Goal: Task Accomplishment & Management: Manage account settings

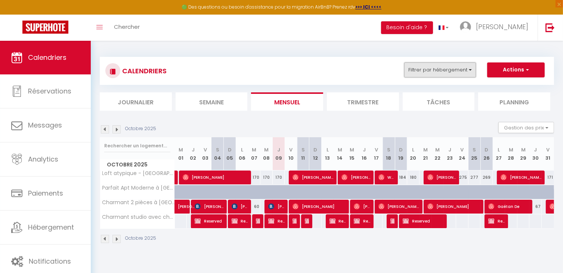
click at [454, 71] on button "Filtrer par hébergement" at bounding box center [440, 69] width 72 height 15
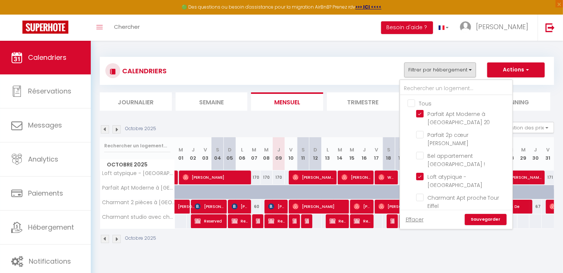
click at [412, 103] on input "Tous" at bounding box center [463, 102] width 112 height 7
checkbox input "true"
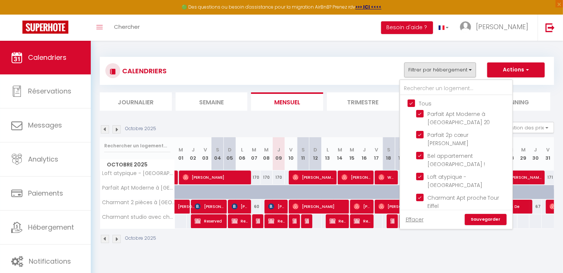
checkbox input "true"
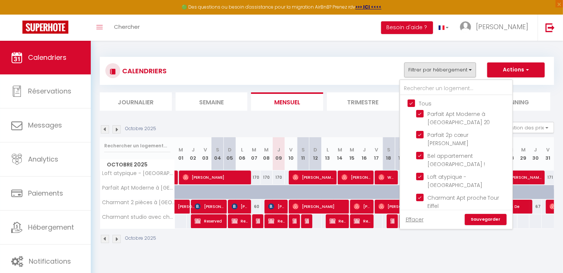
checkbox input "true"
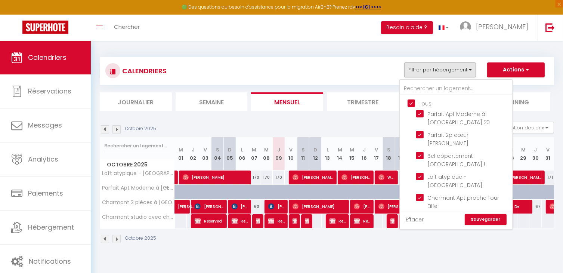
checkbox input "true"
click at [412, 103] on input "Tous" at bounding box center [463, 102] width 112 height 7
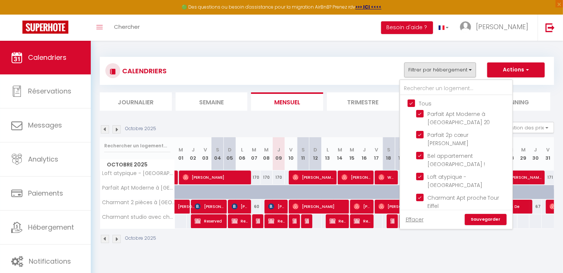
checkbox input "false"
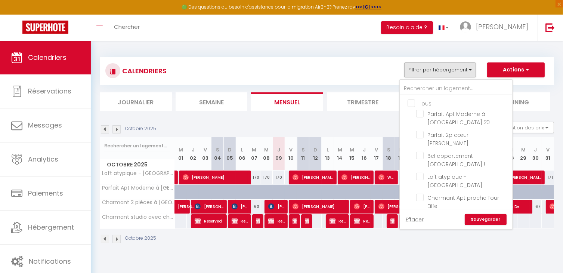
checkbox input "false"
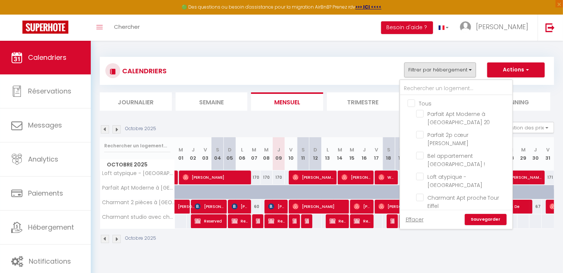
checkbox input "false"
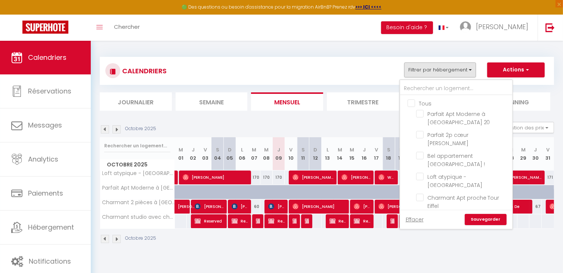
checkbox input "false"
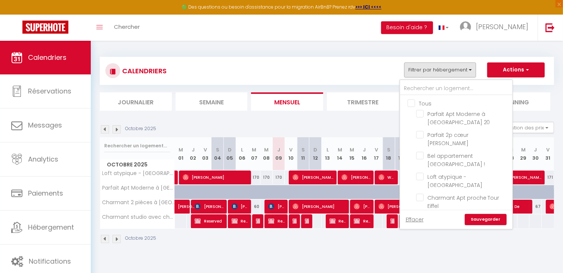
checkbox input "false"
click at [420, 115] on input "Parfait Apt Moderne à [GEOGRAPHIC_DATA] 20" at bounding box center [462, 113] width 93 height 7
checkbox input "true"
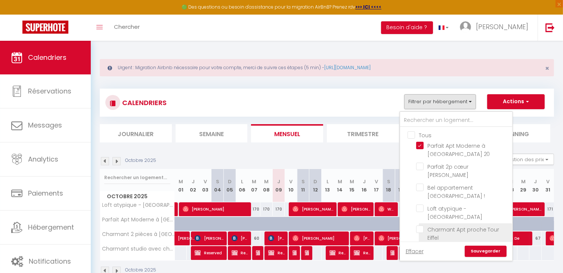
click at [485, 225] on input "Charmant Apt proche Tour Eiffel" at bounding box center [462, 228] width 93 height 7
click at [421, 225] on input "Charmant Apt proche Tour Eiffel" at bounding box center [462, 228] width 93 height 7
checkbox input "false"
click at [491, 254] on link "Sauvegarder" at bounding box center [486, 250] width 42 height 11
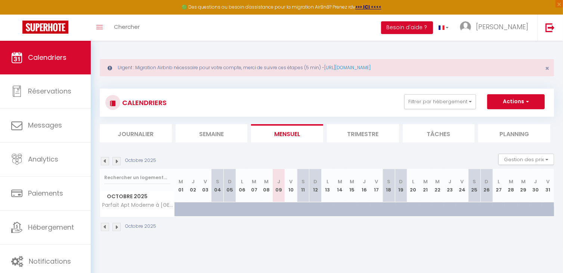
click at [118, 227] on img at bounding box center [116, 227] width 8 height 8
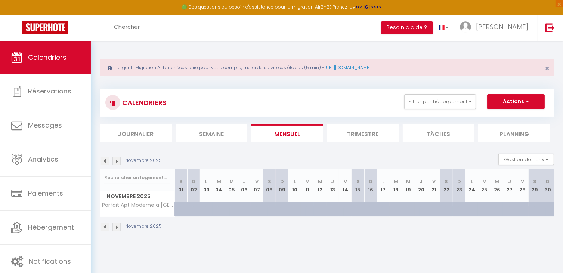
click at [118, 227] on img at bounding box center [116, 227] width 8 height 8
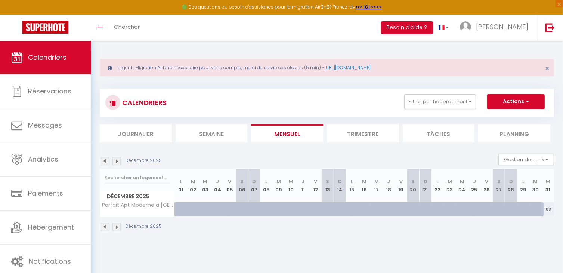
click at [119, 226] on img at bounding box center [116, 227] width 8 height 8
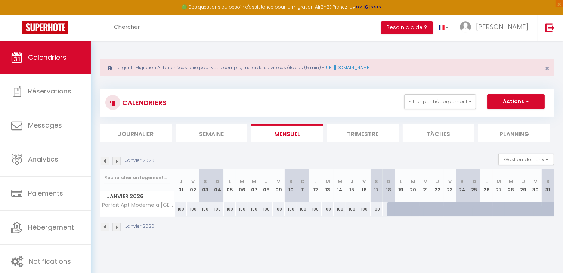
click at [119, 226] on img at bounding box center [116, 227] width 8 height 8
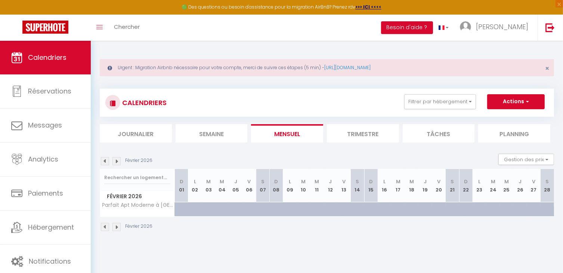
click at [372, 139] on li "Trimestre" at bounding box center [363, 133] width 72 height 18
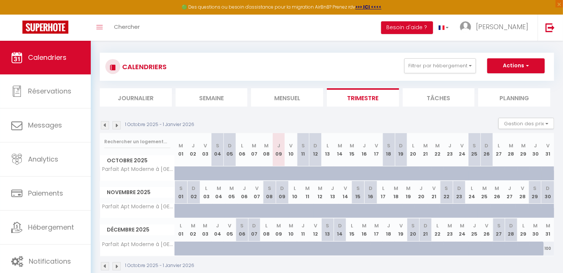
scroll to position [49, 0]
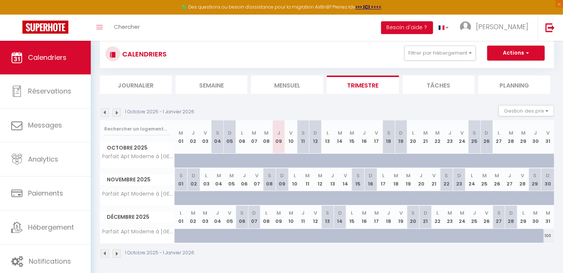
click at [118, 115] on img at bounding box center [116, 112] width 8 height 8
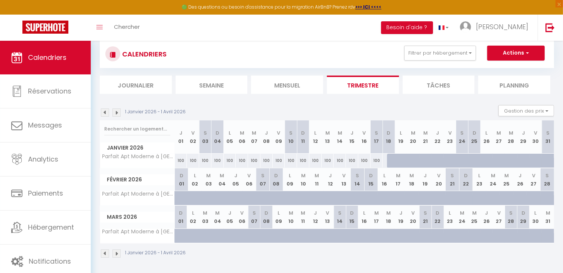
click at [118, 115] on img at bounding box center [116, 112] width 8 height 8
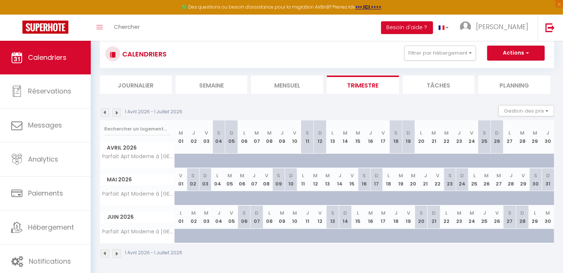
click at [118, 115] on img at bounding box center [116, 112] width 8 height 8
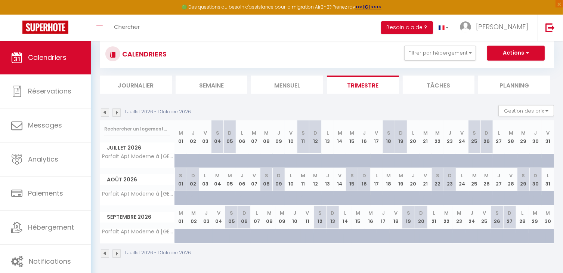
click at [118, 115] on img at bounding box center [116, 112] width 8 height 8
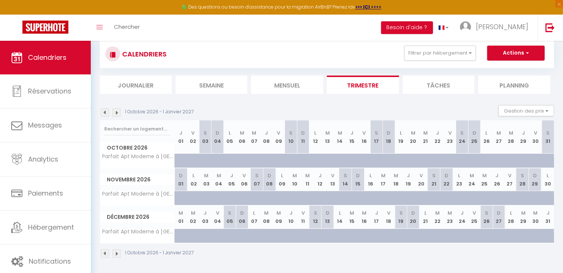
click at [118, 115] on img at bounding box center [116, 112] width 8 height 8
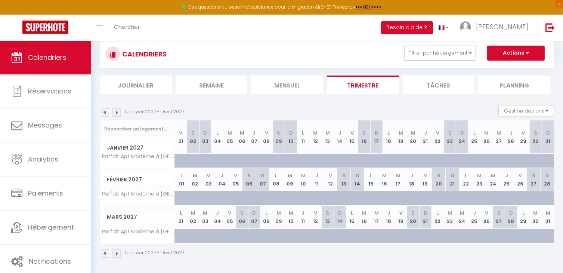
click at [118, 115] on img at bounding box center [116, 112] width 8 height 8
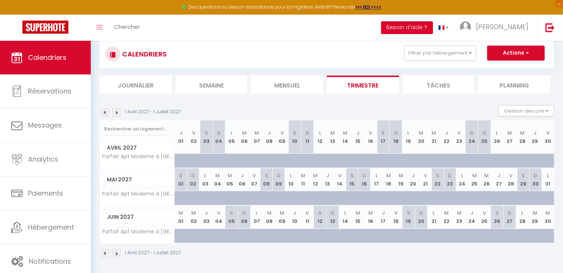
click at [118, 115] on img at bounding box center [116, 112] width 8 height 8
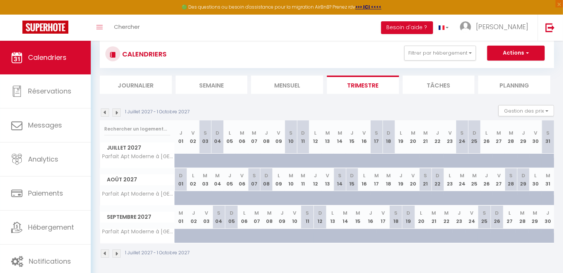
click at [118, 115] on img at bounding box center [116, 112] width 8 height 8
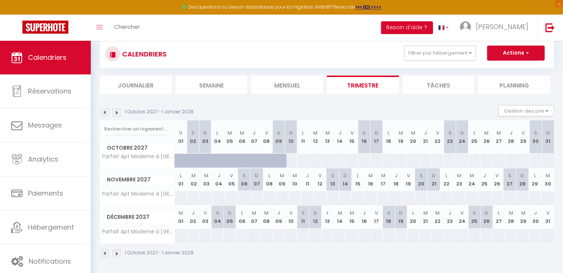
click at [118, 115] on img at bounding box center [116, 112] width 8 height 8
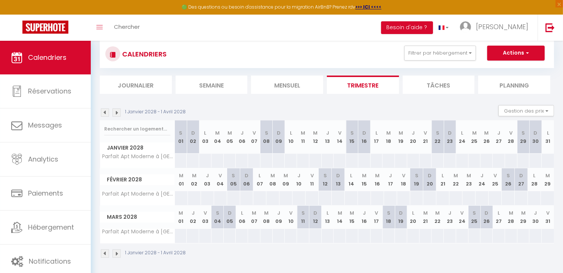
click at [118, 115] on img at bounding box center [116, 112] width 8 height 8
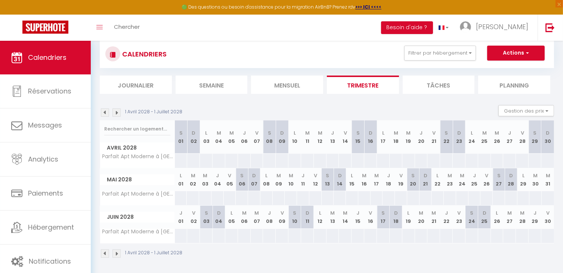
click at [105, 114] on img at bounding box center [105, 112] width 8 height 8
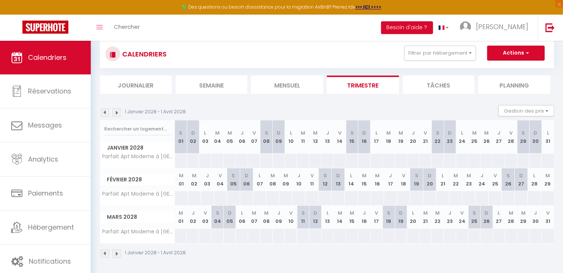
click at [105, 114] on img at bounding box center [105, 112] width 8 height 8
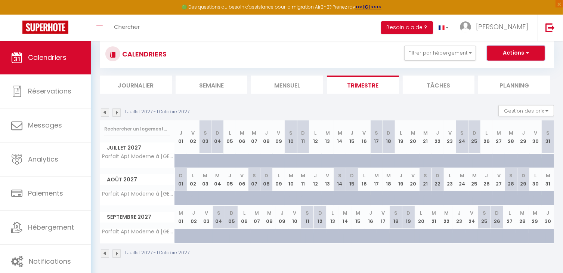
click at [515, 51] on button "Actions" at bounding box center [516, 53] width 58 height 15
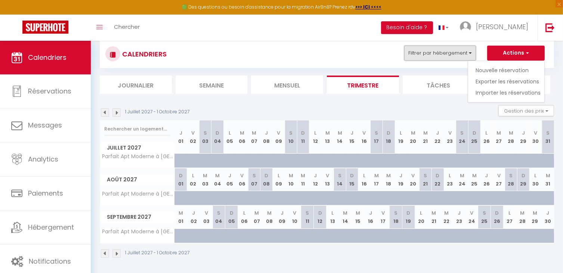
click at [462, 57] on button "Filtrer par hébergement" at bounding box center [440, 53] width 72 height 15
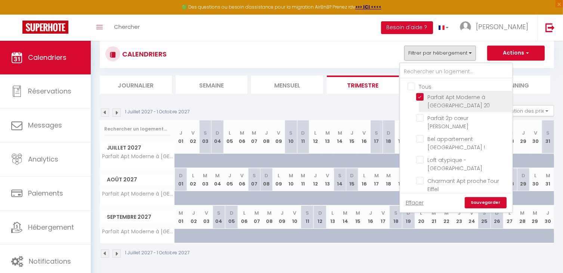
click at [419, 94] on input "Parfait Apt Moderne à [GEOGRAPHIC_DATA] 20" at bounding box center [462, 96] width 93 height 7
checkbox input "false"
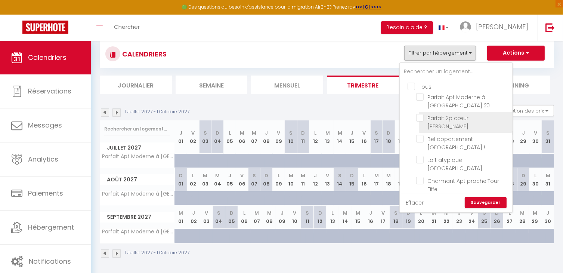
click at [421, 119] on input "Parfait 2p cœur [PERSON_NAME]" at bounding box center [462, 117] width 93 height 7
checkbox input "true"
click at [497, 201] on link "Sauvegarder" at bounding box center [486, 202] width 42 height 11
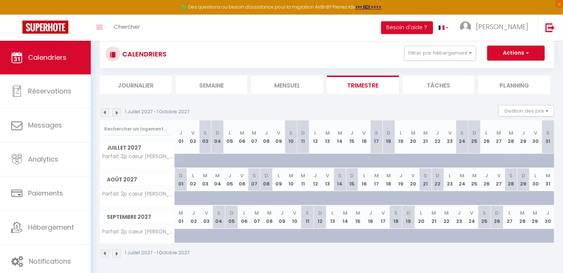
click at [103, 253] on img at bounding box center [105, 253] width 8 height 8
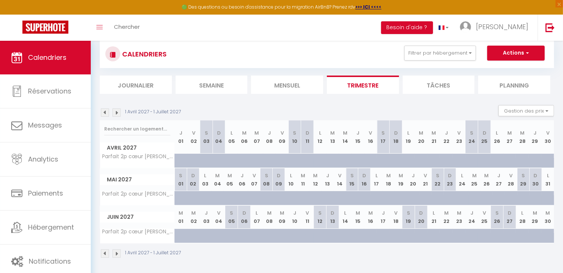
click at [103, 253] on img at bounding box center [105, 253] width 8 height 8
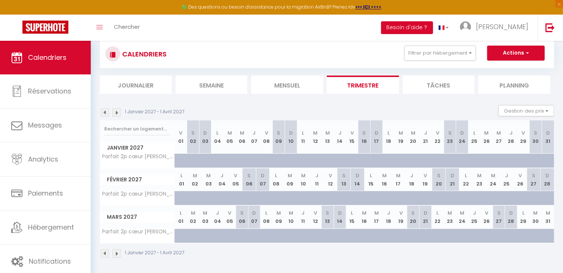
click at [103, 252] on img at bounding box center [105, 253] width 8 height 8
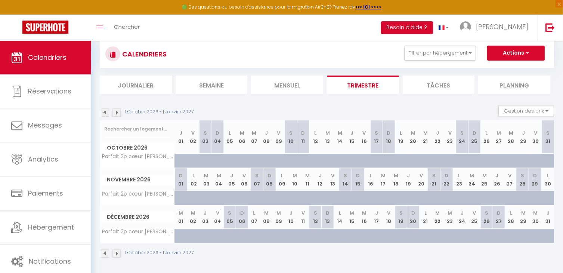
click at [103, 252] on img at bounding box center [105, 253] width 8 height 8
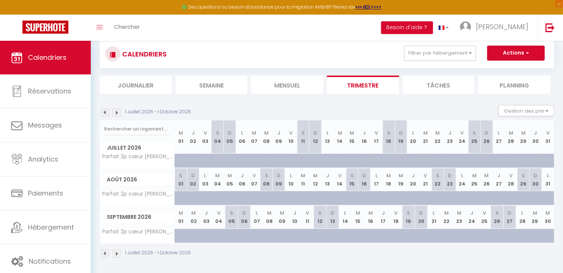
click at [103, 252] on img at bounding box center [105, 253] width 8 height 8
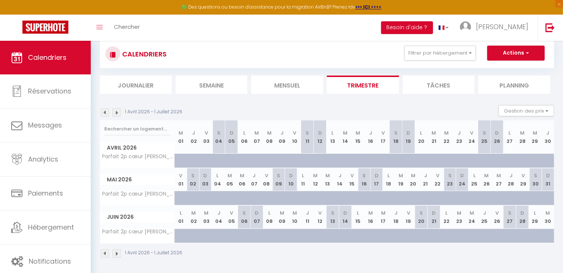
click at [103, 252] on img at bounding box center [105, 253] width 8 height 8
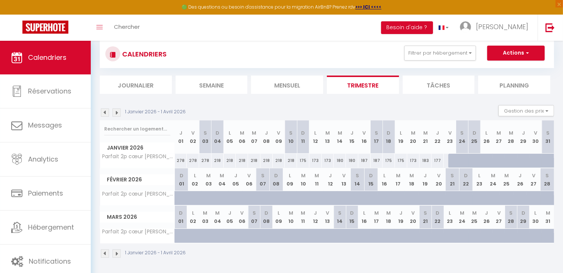
click at [103, 252] on img at bounding box center [105, 253] width 8 height 8
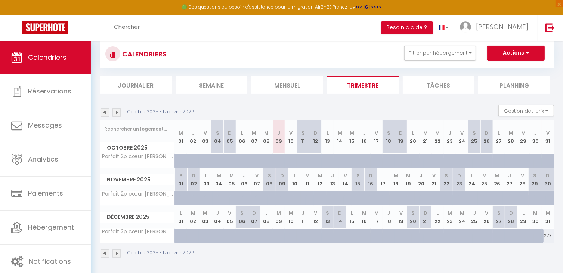
click at [117, 252] on img at bounding box center [116, 253] width 8 height 8
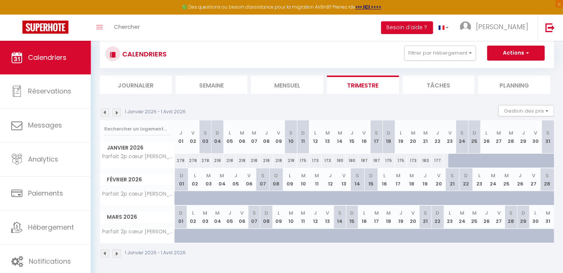
click at [104, 253] on img at bounding box center [105, 253] width 8 height 8
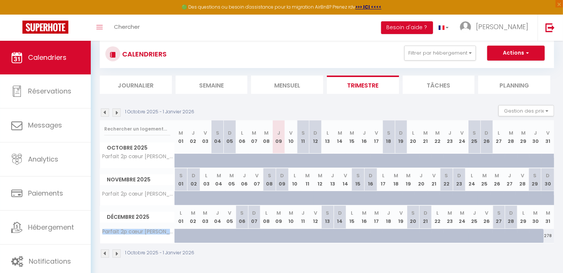
drag, startPoint x: 104, startPoint y: 230, endPoint x: 201, endPoint y: 230, distance: 96.7
click at [201, 230] on tr "Parfait 2p cœur [PERSON_NAME] 192 193 192 195 208 211 192 185 183 179 181" at bounding box center [327, 235] width 454 height 15
click at [227, 251] on div "1 Octobre 2025 - 1 Janvier 2026" at bounding box center [327, 254] width 454 height 22
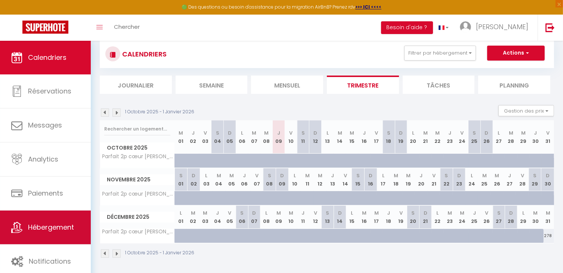
click at [41, 235] on link "Hébergement" at bounding box center [45, 227] width 91 height 34
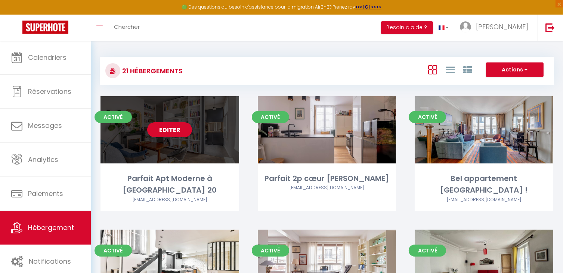
click at [169, 132] on link "Editer" at bounding box center [169, 129] width 45 height 15
select select "3"
select select "2"
select select "1"
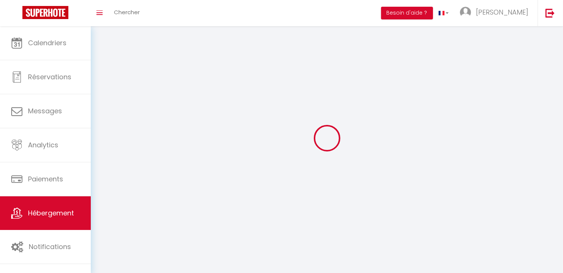
select select
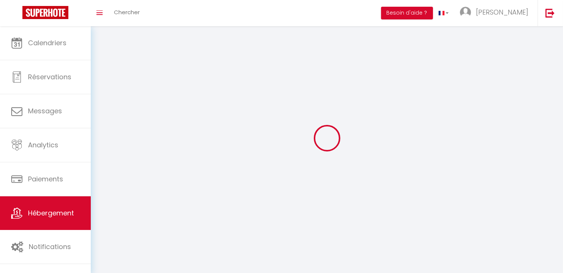
select select
checkbox input "false"
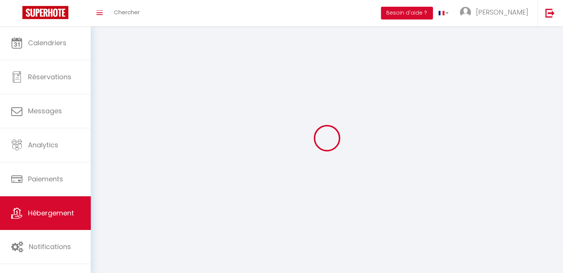
select select
select select "1"
select select "28"
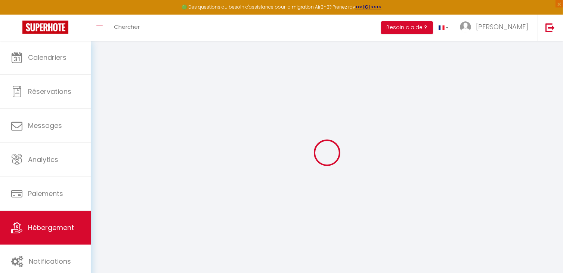
select select
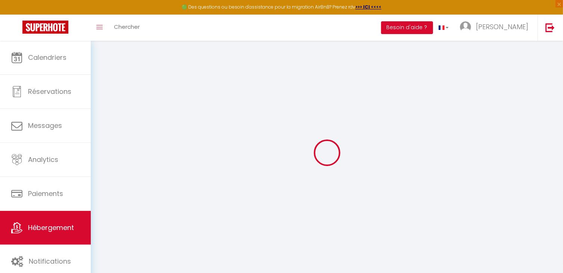
select select
checkbox input "false"
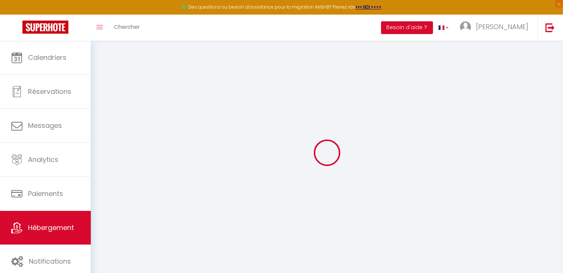
select select
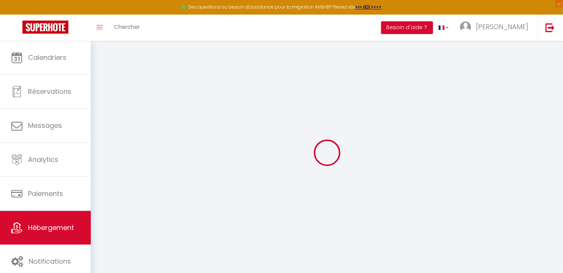
select select
checkbox input "false"
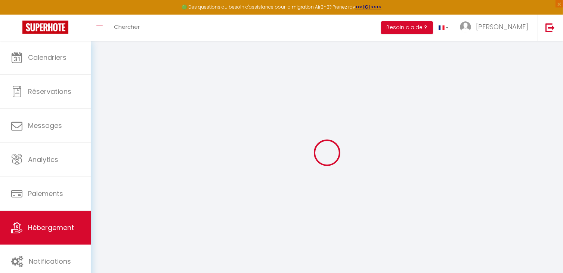
checkbox input "false"
select select
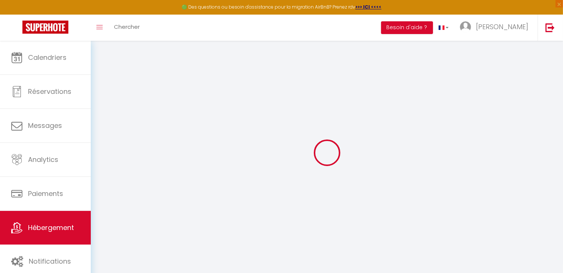
select select
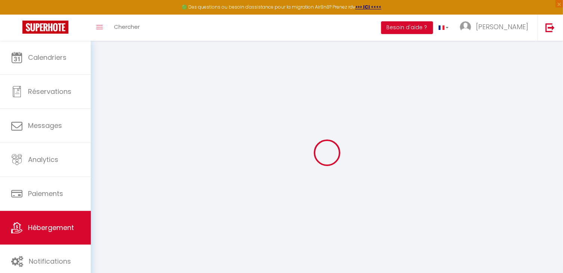
checkbox input "false"
select select
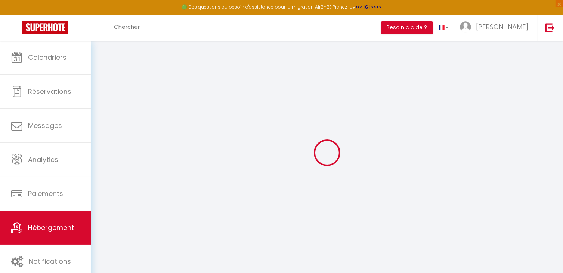
select select
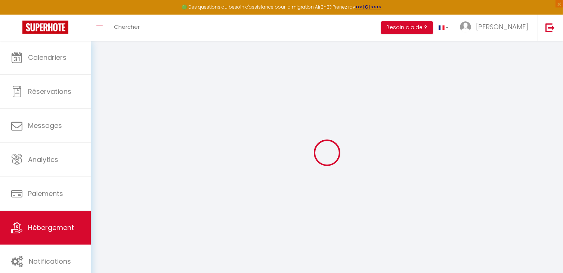
select select
checkbox input "false"
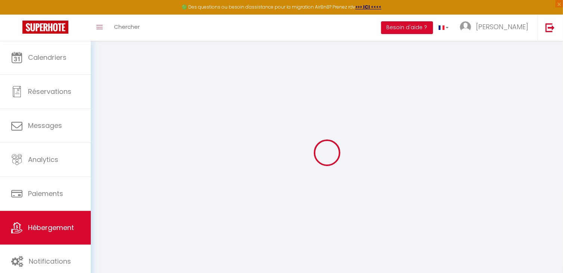
checkbox input "false"
select select
type input "Parfait Apt Moderne à [GEOGRAPHIC_DATA] 20"
type input "[PERSON_NAME]"
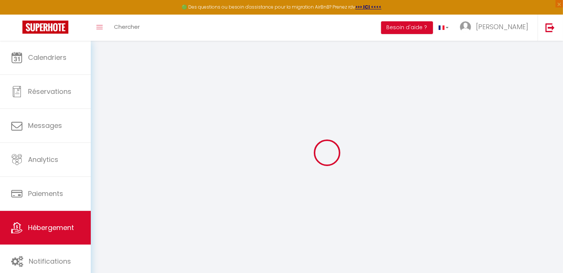
type input "100"
type input "40"
select select
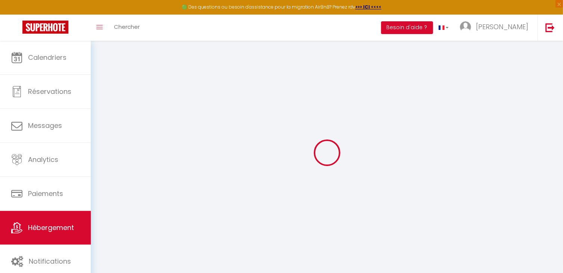
select select
type input "[STREET_ADDRESS]"
type input "75020"
type input "[GEOGRAPHIC_DATA]"
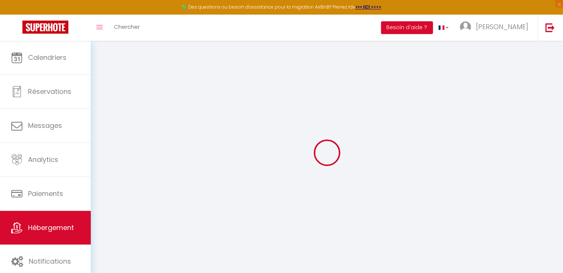
type input "[EMAIL_ADDRESS][DOMAIN_NAME]"
select select
checkbox input "false"
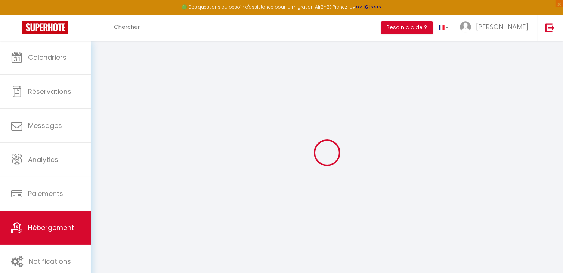
checkbox input "false"
type input "0"
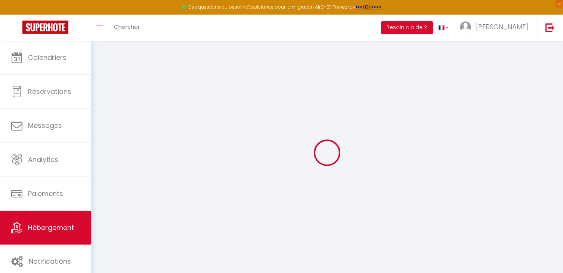
select select
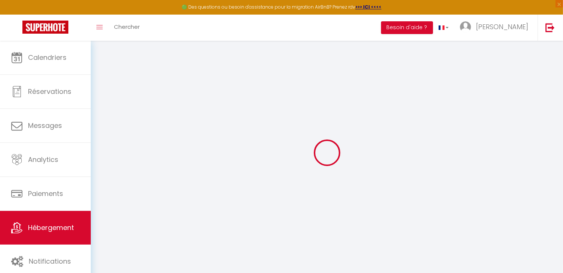
select select
checkbox input "false"
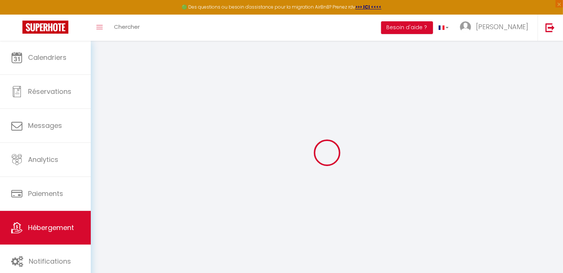
select select
checkbox input "false"
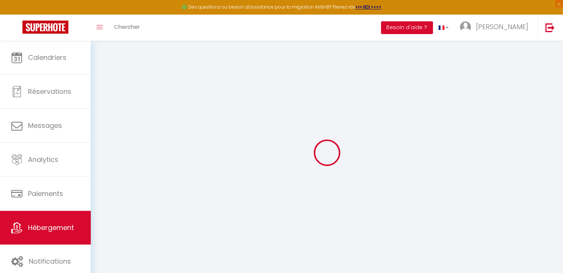
select select
checkbox input "false"
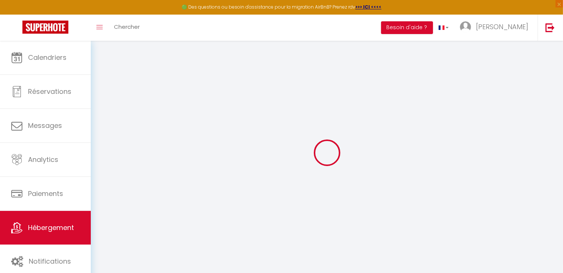
select select "15:00"
select select
select select "11:00"
select select "30"
select select "120"
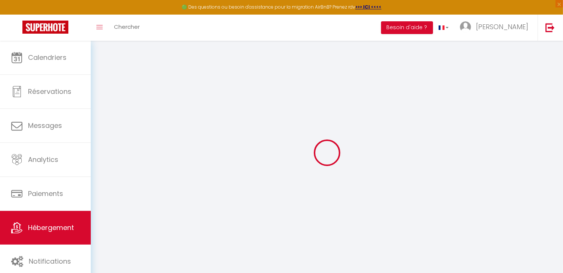
select select
checkbox input "false"
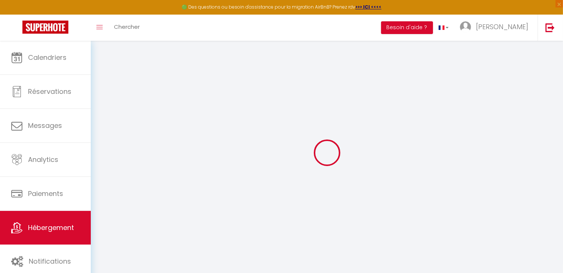
checkbox input "false"
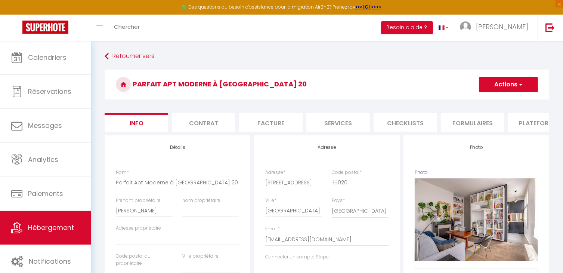
select select
checkbox input "false"
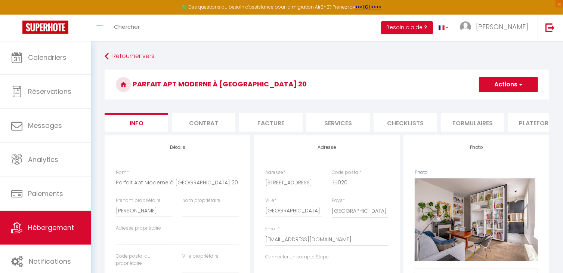
checkbox input "false"
click at [530, 82] on button "Actions" at bounding box center [508, 84] width 59 height 15
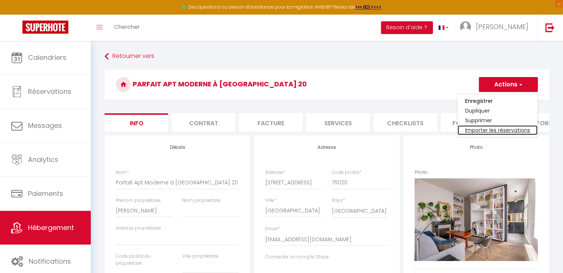
click at [493, 127] on link "Importer les réservations" at bounding box center [497, 130] width 80 height 10
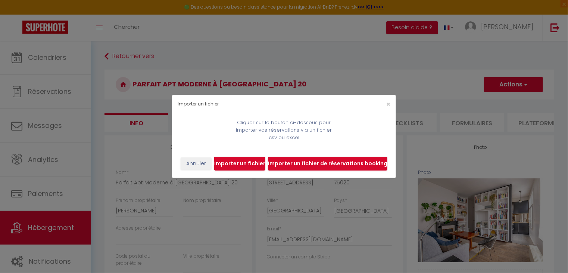
click at [247, 163] on input "file" at bounding box center [239, 163] width 51 height 14
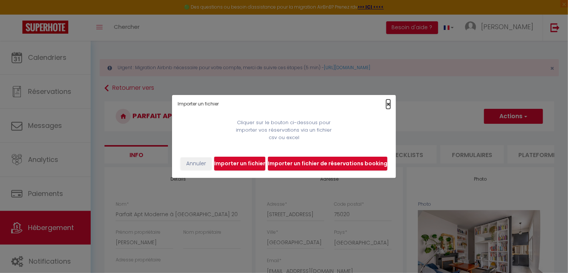
click at [387, 104] on span "×" at bounding box center [389, 103] width 4 height 9
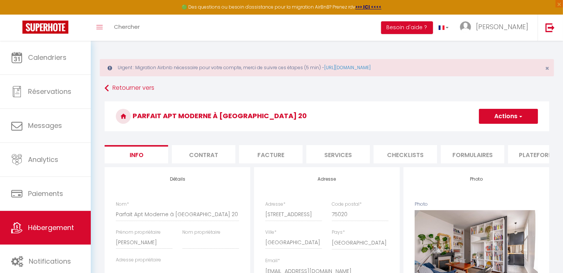
click at [524, 116] on button "Actions" at bounding box center [508, 116] width 59 height 15
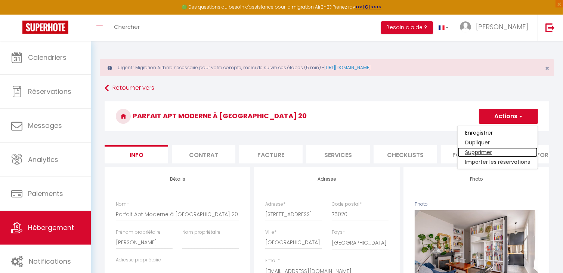
click at [484, 152] on link "Supprimer" at bounding box center [497, 152] width 80 height 10
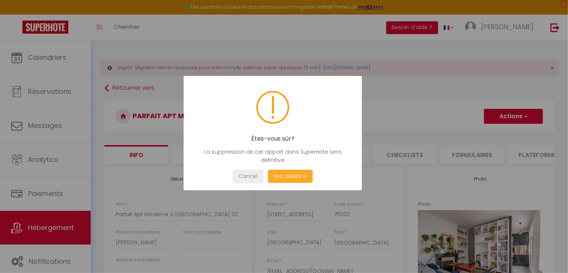
click at [285, 177] on button "Yes, delete it!" at bounding box center [290, 176] width 45 height 13
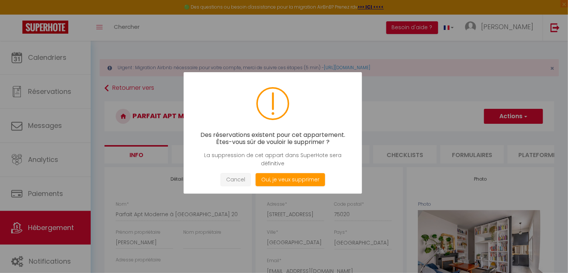
click at [240, 181] on button "Cancel" at bounding box center [236, 179] width 30 height 13
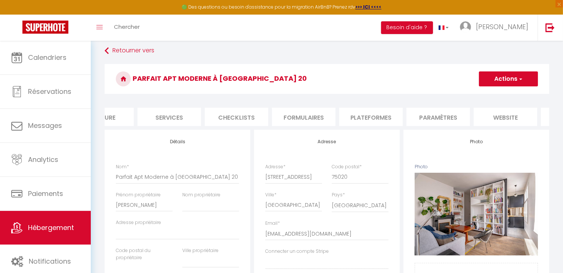
scroll to position [0, 227]
click at [520, 116] on li "Journal" at bounding box center [513, 117] width 63 height 18
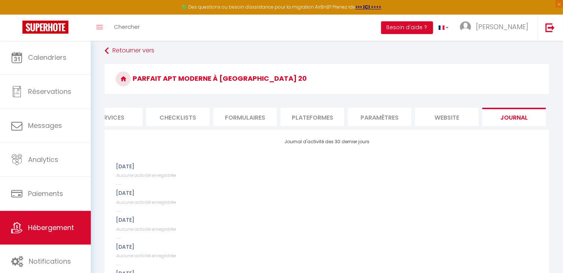
click at [449, 120] on li "website" at bounding box center [446, 117] width 63 height 18
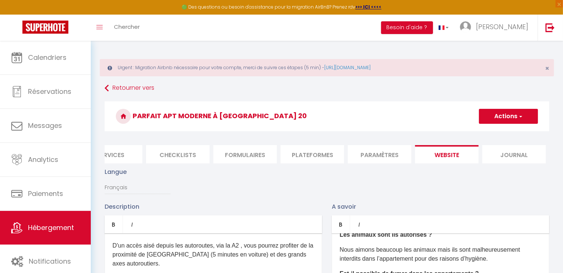
click at [391, 153] on li "Paramètres" at bounding box center [379, 154] width 63 height 18
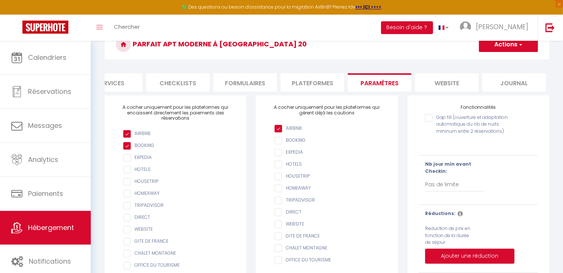
scroll to position [53, 0]
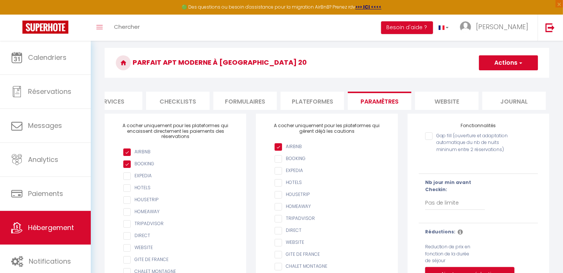
click at [314, 98] on li "Plateformes" at bounding box center [311, 100] width 63 height 18
select select
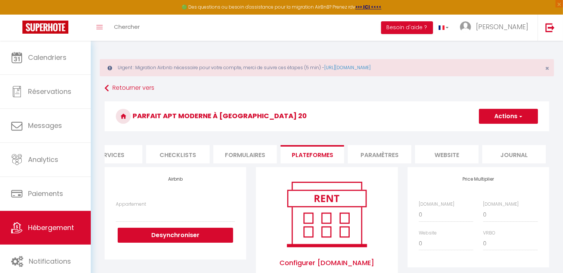
click at [256, 159] on li "Formulaires" at bounding box center [244, 154] width 63 height 18
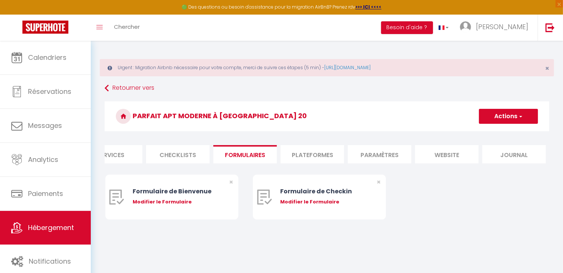
click at [181, 157] on li "Checklists" at bounding box center [177, 154] width 63 height 18
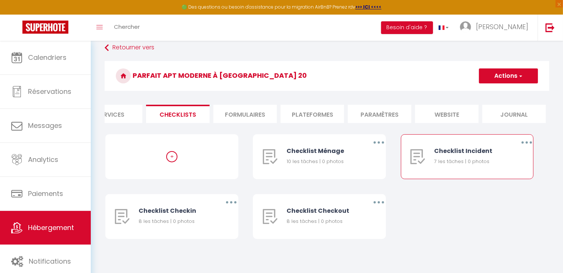
scroll to position [45, 0]
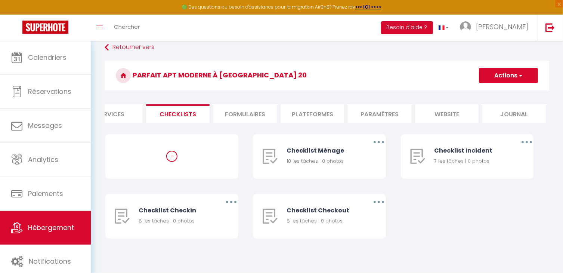
click at [131, 109] on li "Services" at bounding box center [110, 113] width 63 height 18
select select
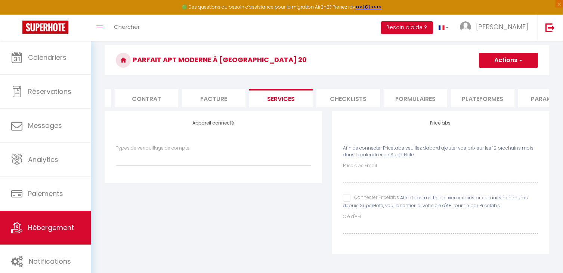
scroll to position [0, 33]
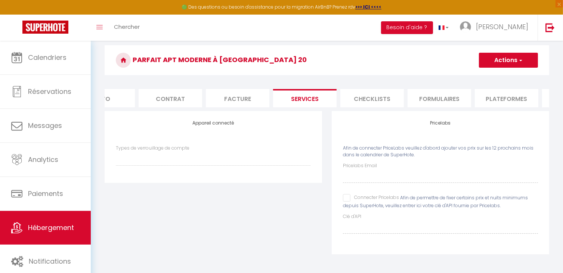
click at [242, 89] on li "Facture" at bounding box center [237, 98] width 63 height 18
select select
checkbox input "false"
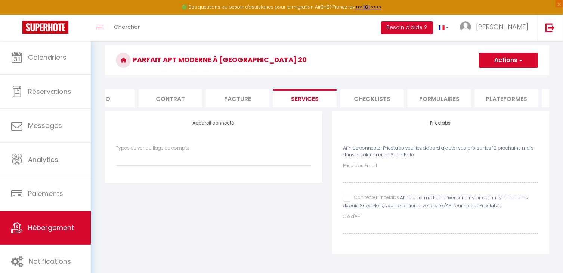
checkbox input "false"
select select
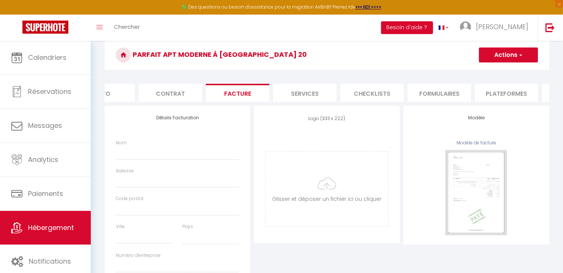
select select
checkbox input "false"
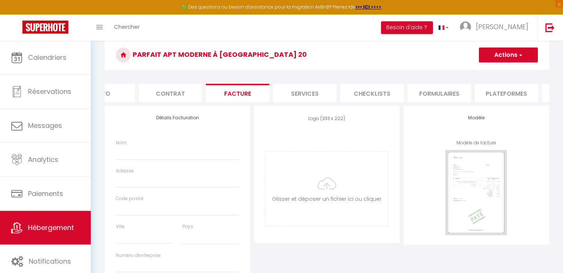
checkbox input "false"
select select
checkbox input "false"
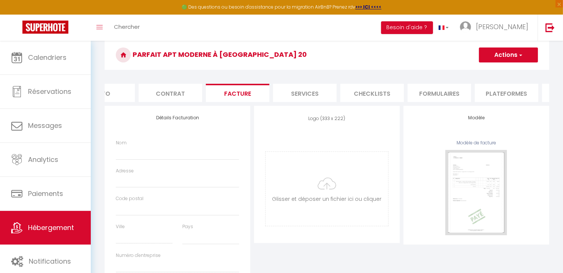
checkbox input "false"
select select
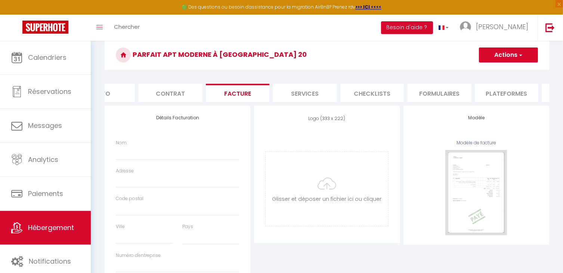
select select
checkbox input "false"
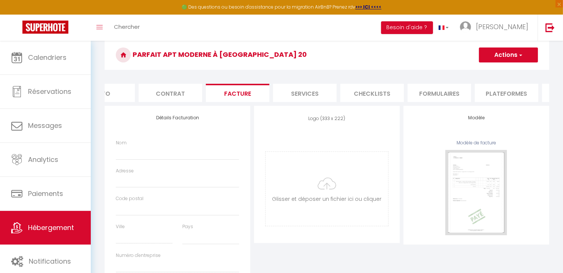
select select
click at [182, 94] on li "Contrat" at bounding box center [170, 93] width 63 height 18
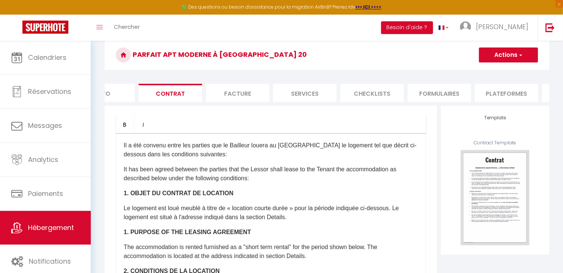
click at [122, 95] on li "Info" at bounding box center [102, 93] width 63 height 18
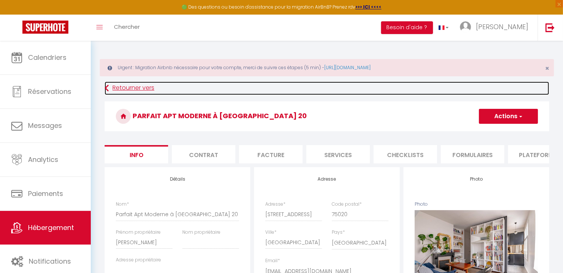
click at [112, 86] on link "Retourner vers" at bounding box center [327, 87] width 444 height 13
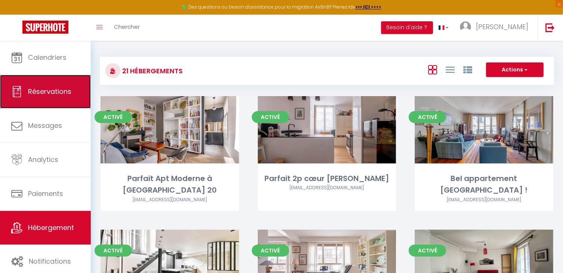
click at [46, 89] on span "Réservations" at bounding box center [49, 91] width 43 height 9
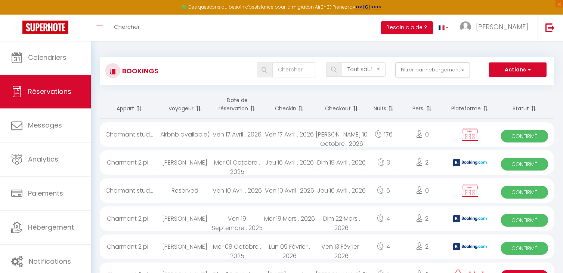
click at [167, 137] on div "Airbnb available)" at bounding box center [185, 134] width 52 height 24
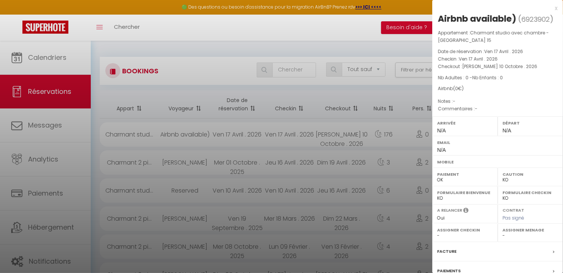
click at [549, 7] on div "x" at bounding box center [494, 8] width 125 height 9
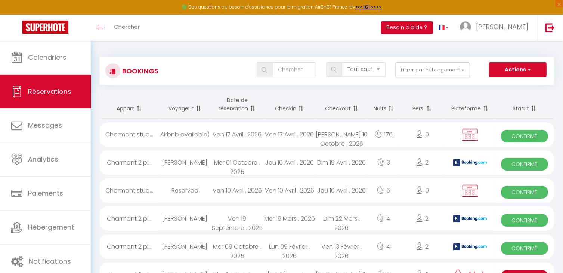
click at [143, 163] on div "Charmant 2 pi..." at bounding box center [129, 162] width 59 height 24
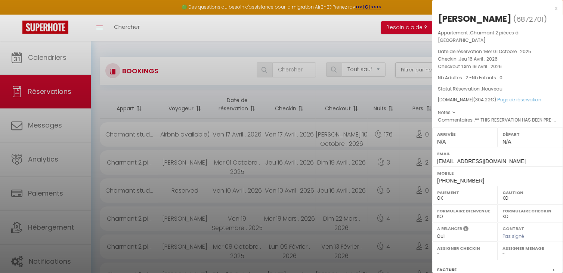
click at [550, 8] on div "x" at bounding box center [494, 8] width 125 height 9
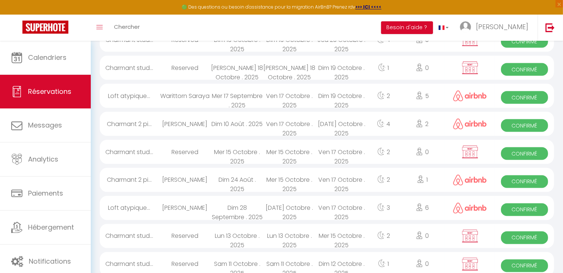
scroll to position [1272, 0]
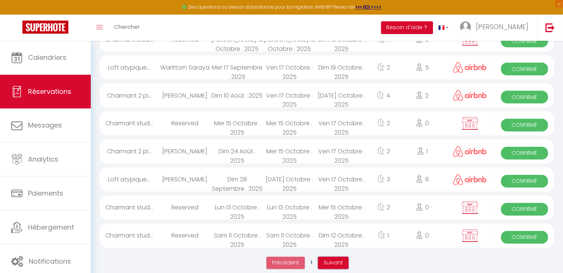
click at [333, 259] on span "Suivant" at bounding box center [332, 262] width 19 height 7
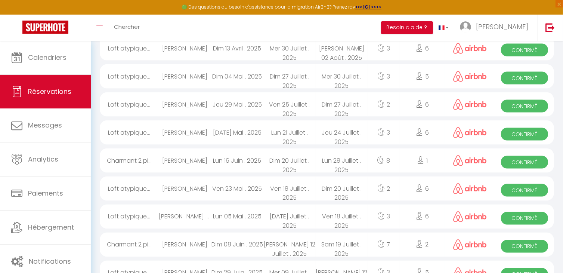
scroll to position [1303, 0]
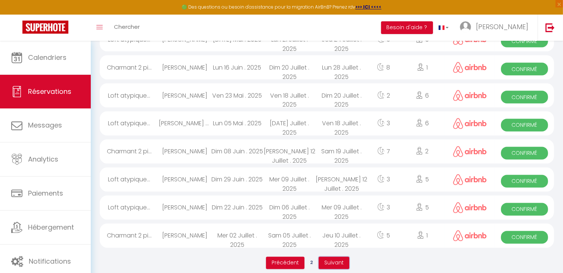
click at [342, 257] on button "Suivant" at bounding box center [334, 263] width 31 height 13
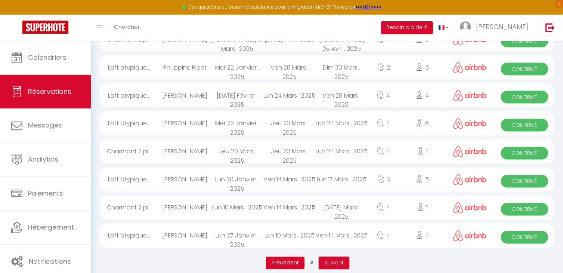
click at [325, 259] on span "Suivant" at bounding box center [333, 262] width 19 height 7
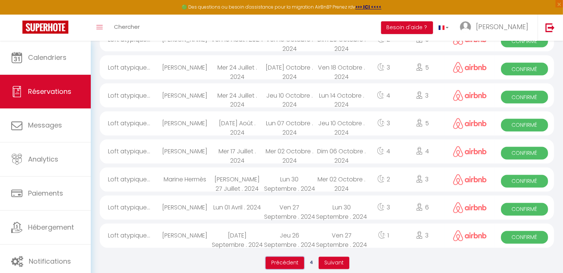
click at [292, 259] on span "Précédent" at bounding box center [284, 262] width 27 height 7
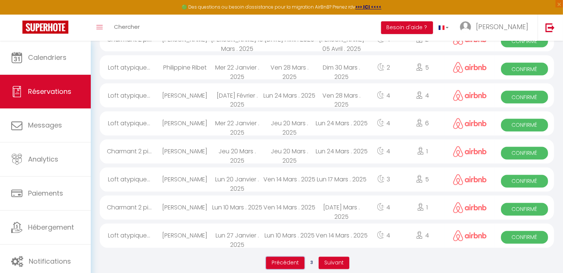
click at [287, 259] on span "Précédent" at bounding box center [284, 262] width 27 height 7
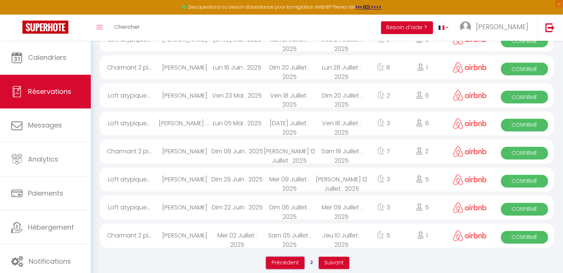
click at [283, 259] on span "Précédent" at bounding box center [284, 262] width 27 height 7
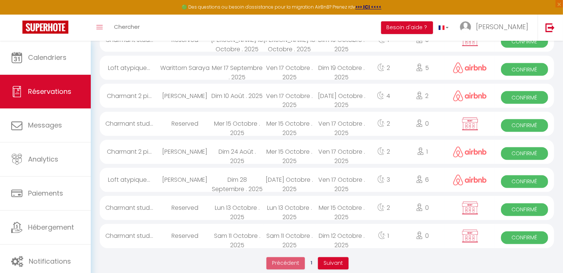
scroll to position [1303, 0]
click at [201, 231] on div "Reserved" at bounding box center [185, 235] width 52 height 24
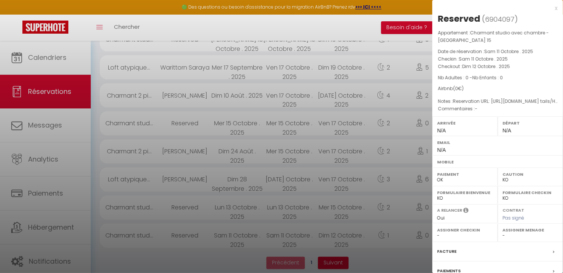
click at [550, 10] on div "x" at bounding box center [494, 8] width 125 height 9
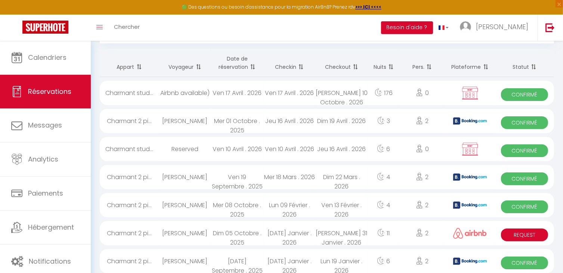
scroll to position [75, 0]
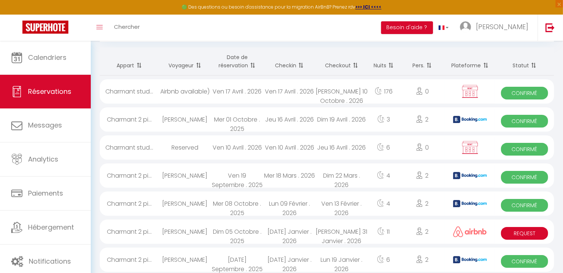
drag, startPoint x: 540, startPoint y: 61, endPoint x: 533, endPoint y: 62, distance: 6.8
click at [533, 62] on th "Statut" at bounding box center [524, 61] width 59 height 28
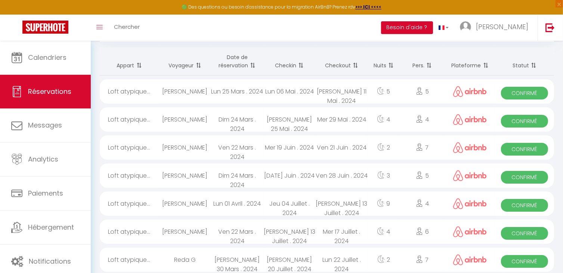
click at [239, 68] on th "Date de réservation" at bounding box center [237, 61] width 52 height 28
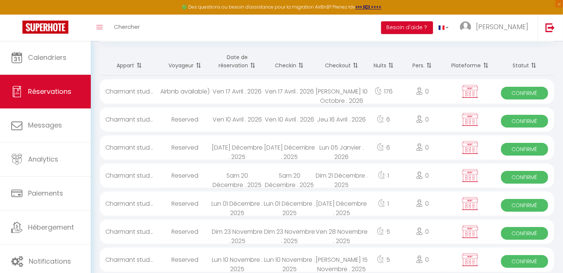
click at [132, 63] on th "Appart" at bounding box center [129, 61] width 59 height 28
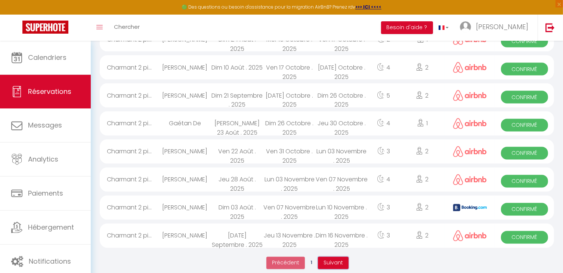
click at [333, 259] on span "Suivant" at bounding box center [332, 262] width 19 height 7
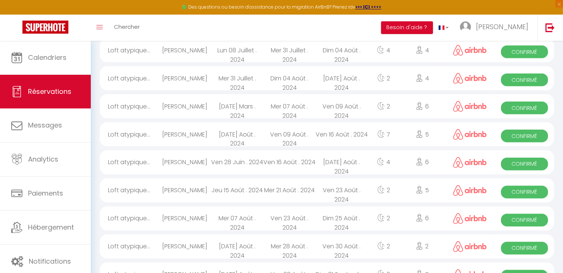
scroll to position [1303, 0]
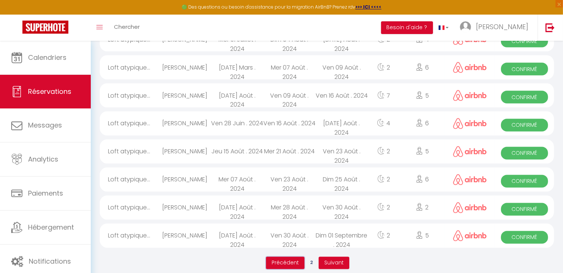
click at [291, 259] on span "Précédent" at bounding box center [284, 262] width 27 height 7
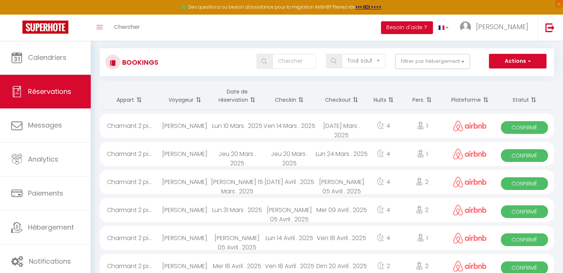
scroll to position [0, 0]
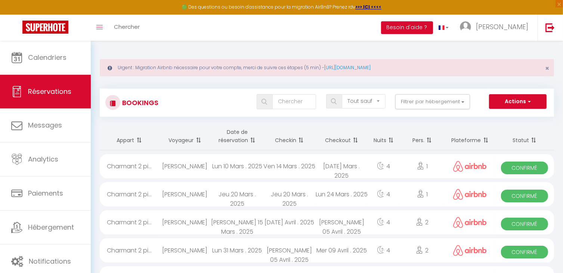
click at [284, 140] on th "Checkin" at bounding box center [289, 136] width 52 height 28
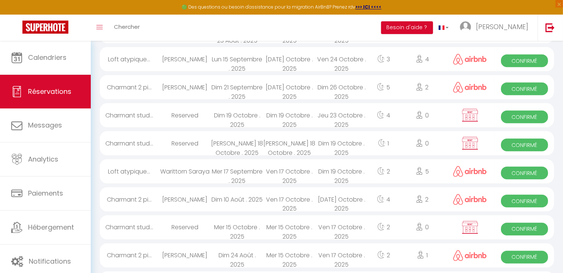
scroll to position [1303, 0]
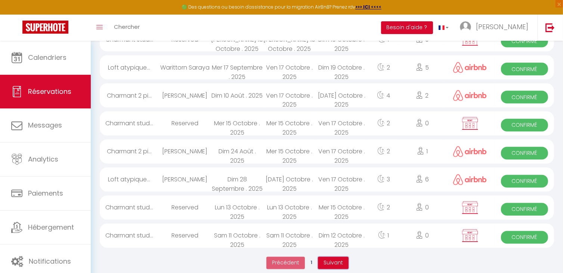
click at [330, 259] on span "Suivant" at bounding box center [332, 262] width 19 height 7
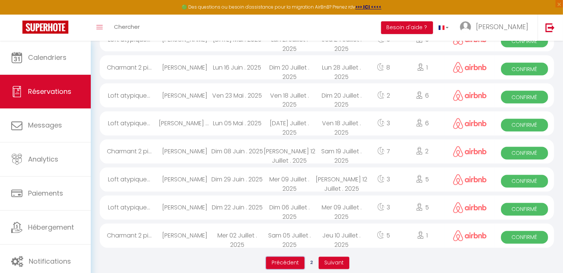
click at [288, 259] on span "Précédent" at bounding box center [284, 262] width 27 height 7
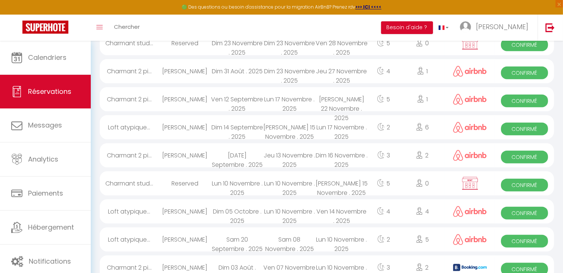
scroll to position [825, 0]
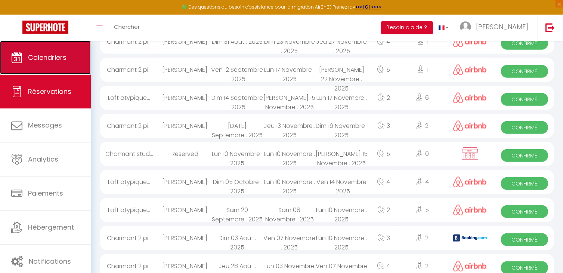
click at [42, 56] on span "Calendriers" at bounding box center [47, 57] width 38 height 9
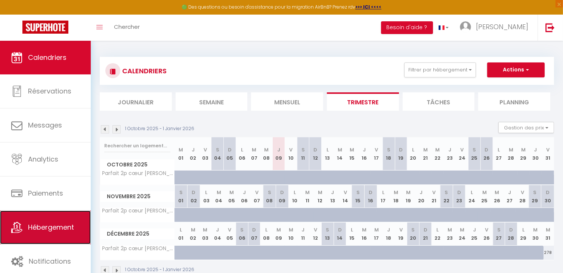
click at [45, 229] on span "Hébergement" at bounding box center [51, 226] width 46 height 9
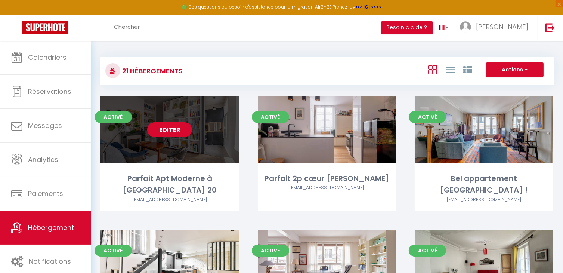
click at [172, 133] on link "Editer" at bounding box center [169, 129] width 45 height 15
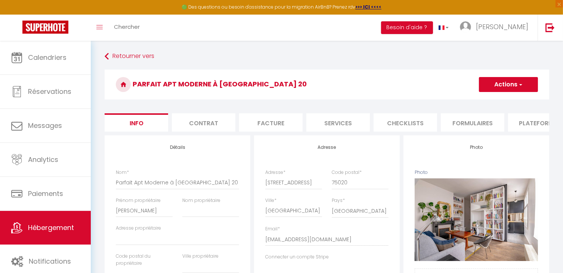
click at [519, 83] on span "button" at bounding box center [520, 84] width 5 height 7
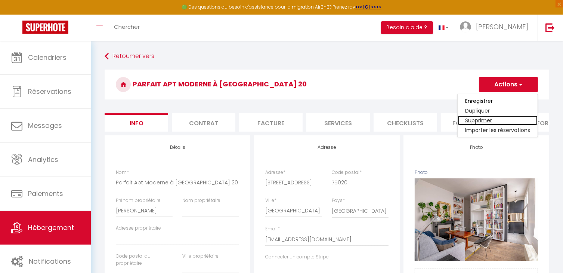
click at [500, 120] on link "Supprimer" at bounding box center [497, 120] width 80 height 10
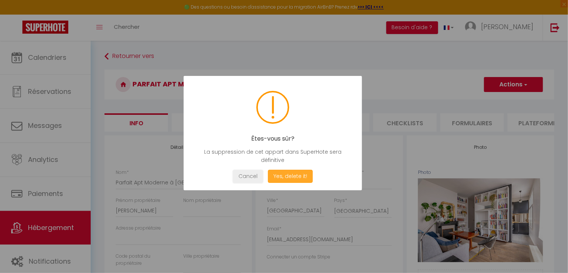
click at [297, 177] on button "Yes, delete it!" at bounding box center [290, 176] width 45 height 13
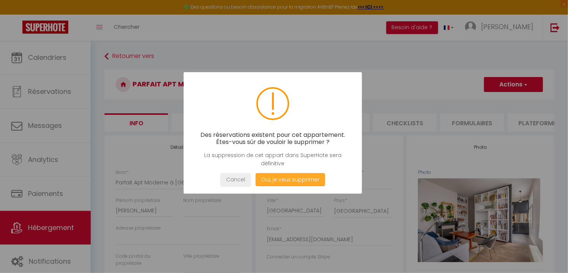
click at [288, 178] on button "Oui, je veux supprimer" at bounding box center [290, 179] width 69 height 13
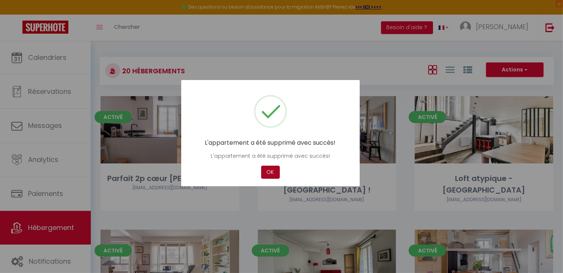
click at [271, 177] on button "OK" at bounding box center [270, 171] width 19 height 13
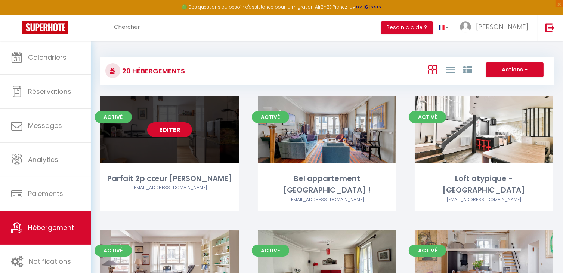
click at [167, 128] on link "Editer" at bounding box center [169, 129] width 45 height 15
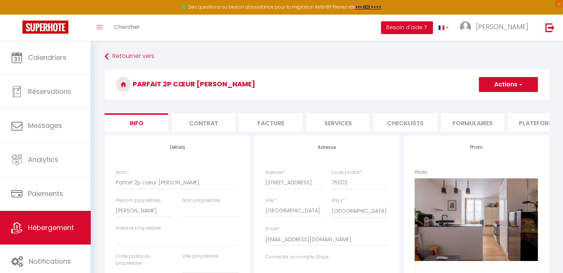
click at [518, 86] on span "button" at bounding box center [520, 84] width 5 height 7
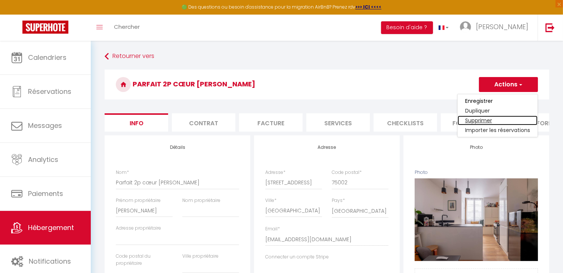
click at [474, 120] on link "Supprimer" at bounding box center [497, 120] width 80 height 10
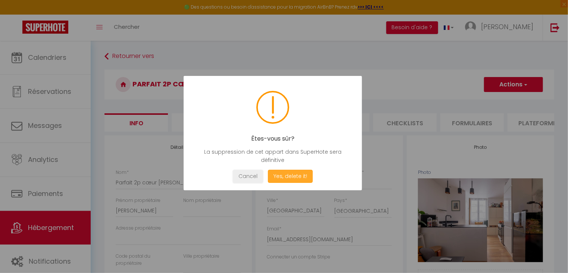
click at [287, 178] on button "Yes, delete it!" at bounding box center [290, 176] width 45 height 13
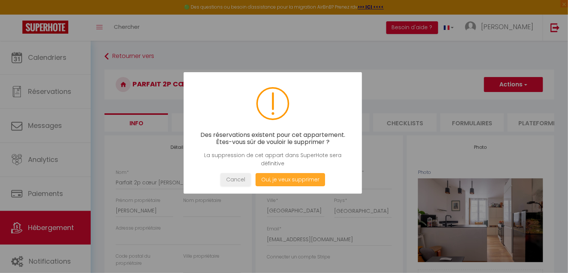
click at [282, 180] on button "Oui, je veux supprimer" at bounding box center [290, 179] width 69 height 13
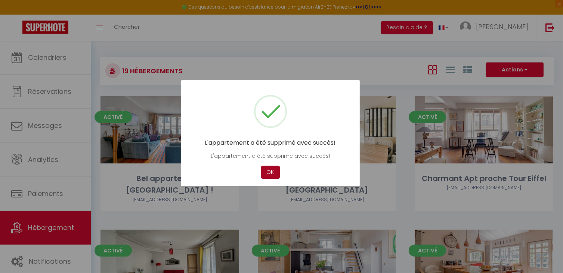
click at [267, 171] on button "OK" at bounding box center [270, 171] width 19 height 13
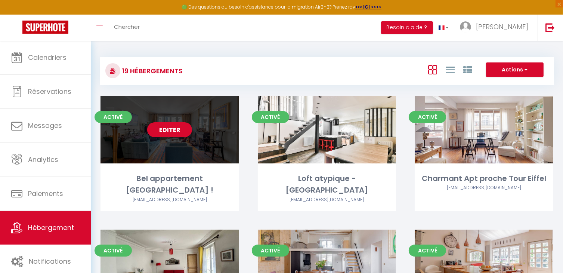
click at [177, 131] on link "Editer" at bounding box center [169, 129] width 45 height 15
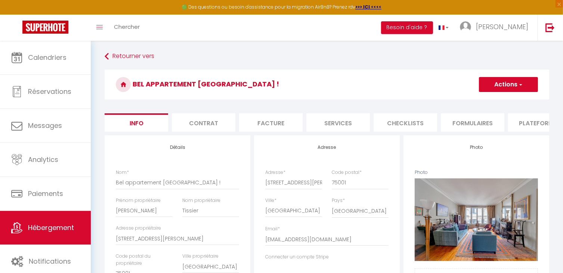
click at [514, 84] on button "Actions" at bounding box center [508, 84] width 59 height 15
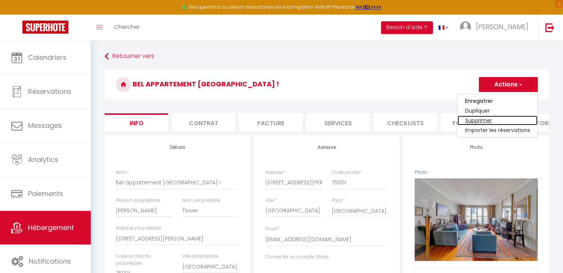
click at [491, 119] on link "Supprimer" at bounding box center [497, 120] width 80 height 10
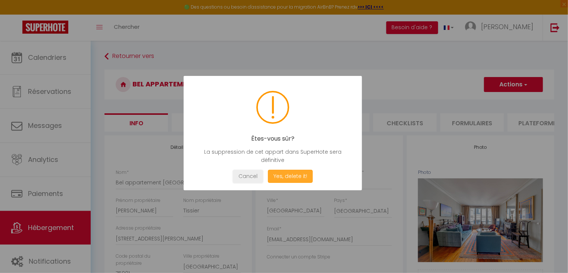
click at [298, 177] on button "Yes, delete it!" at bounding box center [290, 176] width 45 height 13
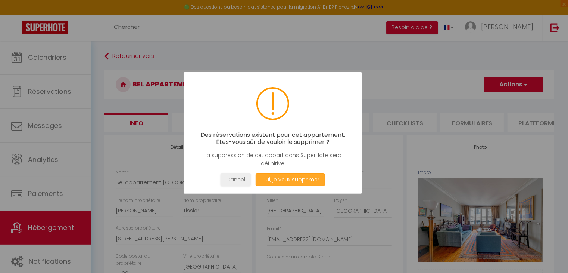
click at [295, 177] on button "Oui, je veux supprimer" at bounding box center [290, 179] width 69 height 13
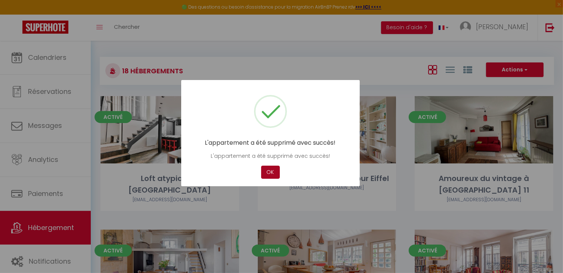
click at [275, 168] on button "OK" at bounding box center [270, 171] width 19 height 13
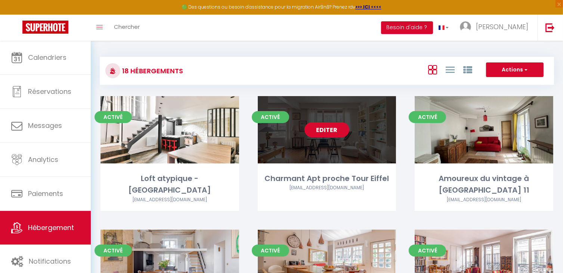
click at [328, 128] on link "Editer" at bounding box center [326, 129] width 45 height 15
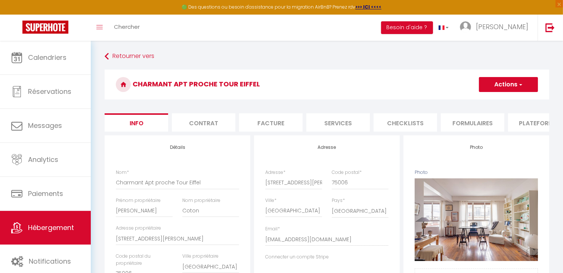
click at [522, 80] on button "Actions" at bounding box center [508, 84] width 59 height 15
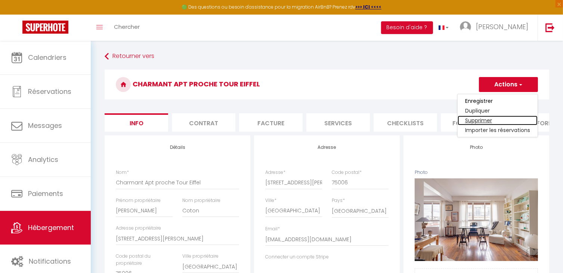
click at [482, 120] on link "Supprimer" at bounding box center [497, 120] width 80 height 10
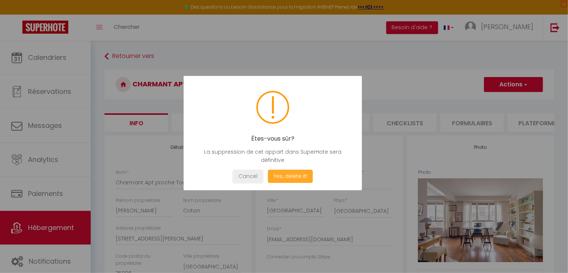
click at [304, 176] on button "Yes, delete it!" at bounding box center [290, 176] width 45 height 13
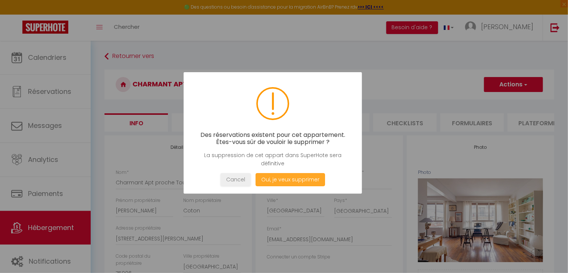
click at [284, 184] on button "Oui, je veux supprimer" at bounding box center [290, 179] width 69 height 13
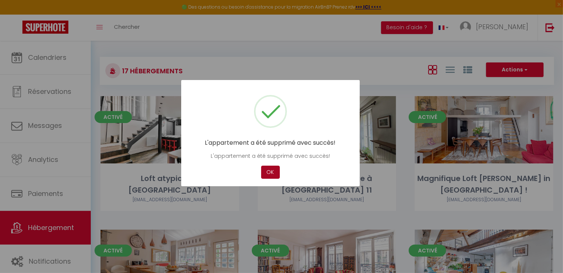
click at [272, 170] on button "OK" at bounding box center [270, 171] width 19 height 13
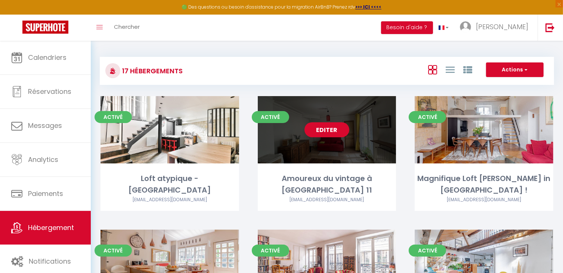
click at [333, 130] on link "Editer" at bounding box center [326, 129] width 45 height 15
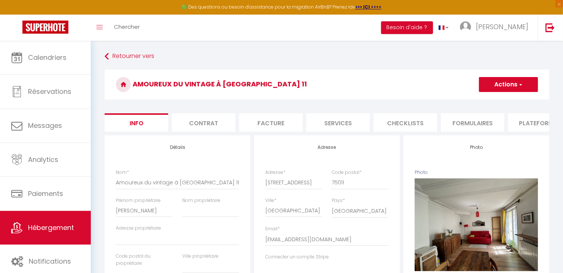
click at [516, 83] on button "Actions" at bounding box center [508, 84] width 59 height 15
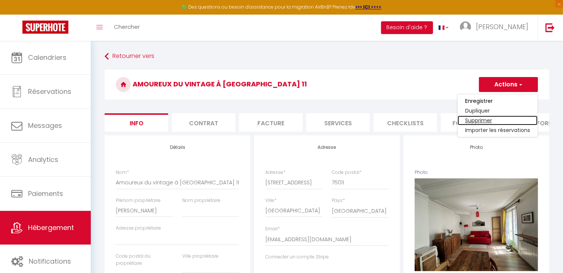
click at [483, 119] on link "Supprimer" at bounding box center [497, 120] width 80 height 10
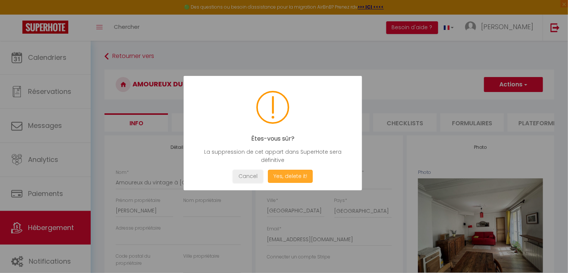
click at [295, 170] on button "Yes, delete it!" at bounding box center [290, 176] width 45 height 13
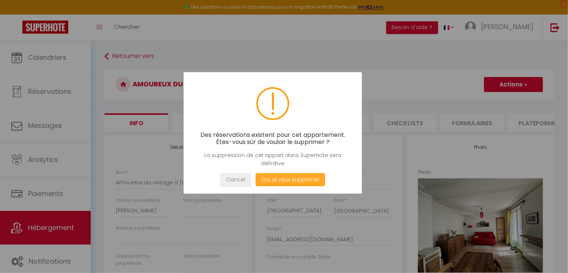
click at [297, 174] on button "Oui, je veux supprimer" at bounding box center [290, 179] width 69 height 13
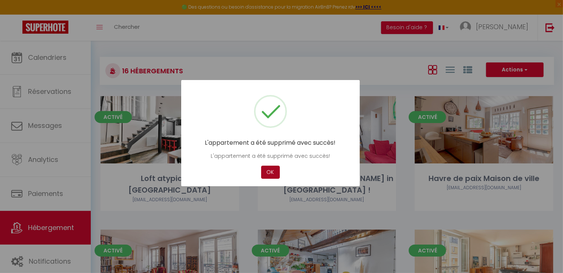
click at [269, 170] on button "OK" at bounding box center [270, 171] width 19 height 13
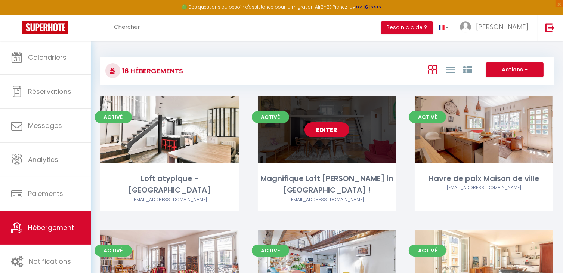
click at [364, 146] on div "Editer" at bounding box center [327, 129] width 139 height 67
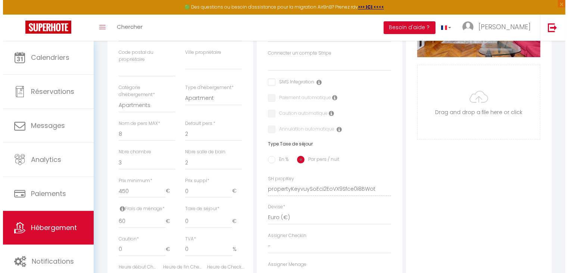
scroll to position [17, 0]
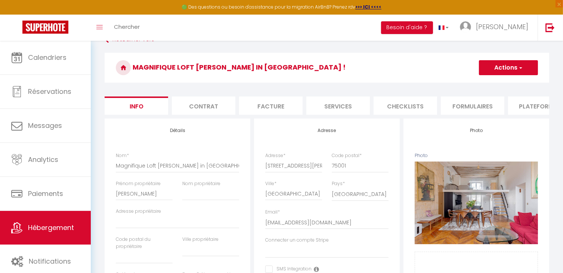
click at [522, 68] on button "Actions" at bounding box center [508, 67] width 59 height 15
click at [490, 102] on link "Supprimer" at bounding box center [497, 104] width 80 height 10
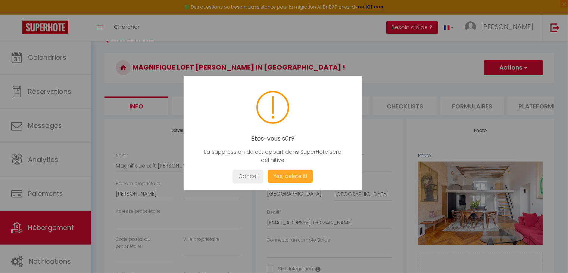
click at [300, 175] on button "Yes, delete it!" at bounding box center [290, 176] width 45 height 13
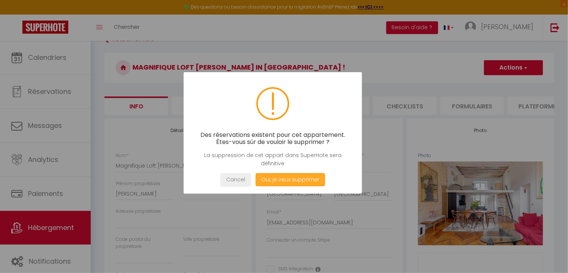
click at [302, 180] on button "Oui, je veux supprimer" at bounding box center [290, 179] width 69 height 13
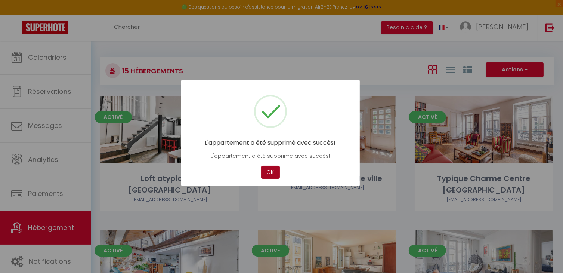
click at [272, 171] on button "OK" at bounding box center [270, 171] width 19 height 13
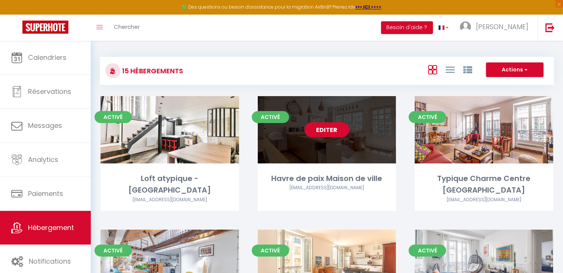
click at [337, 131] on link "Editer" at bounding box center [326, 129] width 45 height 15
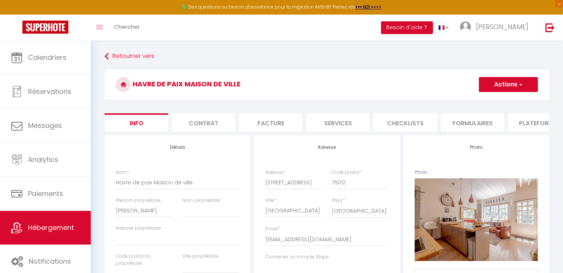
click at [500, 85] on button "Actions" at bounding box center [508, 84] width 59 height 15
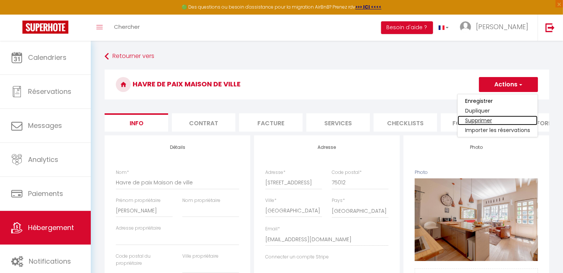
click at [490, 117] on link "Supprimer" at bounding box center [497, 120] width 80 height 10
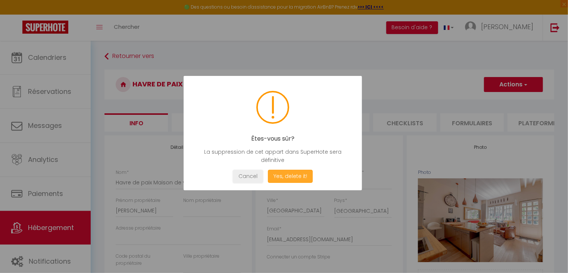
click at [292, 175] on button "Yes, delete it!" at bounding box center [290, 176] width 45 height 13
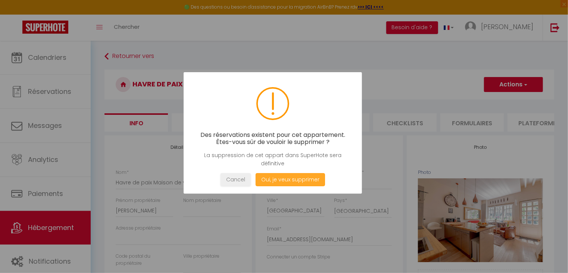
click at [294, 184] on button "Oui, je veux supprimer" at bounding box center [290, 179] width 69 height 13
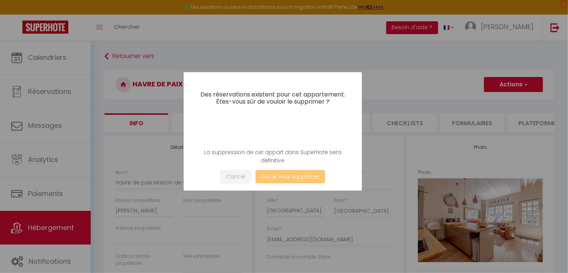
click at [294, 180] on button "Oui, je veux supprimer" at bounding box center [290, 176] width 69 height 13
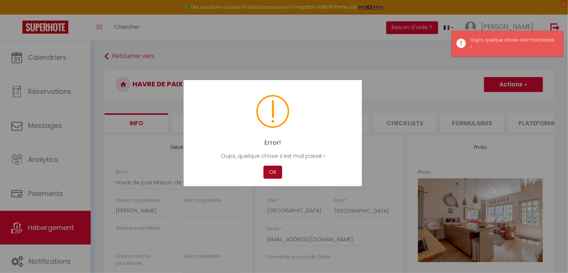
click at [275, 169] on button "OK" at bounding box center [273, 171] width 19 height 13
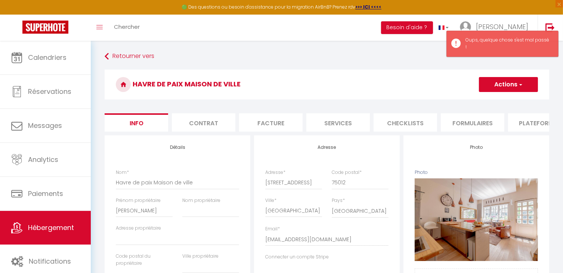
click at [522, 86] on span "button" at bounding box center [520, 84] width 5 height 7
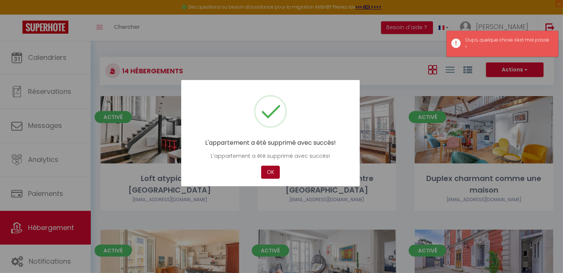
click at [270, 170] on button "OK" at bounding box center [270, 171] width 19 height 13
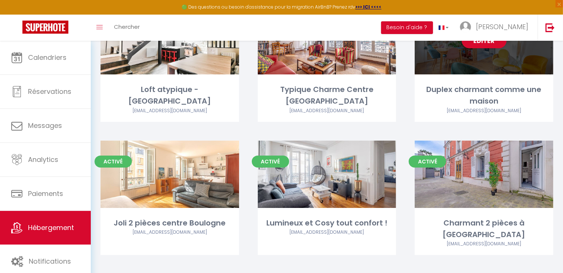
scroll to position [31, 0]
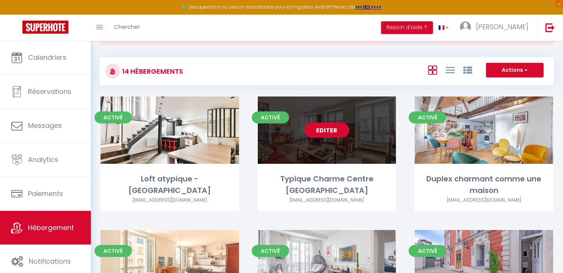
click at [336, 130] on link "Editer" at bounding box center [326, 129] width 45 height 15
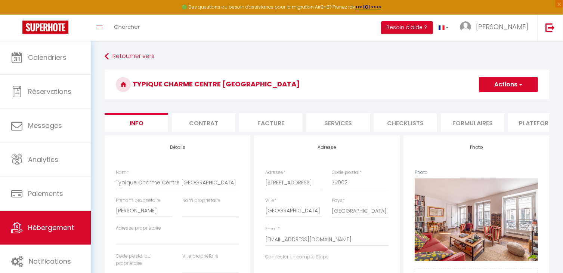
click at [521, 83] on span "button" at bounding box center [520, 84] width 5 height 7
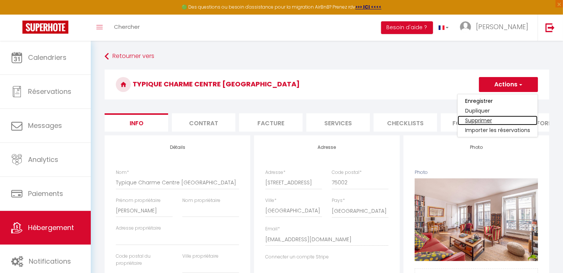
click at [484, 120] on link "Supprimer" at bounding box center [497, 120] width 80 height 10
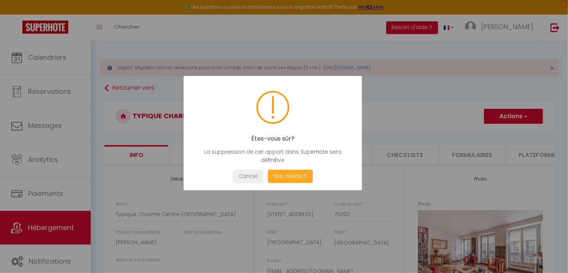
click at [282, 179] on button "Yes, delete it!" at bounding box center [290, 176] width 45 height 13
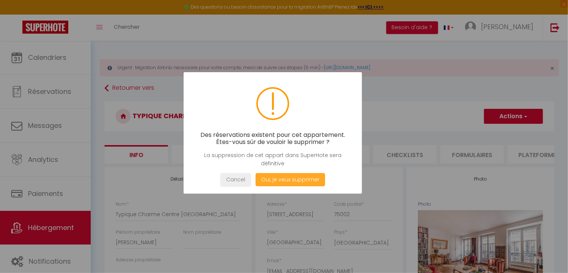
click at [289, 178] on button "Oui, je veux supprimer" at bounding box center [290, 179] width 69 height 13
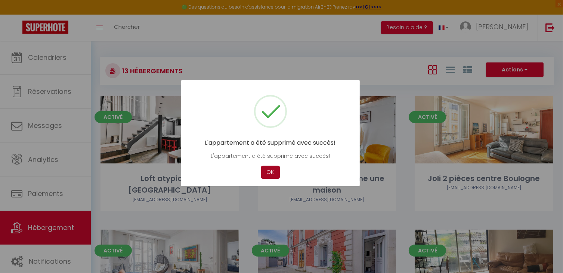
click at [273, 168] on button "OK" at bounding box center [270, 171] width 19 height 13
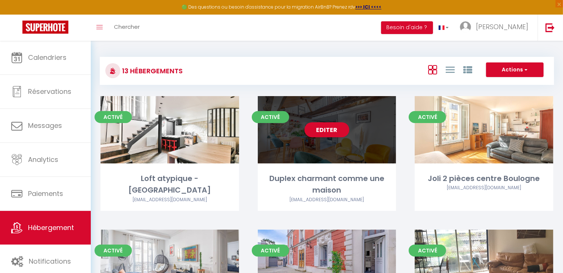
click at [368, 145] on div "Editer" at bounding box center [327, 129] width 139 height 67
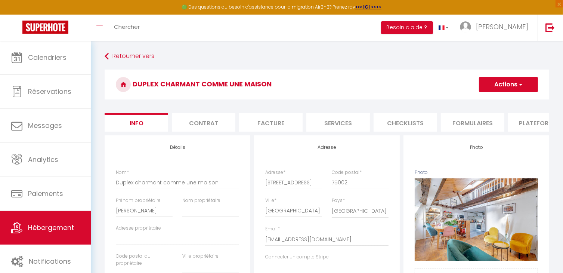
click at [526, 85] on button "Actions" at bounding box center [508, 84] width 59 height 15
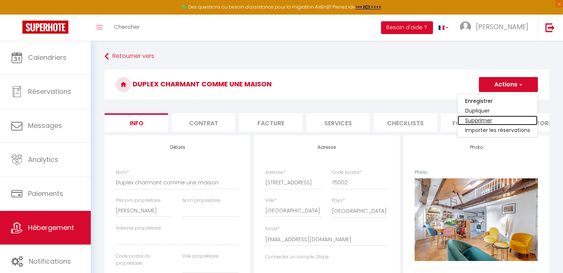
click at [486, 120] on link "Supprimer" at bounding box center [497, 120] width 80 height 10
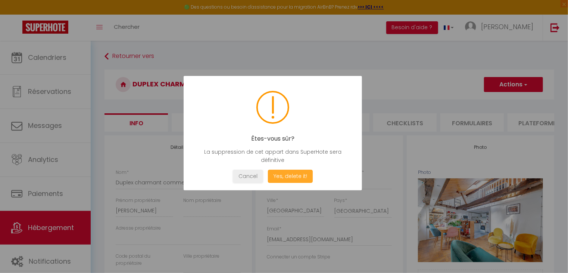
click at [302, 173] on button "Yes, delete it!" at bounding box center [290, 176] width 45 height 13
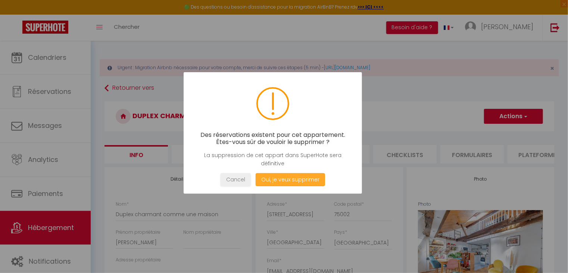
click at [305, 178] on button "Oui, je veux supprimer" at bounding box center [290, 179] width 69 height 13
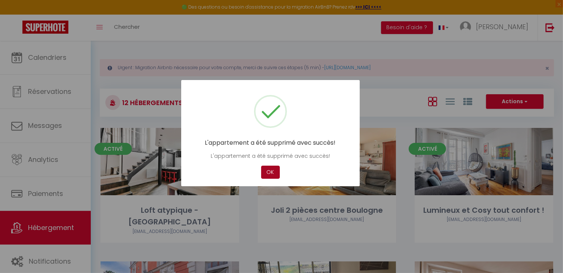
click at [273, 175] on button "OK" at bounding box center [270, 171] width 19 height 13
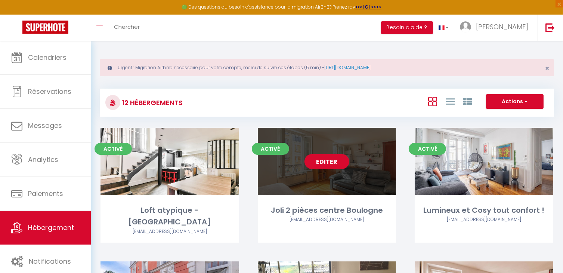
click at [332, 158] on link "Editer" at bounding box center [326, 161] width 45 height 15
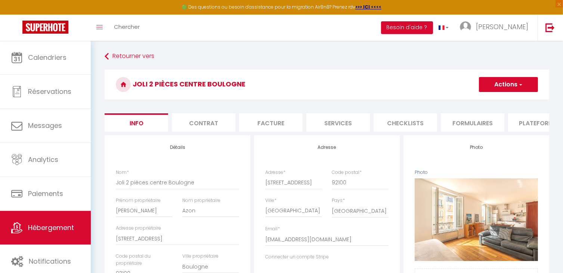
click at [526, 83] on button "Actions" at bounding box center [508, 84] width 59 height 15
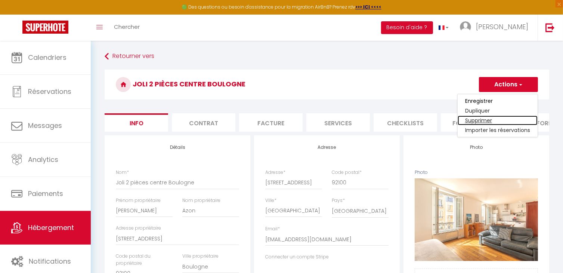
click at [491, 120] on link "Supprimer" at bounding box center [497, 120] width 80 height 10
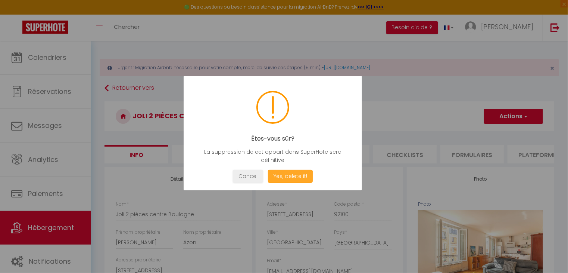
click at [304, 174] on button "Yes, delete it!" at bounding box center [290, 176] width 45 height 13
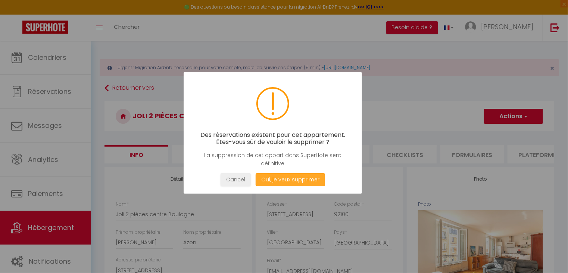
click at [300, 178] on button "Oui, je veux supprimer" at bounding box center [290, 179] width 69 height 13
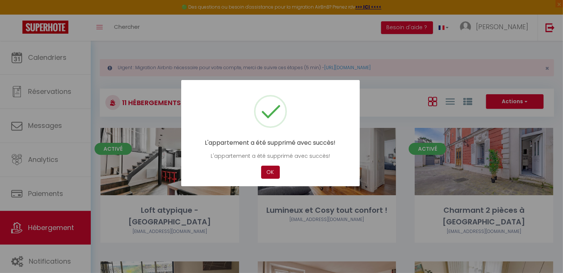
click at [272, 171] on button "OK" at bounding box center [270, 171] width 19 height 13
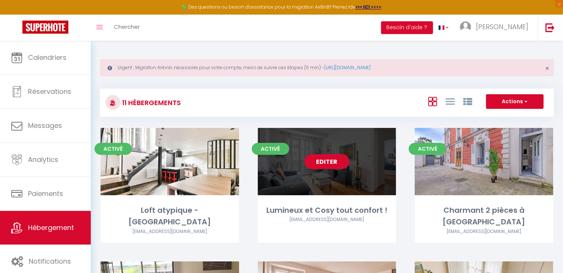
click at [335, 162] on link "Editer" at bounding box center [326, 161] width 45 height 15
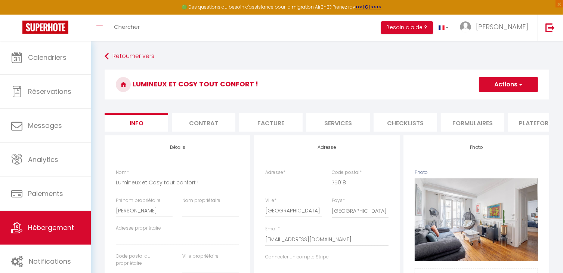
click at [526, 80] on button "Actions" at bounding box center [508, 84] width 59 height 15
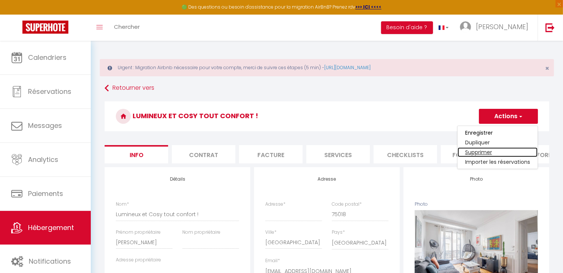
click at [481, 150] on link "Supprimer" at bounding box center [497, 152] width 80 height 10
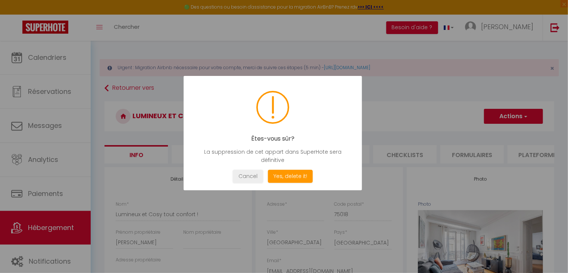
click at [317, 176] on div "Cancel Yes, delete it!" at bounding box center [273, 176] width 156 height 13
click at [307, 176] on button "Yes, delete it!" at bounding box center [290, 176] width 45 height 13
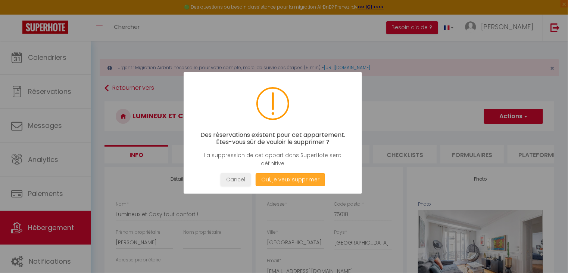
click at [305, 176] on button "Oui, je veux supprimer" at bounding box center [290, 179] width 69 height 13
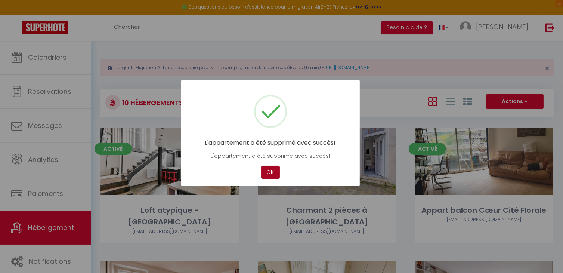
click at [267, 167] on button "OK" at bounding box center [270, 171] width 19 height 13
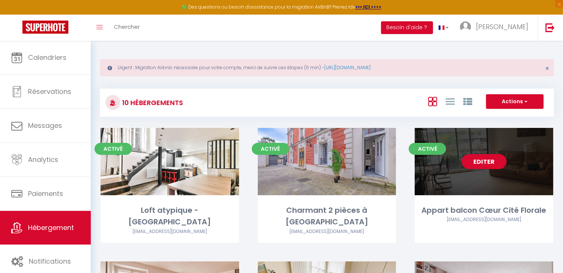
click at [488, 159] on link "Editer" at bounding box center [484, 161] width 45 height 15
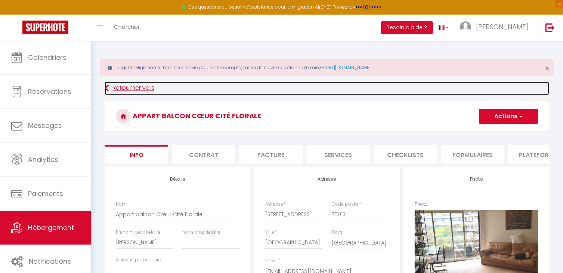
click at [517, 82] on link "Retourner vers" at bounding box center [327, 87] width 444 height 13
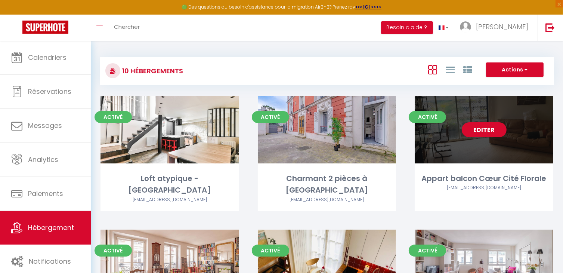
click at [487, 130] on link "Editer" at bounding box center [484, 129] width 45 height 15
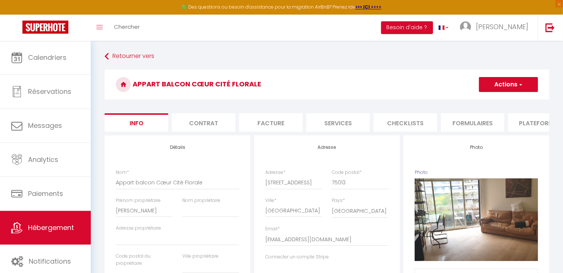
click at [513, 84] on button "Actions" at bounding box center [508, 84] width 59 height 15
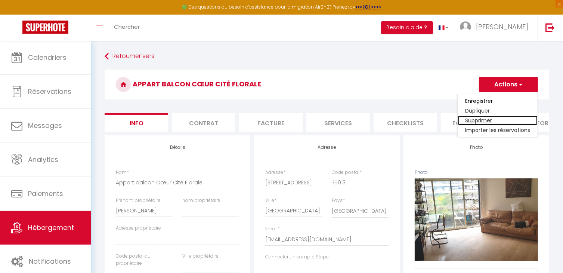
click at [488, 122] on link "Supprimer" at bounding box center [497, 120] width 80 height 10
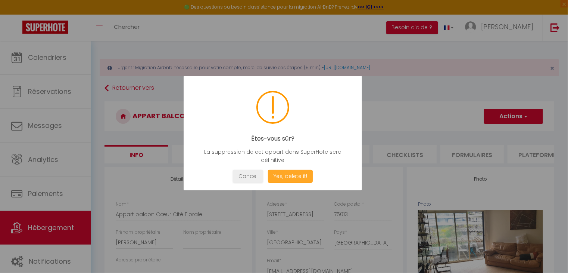
click at [290, 171] on button "Yes, delete it!" at bounding box center [290, 176] width 45 height 13
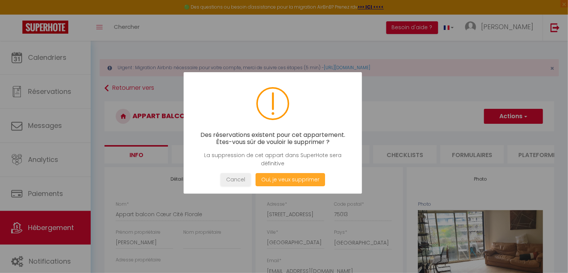
click at [277, 177] on button "Oui, je veux supprimer" at bounding box center [290, 179] width 69 height 13
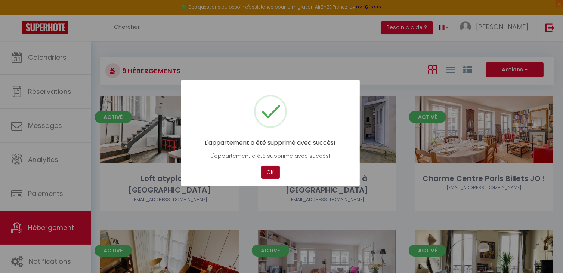
click at [274, 171] on button "OK" at bounding box center [270, 171] width 19 height 13
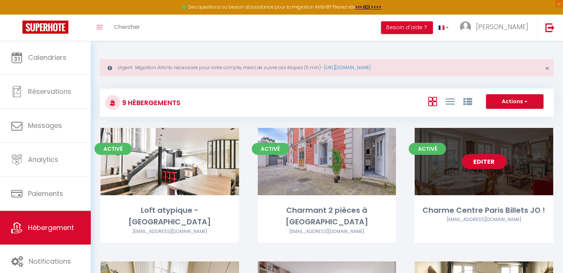
click at [494, 162] on link "Editer" at bounding box center [484, 161] width 45 height 15
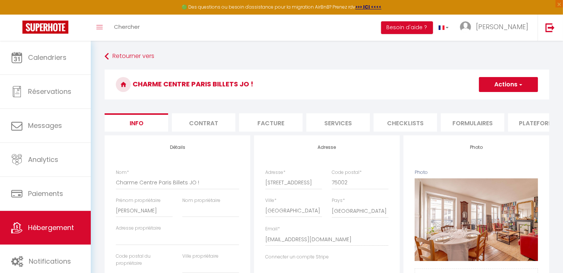
click at [518, 86] on span "button" at bounding box center [520, 84] width 5 height 7
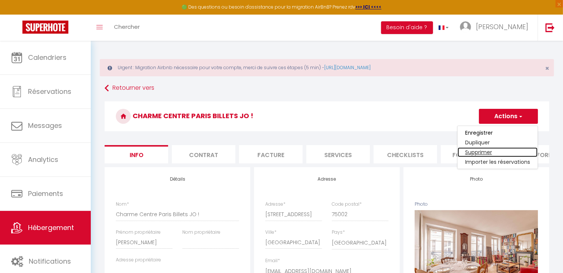
click at [474, 151] on link "Supprimer" at bounding box center [497, 152] width 80 height 10
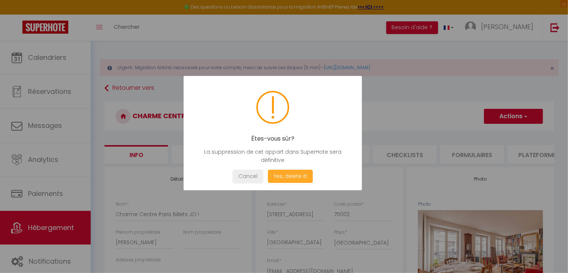
click at [283, 171] on button "Yes, delete it!" at bounding box center [290, 176] width 45 height 13
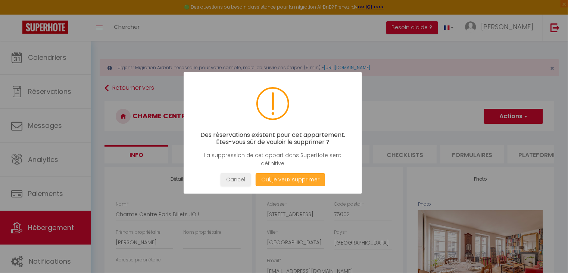
click at [286, 177] on button "Oui, je veux supprimer" at bounding box center [290, 179] width 69 height 13
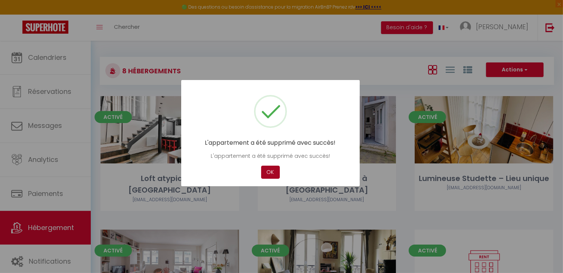
click at [269, 173] on button "OK" at bounding box center [270, 171] width 19 height 13
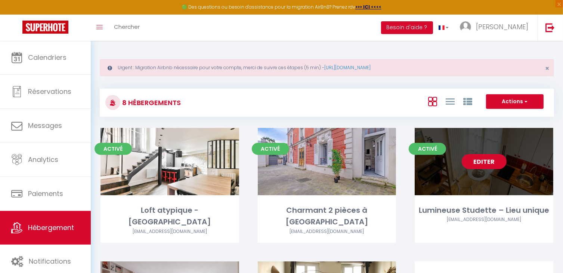
click at [483, 163] on link "Editer" at bounding box center [484, 161] width 45 height 15
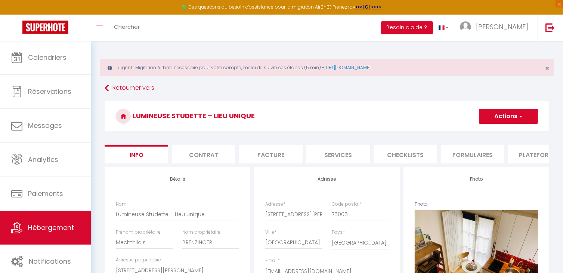
click at [523, 115] on button "Actions" at bounding box center [508, 116] width 59 height 15
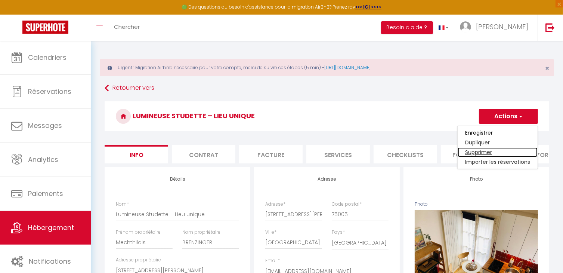
click at [486, 151] on link "Supprimer" at bounding box center [497, 152] width 80 height 10
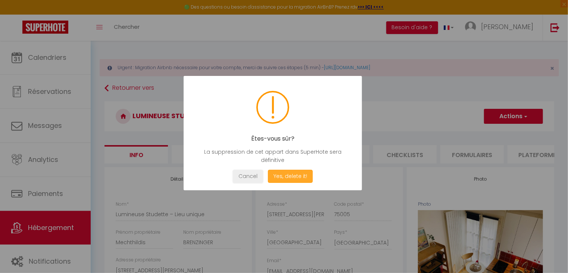
click at [280, 174] on button "Yes, delete it!" at bounding box center [290, 176] width 45 height 13
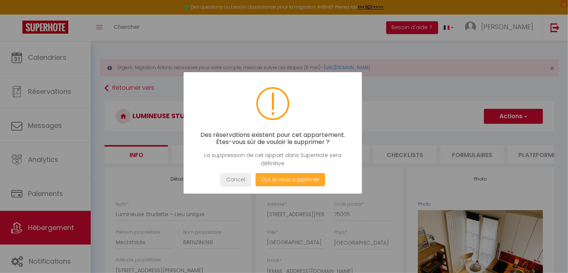
click at [311, 179] on button "Oui, je veux supprimer" at bounding box center [290, 179] width 69 height 13
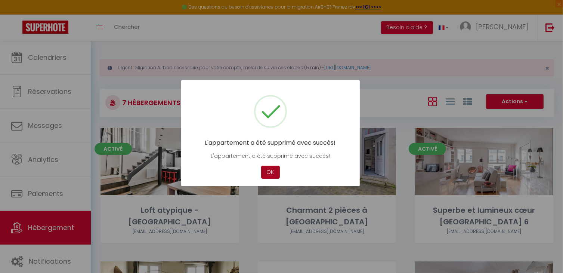
click at [266, 173] on button "OK" at bounding box center [270, 171] width 19 height 13
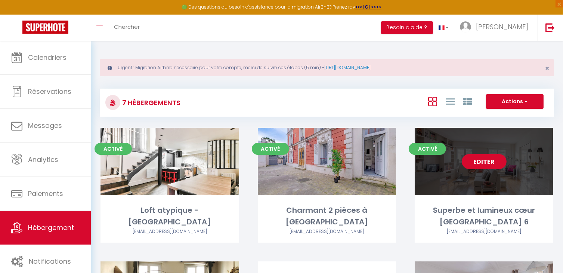
click at [487, 158] on link "Editer" at bounding box center [484, 161] width 45 height 15
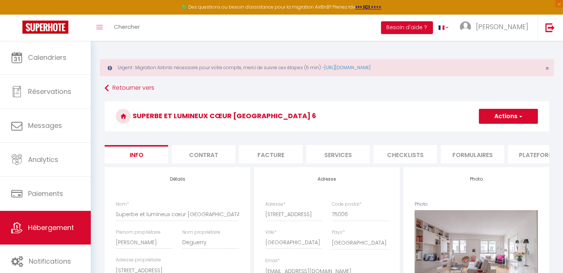
click at [518, 117] on span "button" at bounding box center [520, 115] width 5 height 7
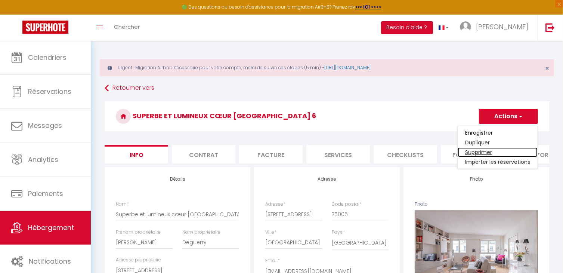
click at [488, 152] on link "Supprimer" at bounding box center [497, 152] width 80 height 10
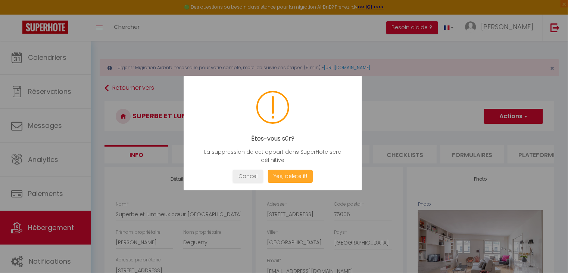
click at [300, 178] on button "Yes, delete it!" at bounding box center [290, 176] width 45 height 13
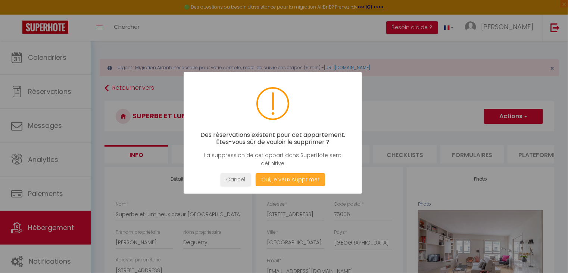
click at [298, 177] on button "Oui, je veux supprimer" at bounding box center [290, 179] width 69 height 13
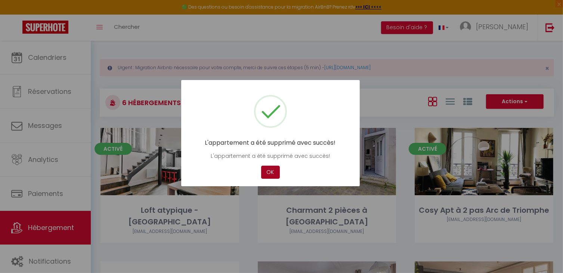
click at [272, 171] on button "OK" at bounding box center [270, 171] width 19 height 13
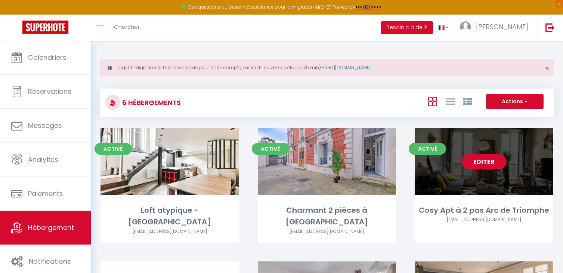
click at [496, 163] on link "Editer" at bounding box center [484, 161] width 45 height 15
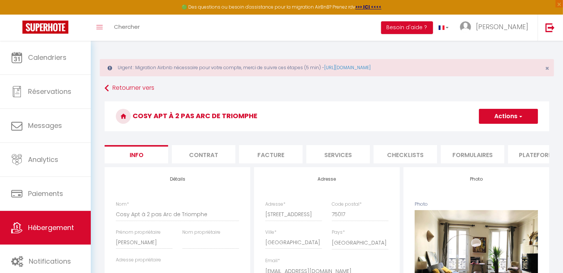
click at [531, 115] on button "Actions" at bounding box center [508, 116] width 59 height 15
select select "3"
select select "2"
select select "1"
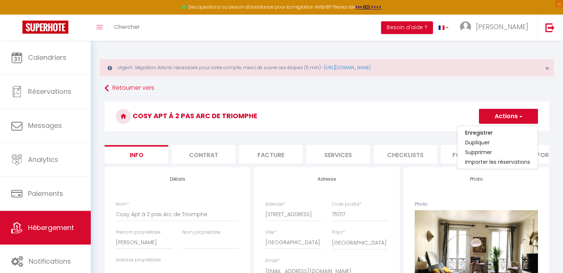
select select "15:00"
select select
select select "11:00"
select select "30"
select select "120"
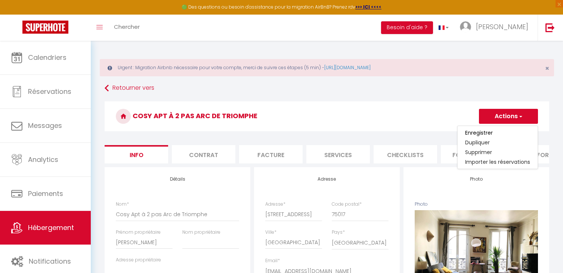
select select "28"
click at [489, 150] on link "Supprimer" at bounding box center [497, 152] width 80 height 10
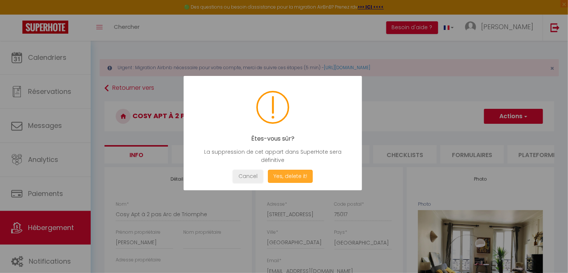
click at [303, 177] on button "Yes, delete it!" at bounding box center [290, 176] width 45 height 13
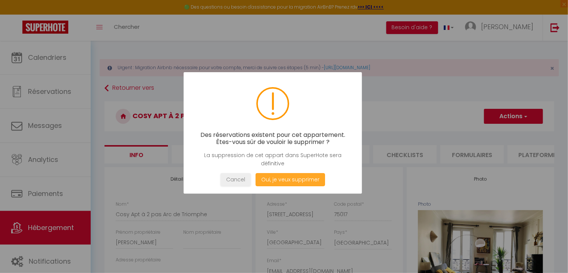
click at [312, 179] on button "Oui, je veux supprimer" at bounding box center [290, 179] width 69 height 13
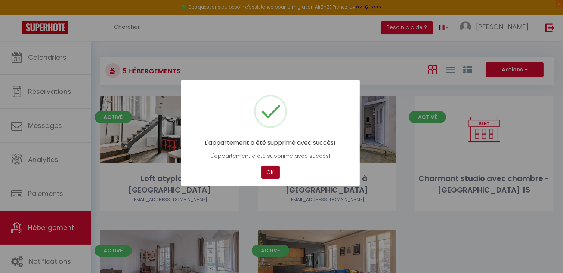
click at [270, 173] on button "OK" at bounding box center [270, 171] width 19 height 13
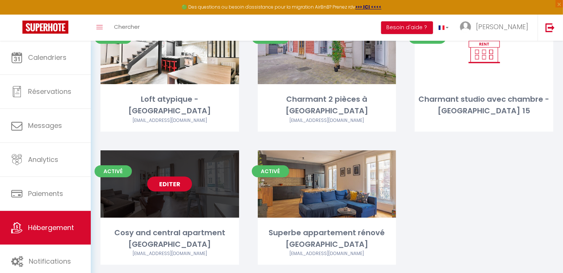
scroll to position [111, 0]
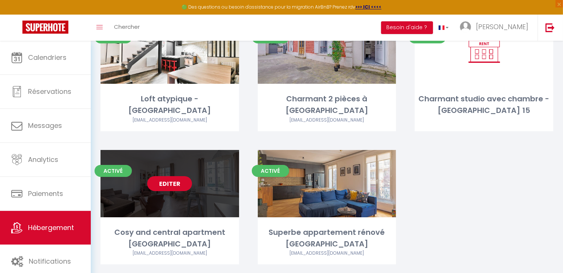
click at [179, 178] on link "Editer" at bounding box center [169, 183] width 45 height 15
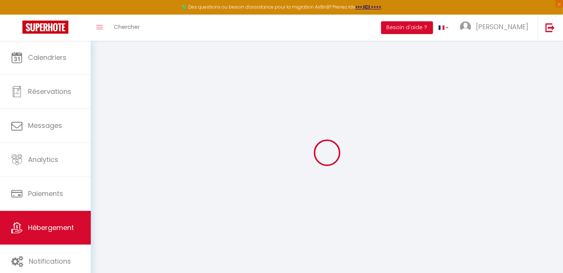
select select
checkbox input "false"
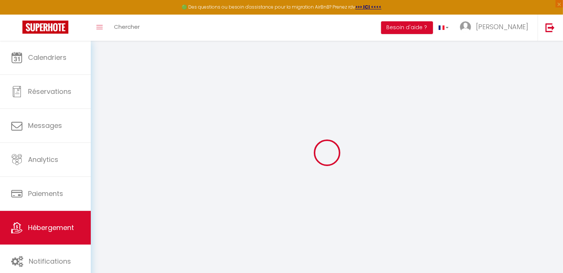
select select "15:00"
select select
select select "11:00"
select select "30"
select select "120"
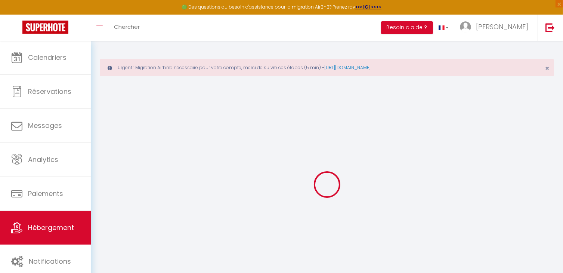
select select
checkbox input "false"
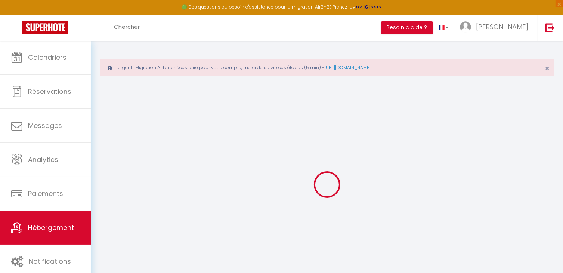
checkbox input "false"
select select
checkbox input "false"
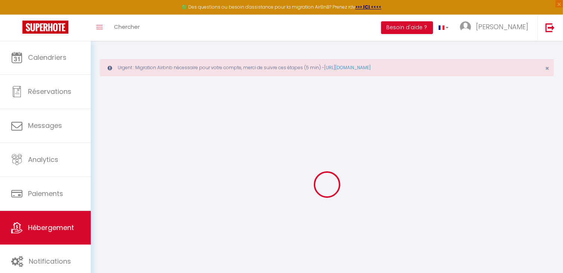
checkbox input "false"
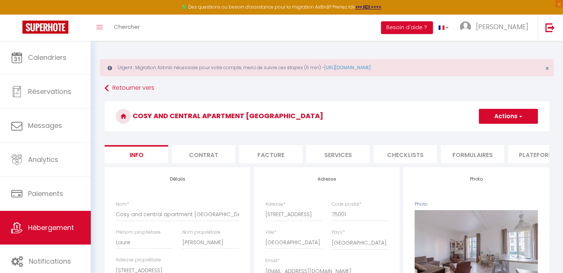
select select
checkbox input "false"
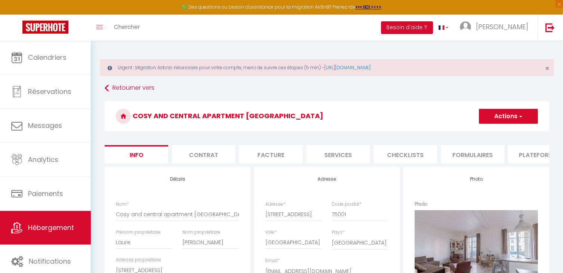
checkbox input "false"
click at [524, 112] on button "Actions" at bounding box center [508, 116] width 59 height 15
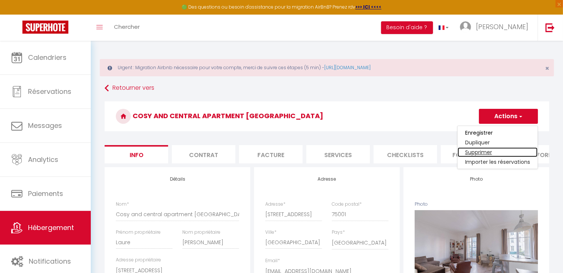
click at [488, 154] on link "Supprimer" at bounding box center [497, 152] width 80 height 10
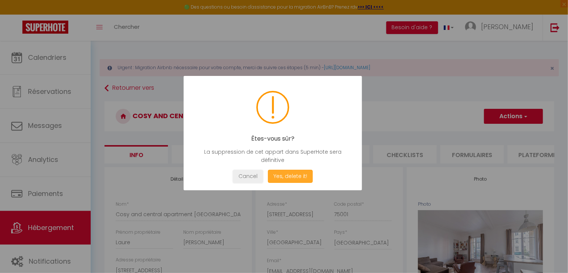
click at [289, 176] on button "Yes, delete it!" at bounding box center [290, 176] width 45 height 13
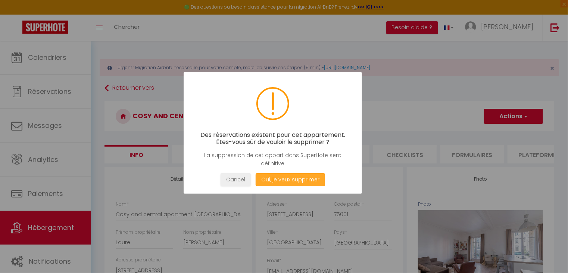
click at [302, 178] on button "Oui, je veux supprimer" at bounding box center [290, 179] width 69 height 13
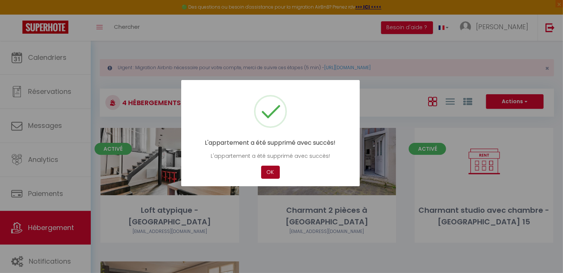
click at [270, 174] on button "OK" at bounding box center [270, 171] width 19 height 13
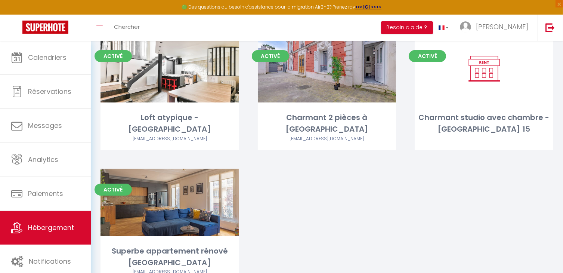
scroll to position [111, 0]
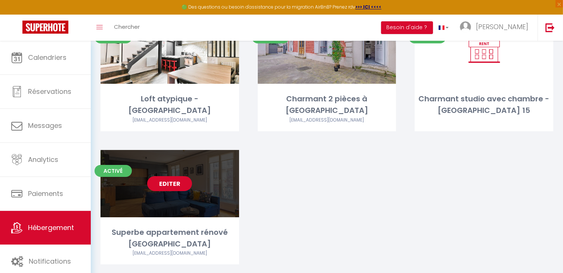
click at [184, 179] on link "Editer" at bounding box center [169, 183] width 45 height 15
select select "3"
select select "2"
select select "1"
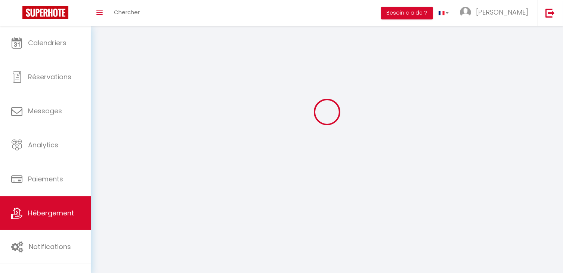
select select
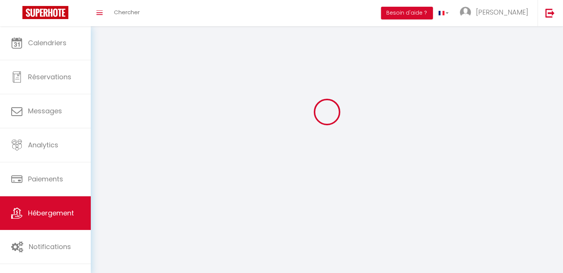
select select
checkbox input "false"
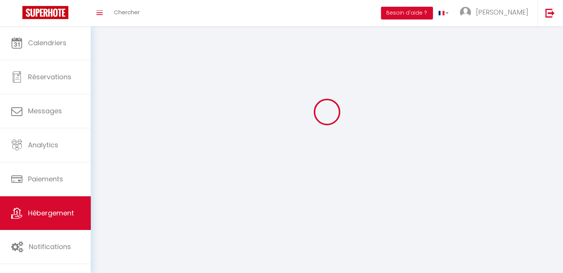
select select
select select "1"
select select "28"
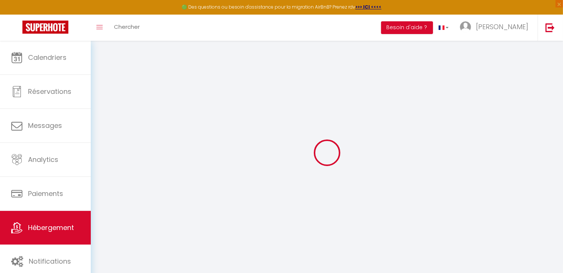
select select
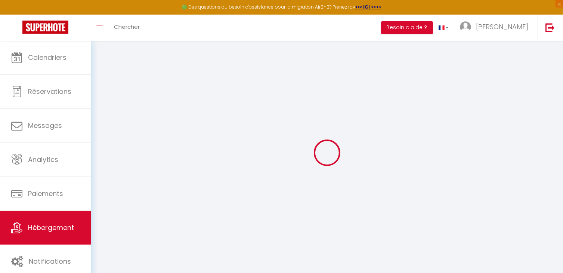
select select
checkbox input "false"
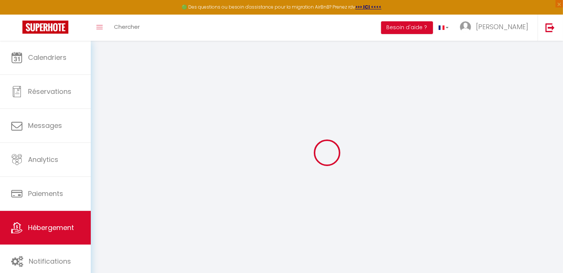
select select
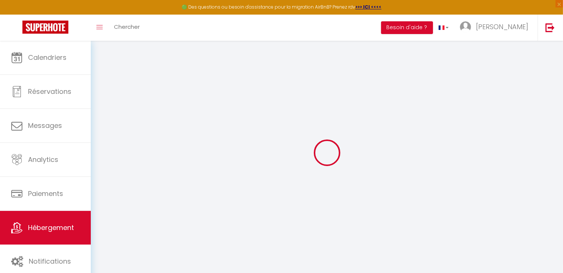
select select
checkbox input "false"
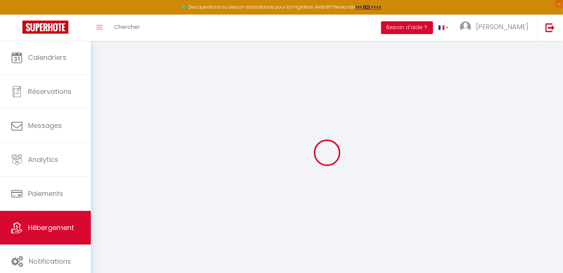
checkbox input "false"
select select
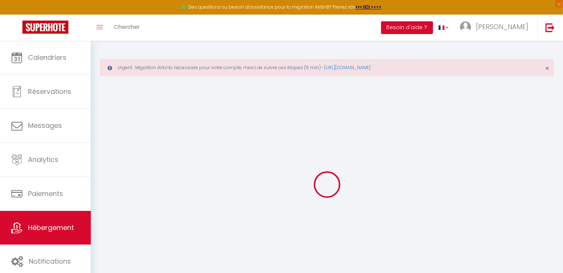
select select
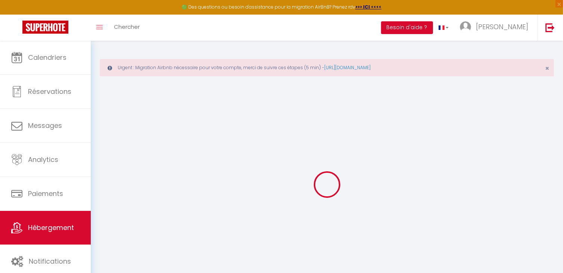
select select
checkbox input "false"
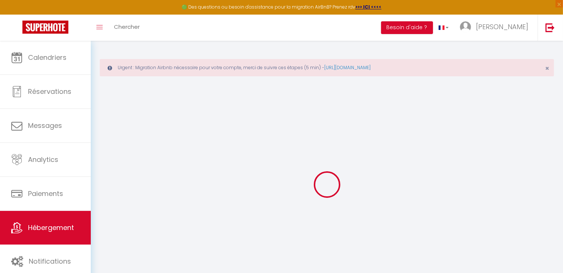
select select
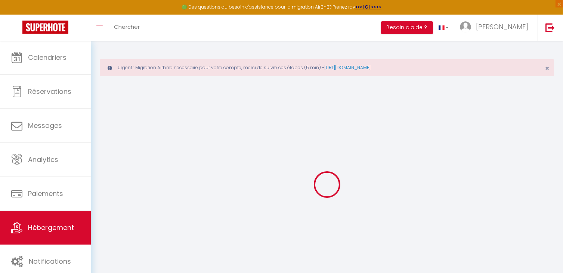
select select
checkbox input "false"
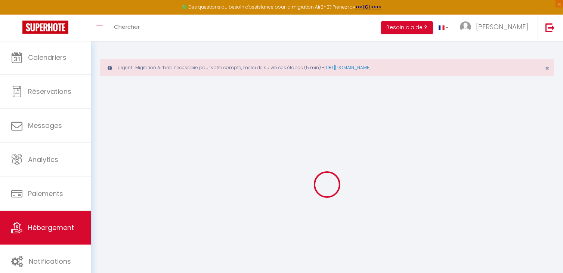
checkbox input "false"
select select
type input "Superbe appartement rénové [GEOGRAPHIC_DATA]"
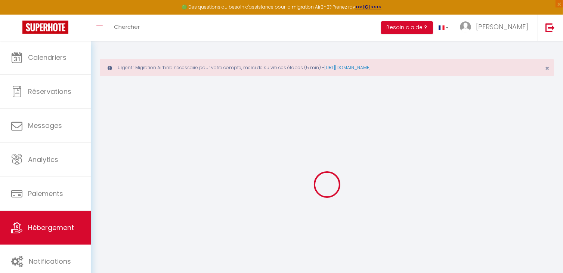
type input "Yannick"
type input "Bittencourt"
type input "229 avenue Gambetta"
type input "75020"
type input "[GEOGRAPHIC_DATA]"
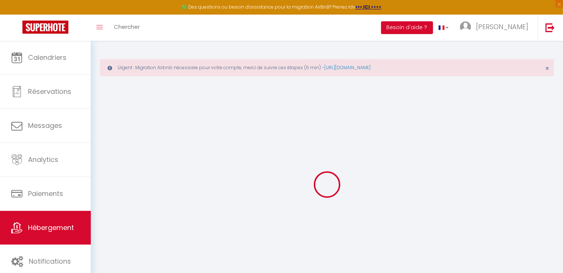
type input "134"
type input "60"
type input "20"
select select
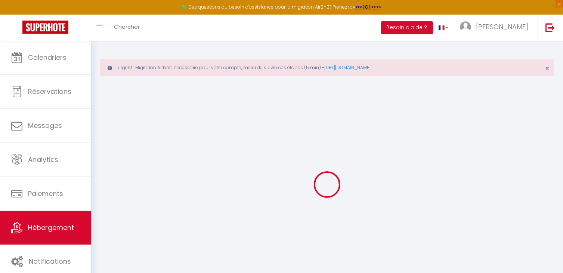
select select
type input "229 Avenue Gambetta"
type input "75020"
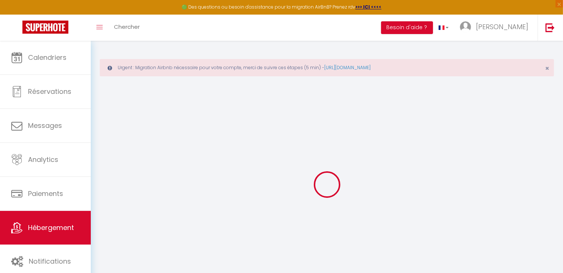
type input "[GEOGRAPHIC_DATA]"
type input "[EMAIL_ADDRESS][DOMAIN_NAME]"
select select
checkbox input "false"
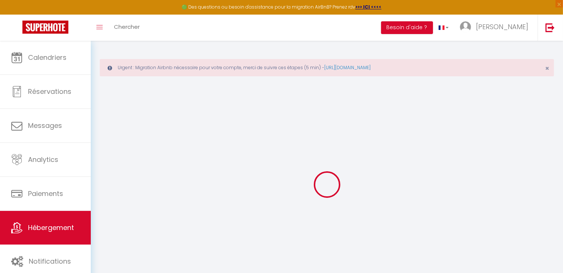
checkbox input "false"
type input "25"
type input "60"
type input "0"
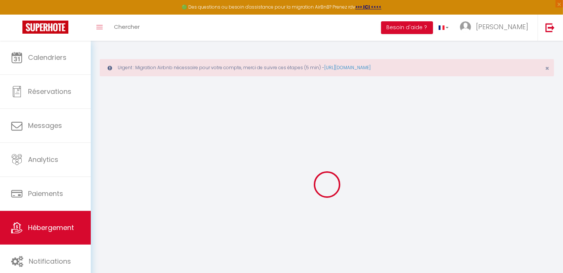
type input "0"
select select
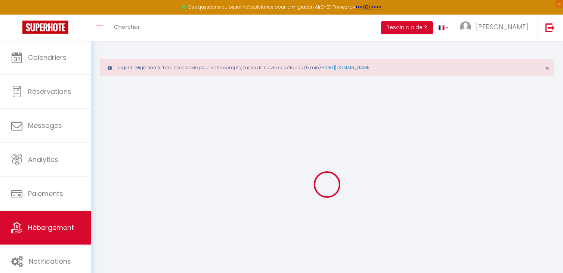
select select
checkbox input "false"
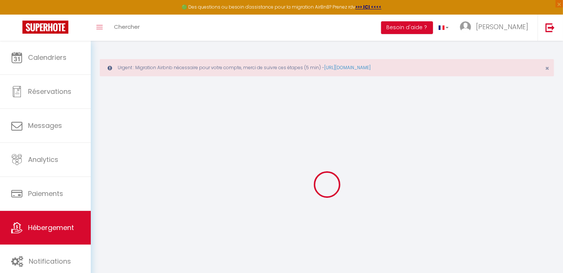
checkbox input "false"
select select "15:00"
select select
select select "11:00"
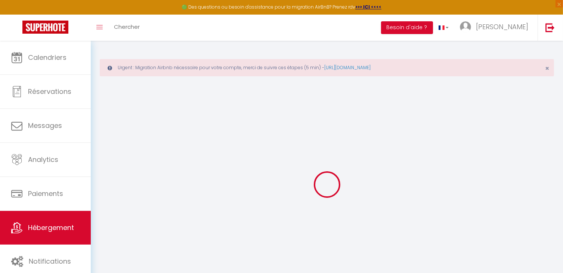
select select "30"
select select "120"
select select
checkbox input "false"
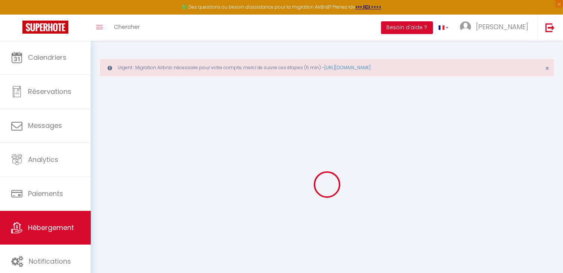
checkbox input "false"
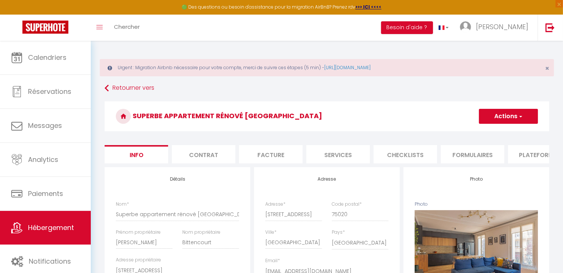
click at [505, 112] on button "Actions" at bounding box center [508, 116] width 59 height 15
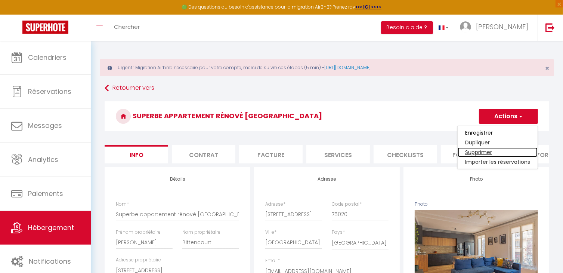
click at [493, 151] on link "Supprimer" at bounding box center [497, 152] width 80 height 10
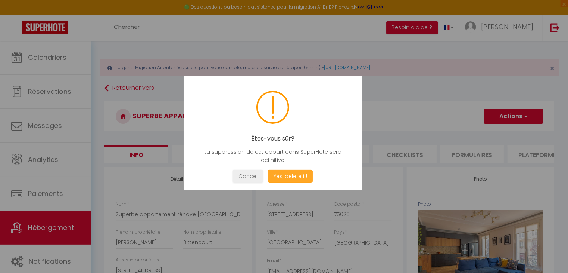
click at [282, 177] on button "Yes, delete it!" at bounding box center [290, 176] width 45 height 13
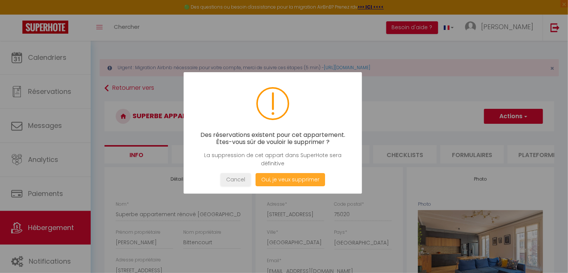
click at [303, 179] on button "Oui, je veux supprimer" at bounding box center [290, 179] width 69 height 13
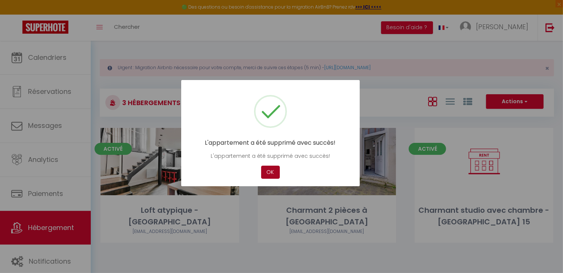
click at [273, 175] on button "OK" at bounding box center [270, 171] width 19 height 13
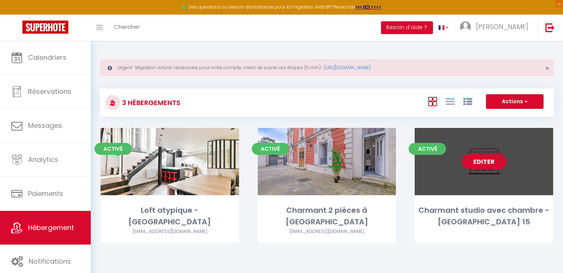
click at [482, 161] on link "Editer" at bounding box center [484, 161] width 45 height 15
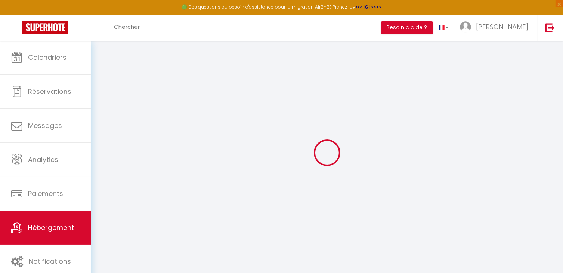
select select
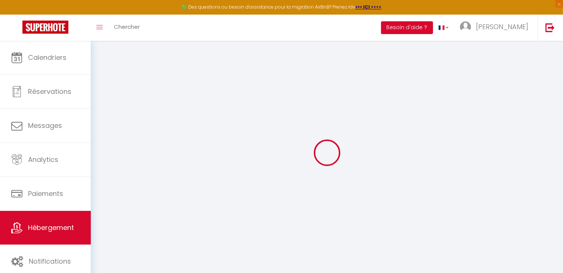
select select
checkbox input "false"
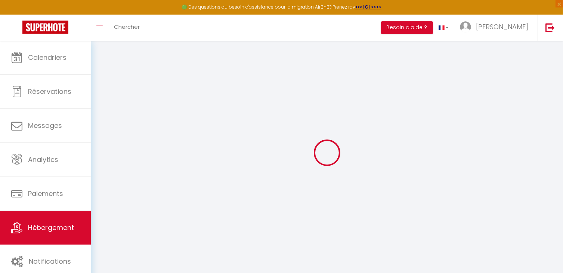
select select
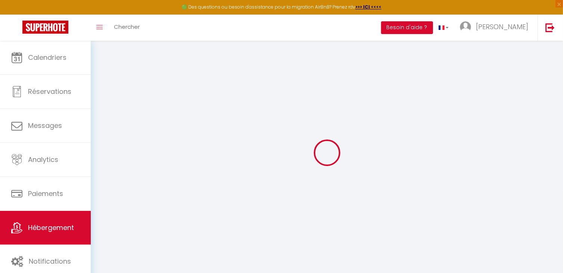
select select
checkbox input "false"
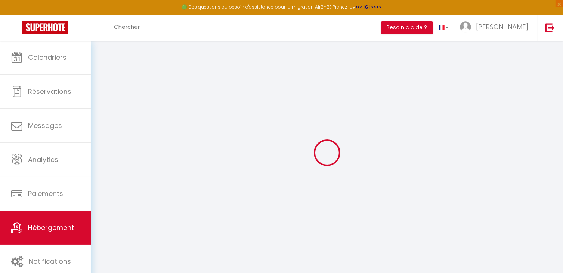
checkbox input "false"
select select
type input "Charmant studio avec chambre - [GEOGRAPHIC_DATA] 15"
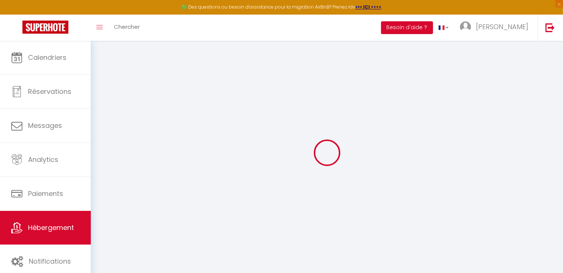
type input "Joanne"
select select "2"
type input "80"
type input "120"
type input "40"
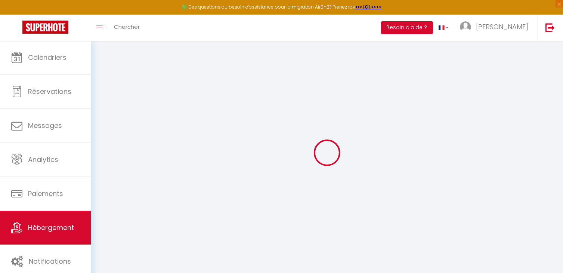
type input "1000"
type input "20"
select select
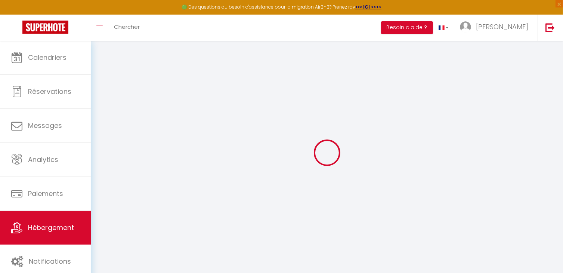
select select
type input "10 rue de l'Abbe Groult"
type input "75015"
type input "Paris 15"
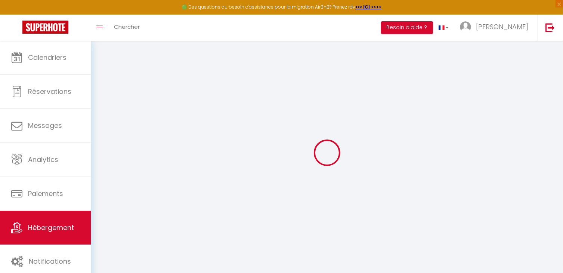
type input "[EMAIL_ADDRESS][DOMAIN_NAME]"
select select
checkbox input "false"
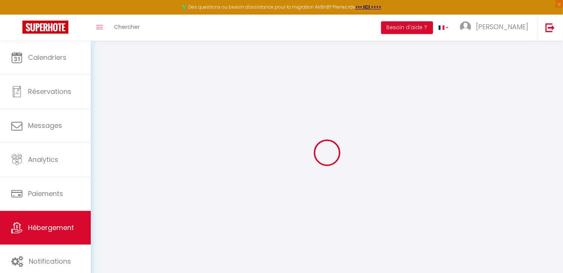
checkbox input "false"
type input "0"
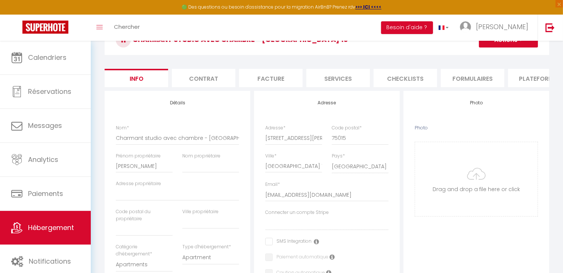
scroll to position [112, 0]
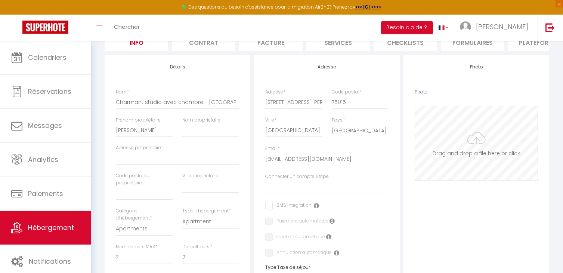
click at [468, 144] on input "Photo" at bounding box center [476, 143] width 122 height 74
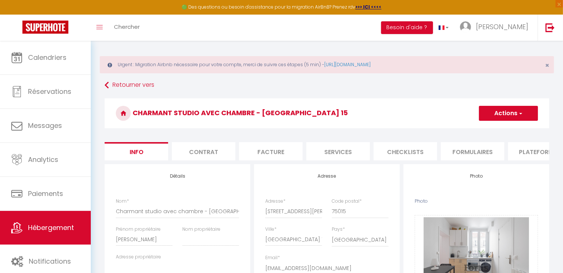
scroll to position [0, 0]
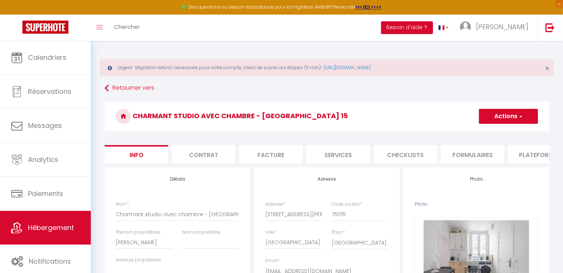
click at [536, 156] on li "Plateformes" at bounding box center [539, 154] width 63 height 18
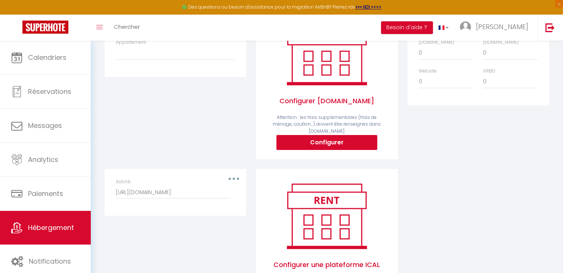
scroll to position [187, 0]
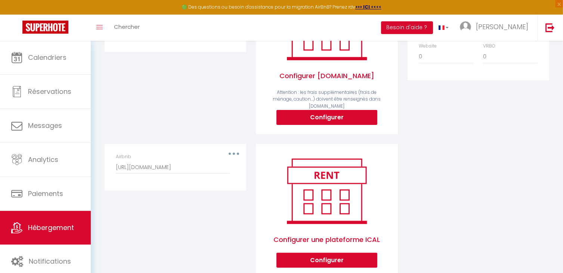
click at [233, 159] on div "Airbnb https://www.airbnb.fr/calendar/ical/1507892544423138579.ics?s=d455c78e39…" at bounding box center [175, 163] width 119 height 21
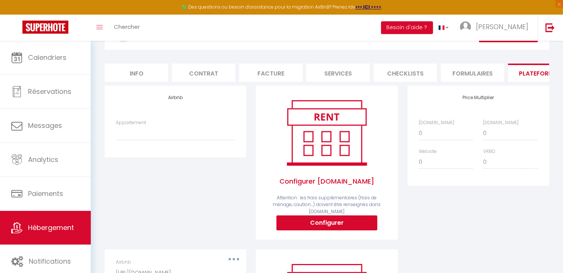
scroll to position [75, 0]
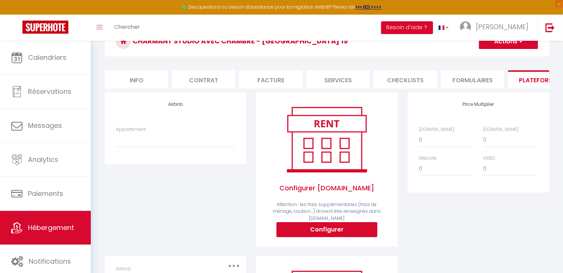
click at [134, 133] on label "Appartement" at bounding box center [131, 129] width 30 height 7
click at [134, 135] on select "Charmant studio avec chambre - paris 15 - mgrollier@fortisimmo.fr Parfait Cosy …" at bounding box center [175, 140] width 119 height 14
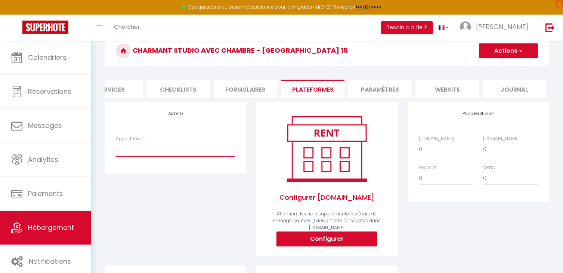
scroll to position [0, 227]
click at [521, 50] on span "button" at bounding box center [520, 50] width 5 height 7
click at [503, 66] on link "Enregistrer" at bounding box center [507, 67] width 59 height 10
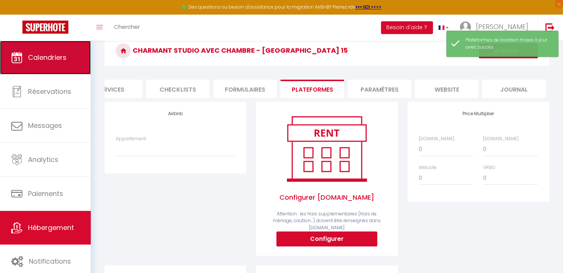
click at [34, 61] on span "Calendriers" at bounding box center [47, 57] width 38 height 9
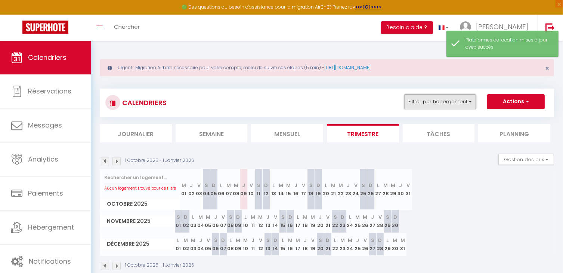
click at [462, 99] on button "Filtrer par hébergement" at bounding box center [440, 101] width 72 height 15
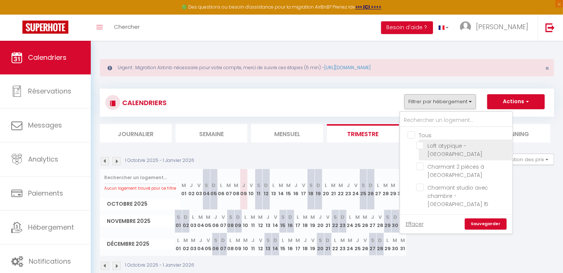
click at [421, 144] on input "Loft atypique - [GEOGRAPHIC_DATA]" at bounding box center [462, 145] width 93 height 7
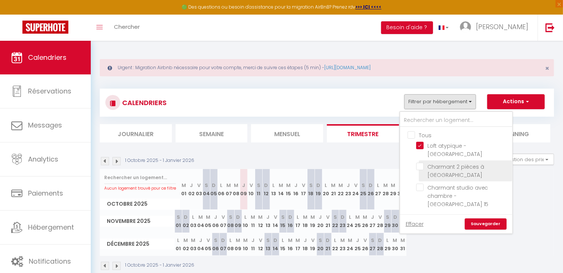
click at [421, 162] on input "Charmant 2 pièces à [GEOGRAPHIC_DATA]" at bounding box center [462, 165] width 93 height 7
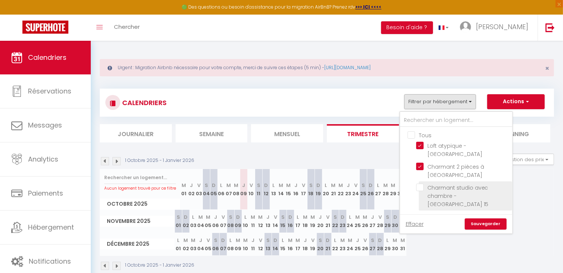
click at [420, 183] on input "Charmant studio avec chambre - [GEOGRAPHIC_DATA] 15" at bounding box center [462, 186] width 93 height 7
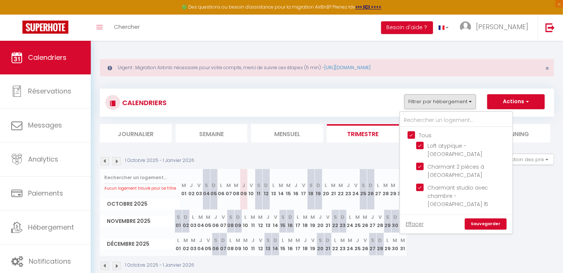
click at [492, 218] on link "Sauvegarder" at bounding box center [486, 223] width 42 height 11
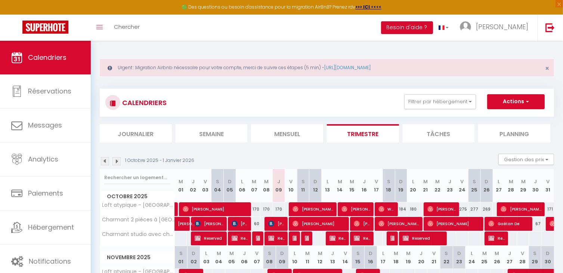
click at [203, 132] on li "Semaine" at bounding box center [212, 133] width 72 height 18
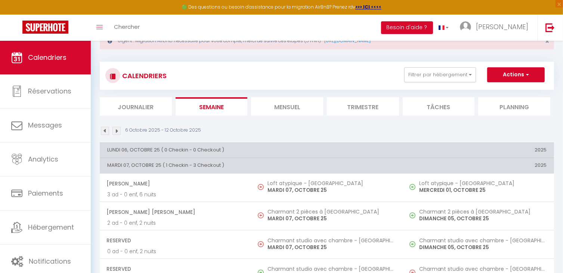
scroll to position [37, 0]
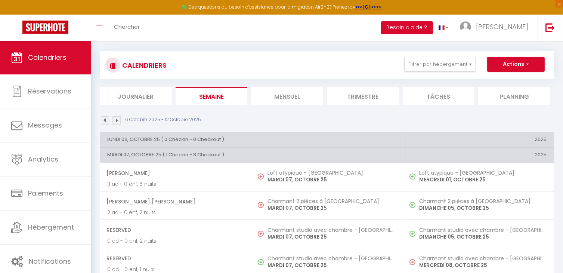
click at [288, 98] on li "Mensuel" at bounding box center [287, 96] width 72 height 18
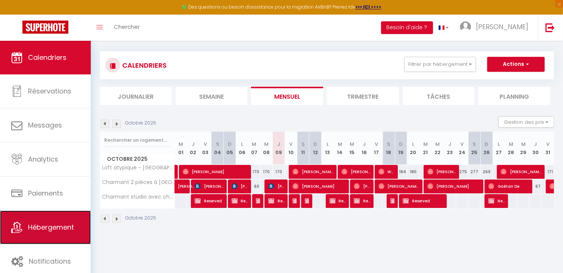
click at [36, 231] on span "Hébergement" at bounding box center [51, 226] width 46 height 9
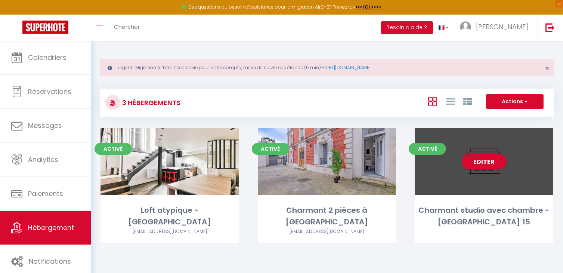
click at [499, 197] on div "Activé Editer Charmant studio avec chambre - paris 15" at bounding box center [484, 185] width 139 height 115
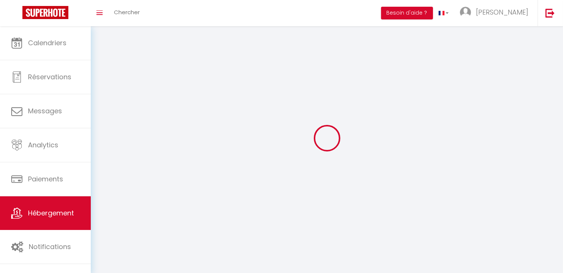
click at [492, 162] on div at bounding box center [327, 137] width 454 height 205
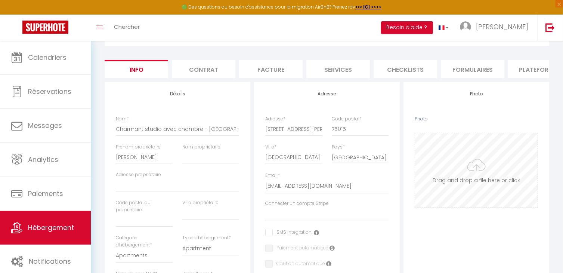
scroll to position [112, 0]
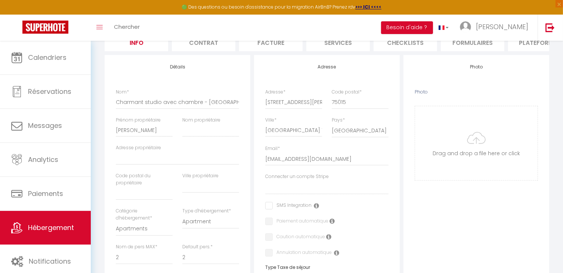
click at [316, 208] on icon at bounding box center [316, 205] width 5 height 6
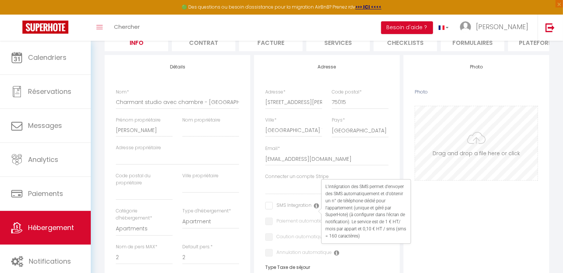
click at [501, 140] on input "Photo" at bounding box center [476, 143] width 122 height 74
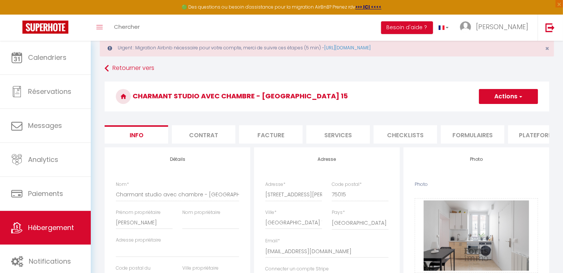
scroll to position [0, 0]
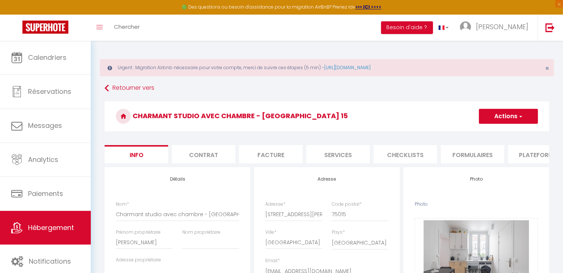
click at [514, 114] on button "Actions" at bounding box center [508, 116] width 59 height 15
click at [336, 120] on h3 "Charmant studio avec chambre - [GEOGRAPHIC_DATA] 15" at bounding box center [327, 116] width 444 height 30
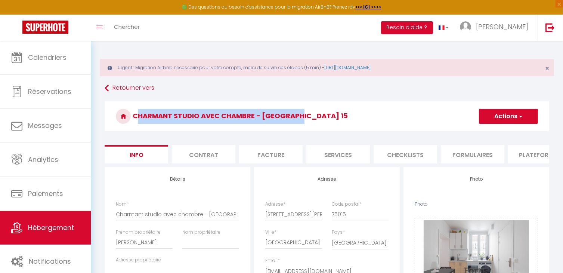
drag, startPoint x: 135, startPoint y: 115, endPoint x: 334, endPoint y: 115, distance: 199.0
click at [334, 115] on h3 "Charmant studio avec chambre - [GEOGRAPHIC_DATA] 15" at bounding box center [327, 116] width 444 height 30
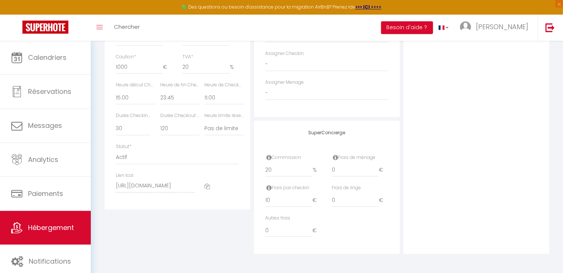
scroll to position [0, 54]
click at [210, 186] on div "Lien Ical https://app.superhote.com/export-ics/YNMCDinPWI" at bounding box center [177, 186] width 133 height 28
click at [226, 184] on div "Lien Ical https://app.superhote.com/export-ics/YNMCDinPWI" at bounding box center [177, 186] width 133 height 28
click at [208, 186] on icon at bounding box center [208, 186] width 6 height 6
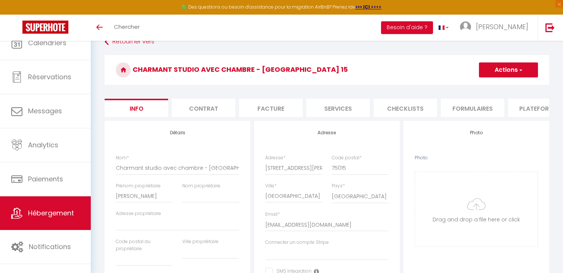
select select "2"
select select "1"
select select "15:00"
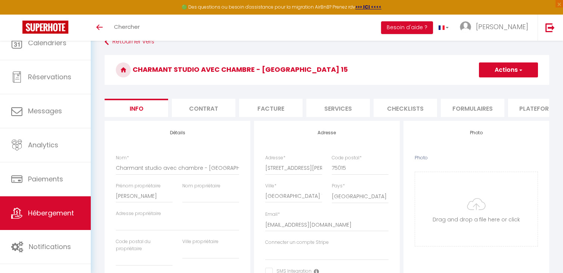
select select "23:45"
select select "11:00"
select select "30"
select select "120"
select select "28"
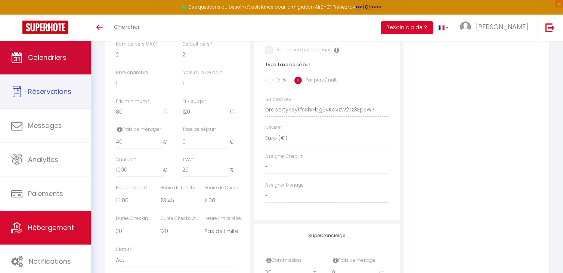
scroll to position [264, 0]
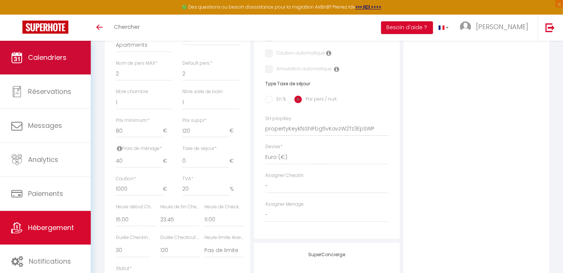
click at [57, 62] on span "Calendriers" at bounding box center [47, 57] width 38 height 9
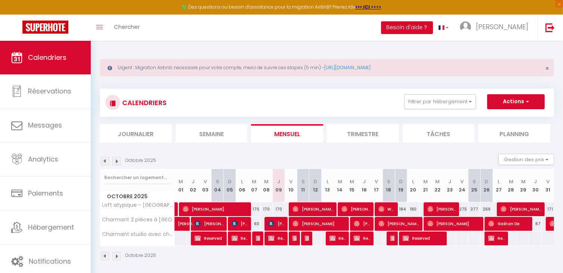
click at [180, 238] on div at bounding box center [180, 238] width 13 height 14
type input "Mer 01 Octobre 2025"
type input "Jeu 02 Octobre 2025"
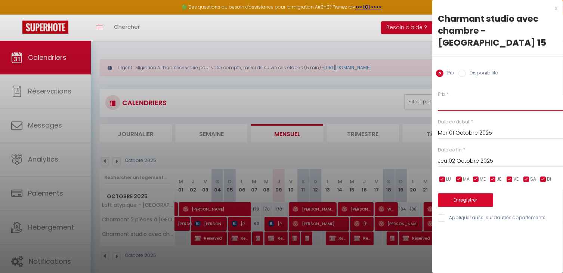
click at [448, 97] on input "Prix" at bounding box center [500, 103] width 125 height 13
click at [460, 69] on input "Disponibilité" at bounding box center [461, 72] width 7 height 7
radio input "true"
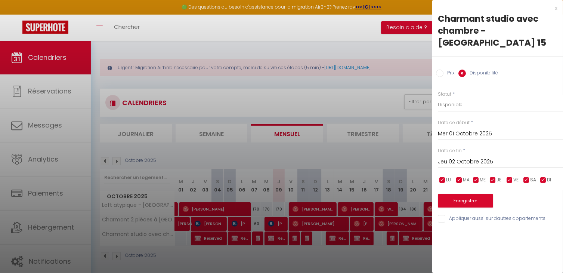
click at [441, 69] on input "Prix" at bounding box center [439, 72] width 7 height 7
radio input "true"
radio input "false"
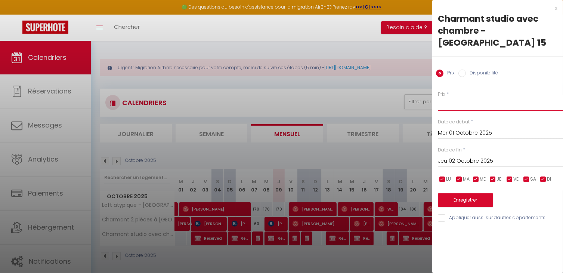
click at [456, 97] on input "Prix" at bounding box center [500, 103] width 125 height 13
type input "120"
click at [471, 193] on button "Enregistrer" at bounding box center [465, 199] width 55 height 13
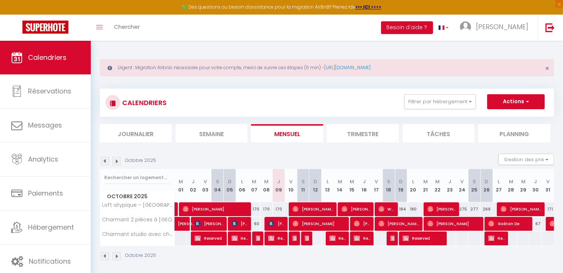
click at [467, 239] on div at bounding box center [462, 238] width 13 height 14
type input "Ven 24 Octobre 2025"
type input "Sam 25 Octobre 2025"
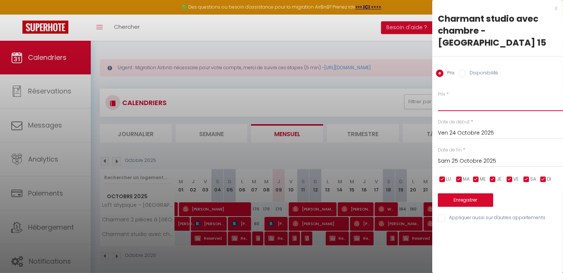
click at [458, 97] on input "Prix" at bounding box center [500, 103] width 125 height 13
type input "120"
click at [471, 193] on button "Enregistrer" at bounding box center [465, 199] width 55 height 13
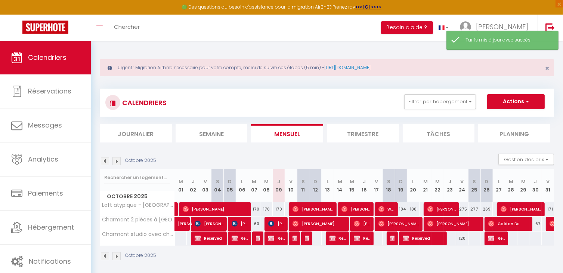
click at [460, 238] on div "120" at bounding box center [462, 238] width 12 height 14
type input "120"
type input "Ven 24 Octobre 2025"
type input "Sam 25 Octobre 2025"
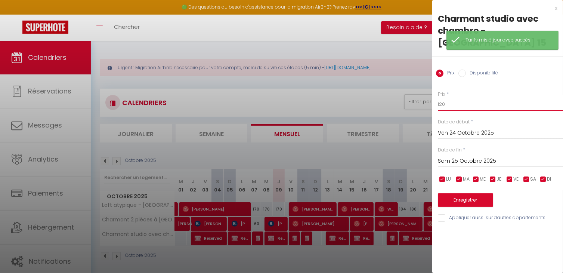
drag, startPoint x: 463, startPoint y: 94, endPoint x: 381, endPoint y: 99, distance: 82.3
click at [395, 99] on body "🟢 Des questions ou besoin d'assistance pour la migration AirBnB? Prenez rdv >>>…" at bounding box center [281, 177] width 563 height 273
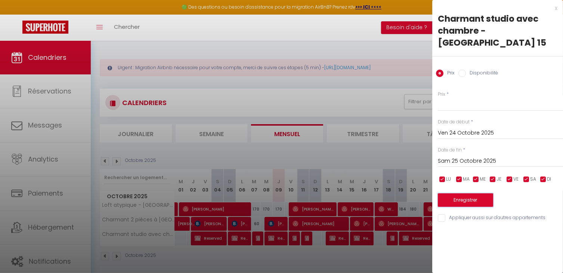
click at [459, 193] on button "Enregistrer" at bounding box center [465, 199] width 55 height 13
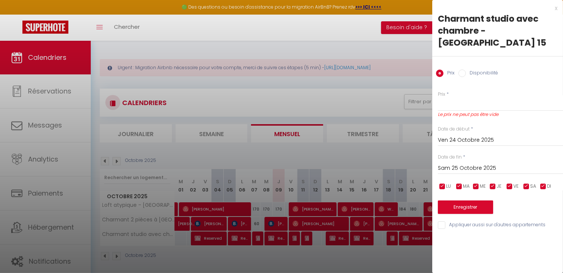
click at [553, 9] on div "x" at bounding box center [494, 8] width 125 height 9
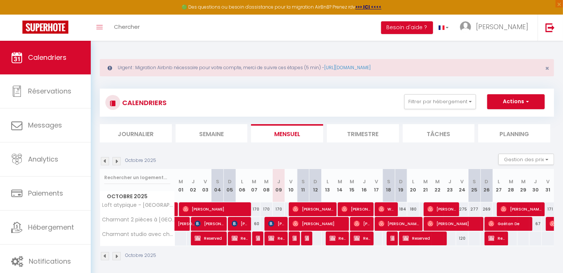
click at [465, 209] on div "275" at bounding box center [462, 209] width 12 height 14
type input "275"
type input "Ven 24 Octobre 2025"
type input "Sam 25 Octobre 2025"
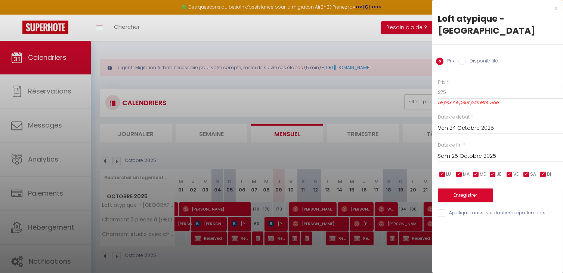
click at [554, 8] on div "x" at bounding box center [494, 8] width 125 height 9
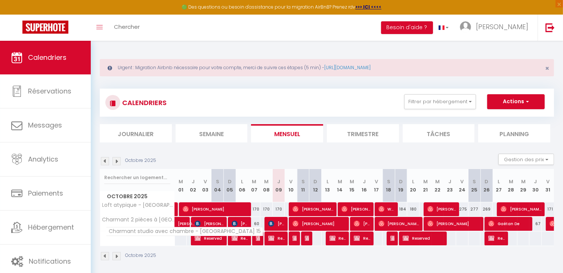
click at [148, 235] on th "Charmant studio avec chambre - [GEOGRAPHIC_DATA] 15" at bounding box center [137, 238] width 75 height 14
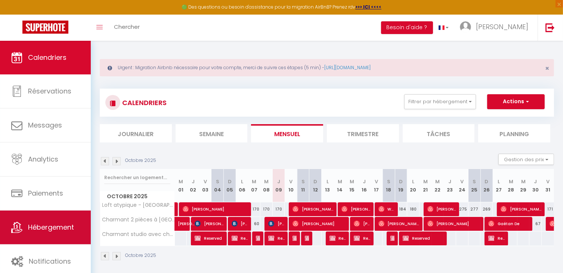
click at [57, 232] on link "Hébergement" at bounding box center [45, 227] width 91 height 34
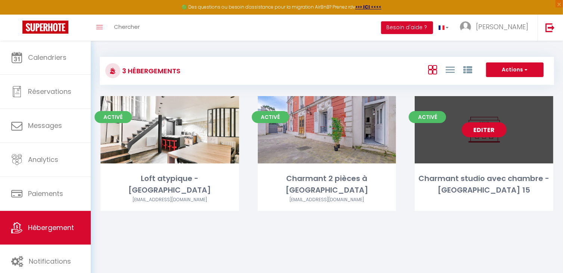
click at [488, 128] on link "Editer" at bounding box center [484, 129] width 45 height 15
select select "3"
select select "2"
select select "1"
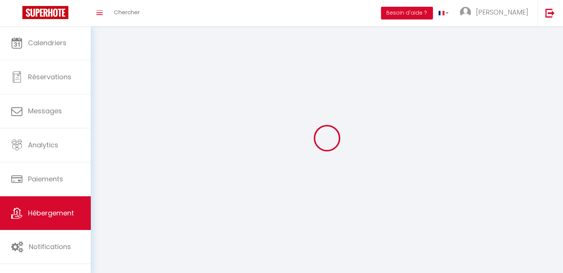
select select
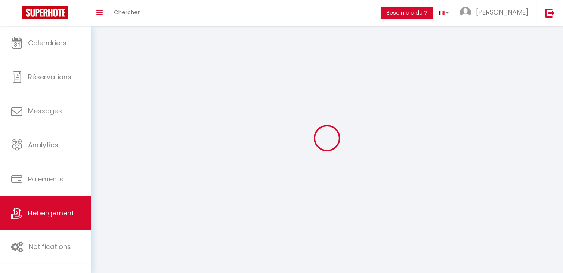
select select
checkbox input "false"
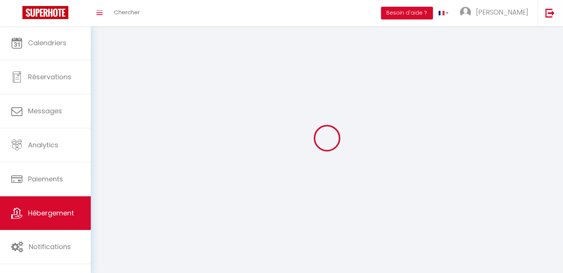
select select
select select "1"
select select "28"
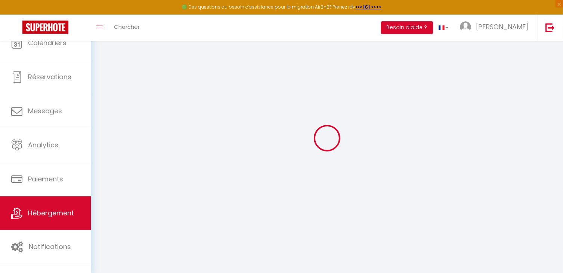
select select
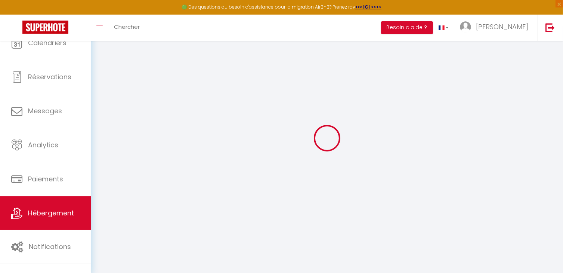
select select
checkbox input "false"
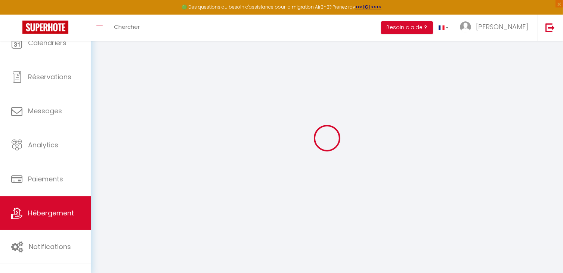
select select
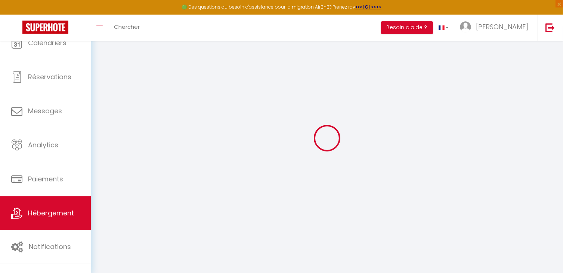
select select
checkbox input "false"
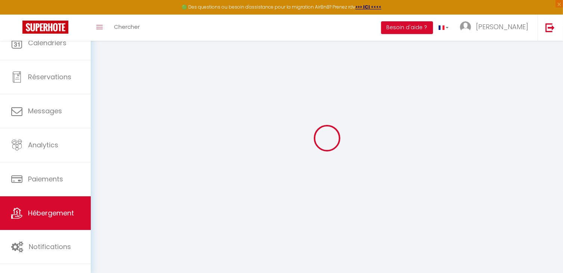
checkbox input "false"
select select
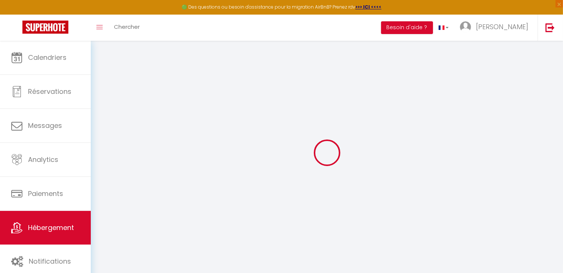
select select
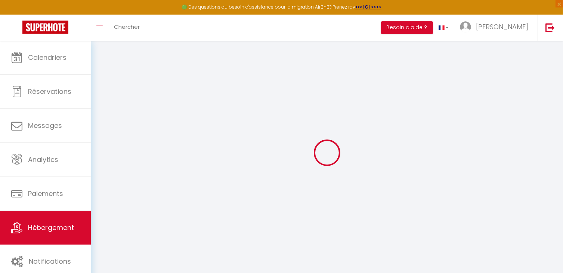
select select
checkbox input "false"
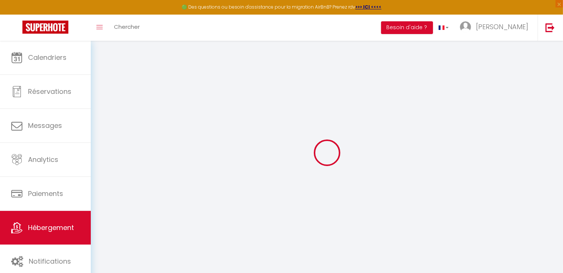
select select
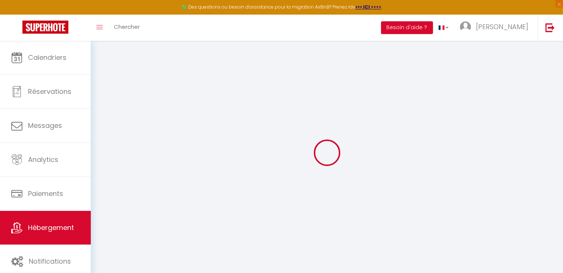
select select
checkbox input "false"
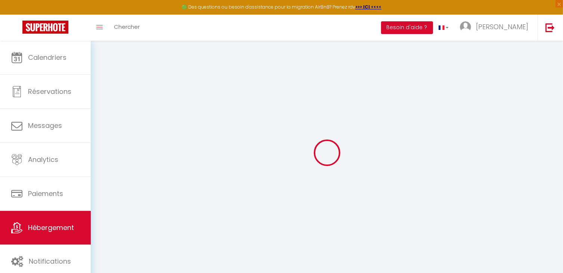
checkbox input "false"
select select
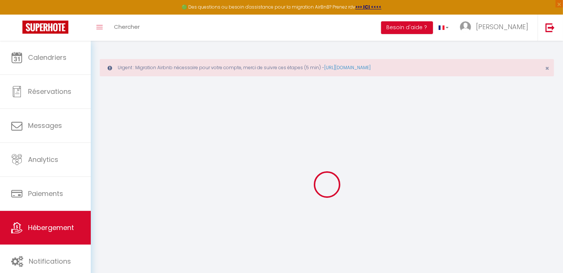
type input "Charmant studio avec chambre - [GEOGRAPHIC_DATA] 15"
type input "Joanne"
select select "2"
type input "80"
type input "120"
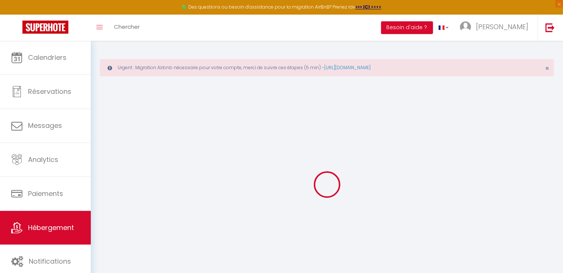
type input "40"
type input "1000"
type input "20"
select select
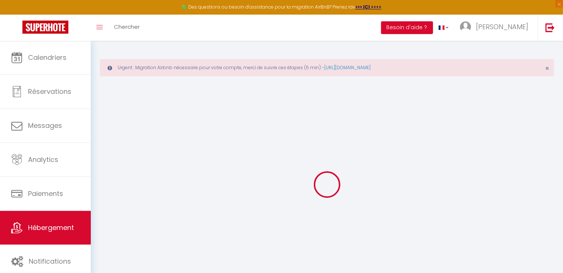
select select
type input "10 rue de l'Abbe Groult"
type input "75015"
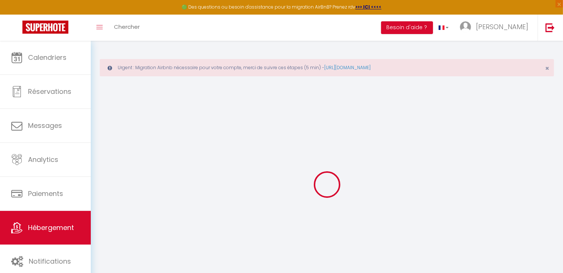
type input "Paris 15"
type input "[EMAIL_ADDRESS][DOMAIN_NAME]"
select select
checkbox input "false"
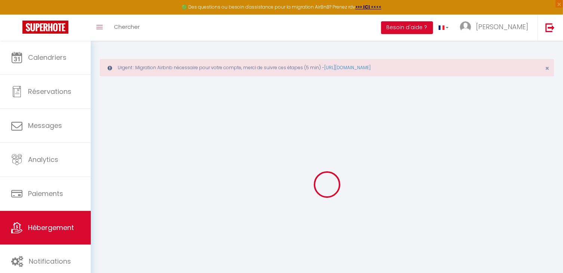
checkbox input "false"
type input "0"
select select
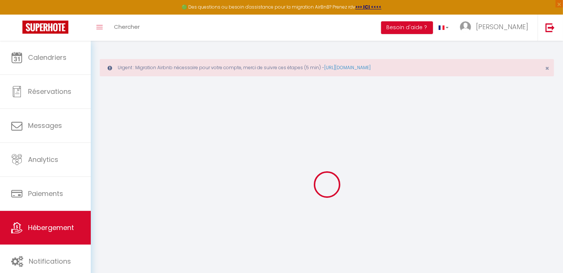
select select
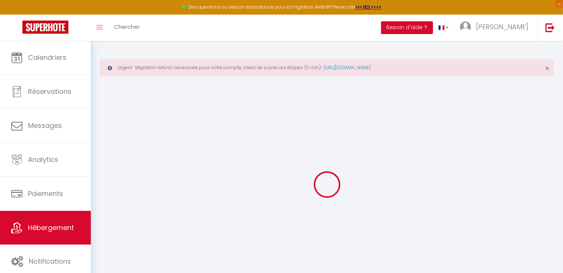
checkbox input "false"
select select
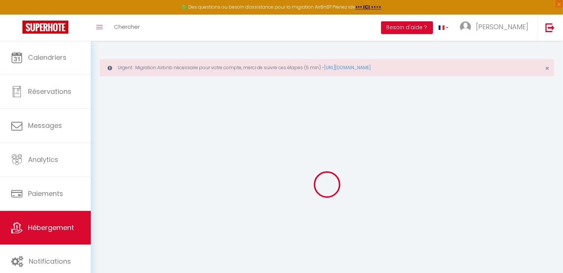
select select
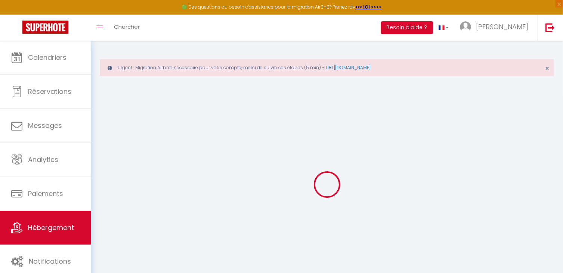
checkbox input "false"
select select
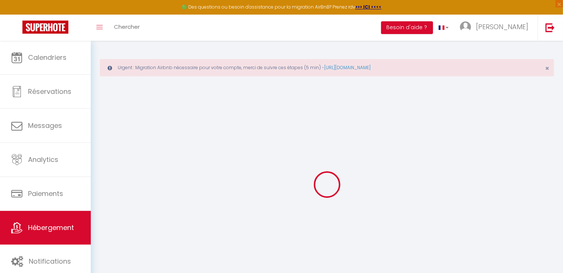
checkbox input "false"
select select "15:00"
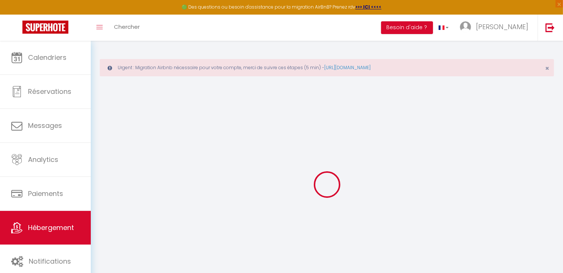
select select "23:45"
select select "11:00"
select select "30"
select select "120"
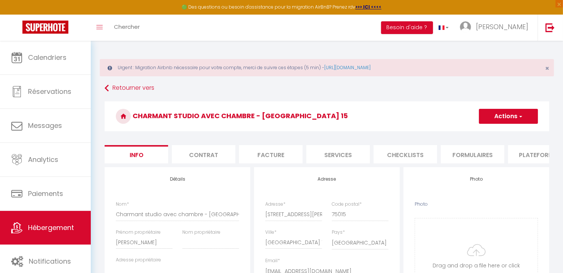
select select
checkbox input "false"
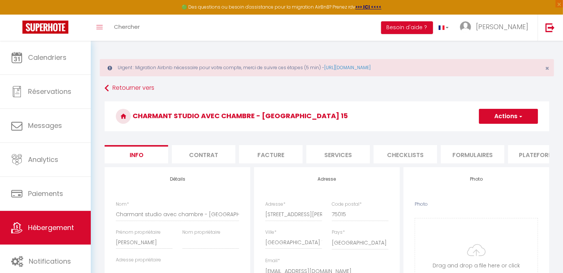
select select
checkbox input "false"
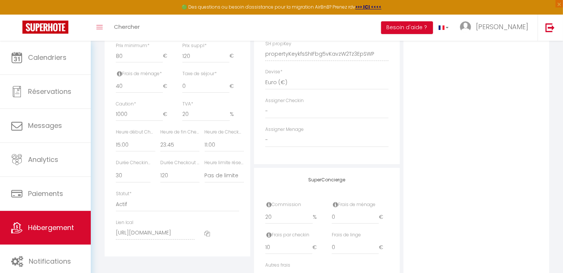
scroll to position [373, 0]
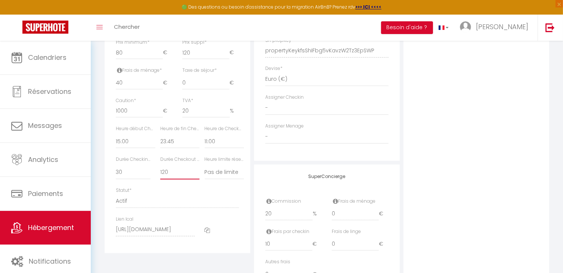
click at [169, 177] on select "15 30 45 60 75 90 105 120 135 150 165 180 195 210" at bounding box center [180, 172] width 40 height 14
click at [173, 195] on div "Statut * Actif Pas actif" at bounding box center [177, 197] width 123 height 21
click at [226, 179] on select "Pas de limite 01:00 02:00 03:00 04:00 05:00 06:00 07:00 08:00 09:00 10:00 11:00…" at bounding box center [225, 172] width 40 height 14
click at [154, 202] on select "Actif Pas actif" at bounding box center [177, 201] width 123 height 14
click at [159, 204] on select "Actif Pas actif" at bounding box center [177, 201] width 123 height 14
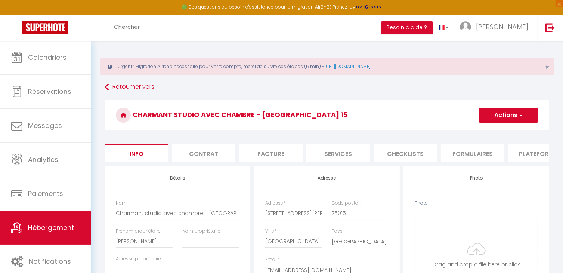
scroll to position [0, 0]
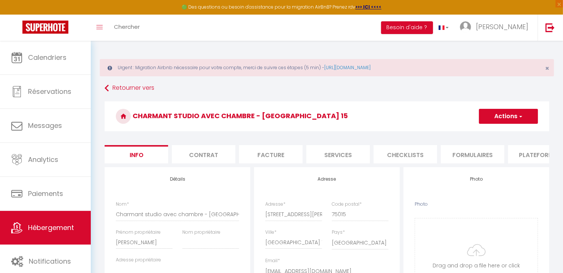
click at [207, 156] on li "Contrat" at bounding box center [203, 154] width 63 height 18
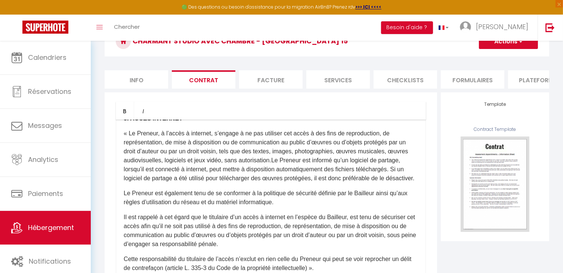
scroll to position [749, 0]
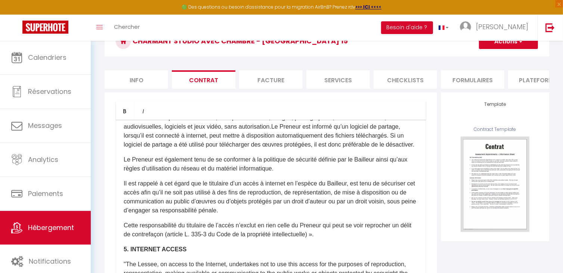
click at [281, 81] on li "Facture" at bounding box center [270, 79] width 63 height 18
select select
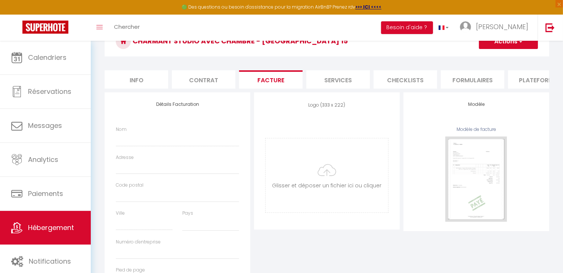
select select
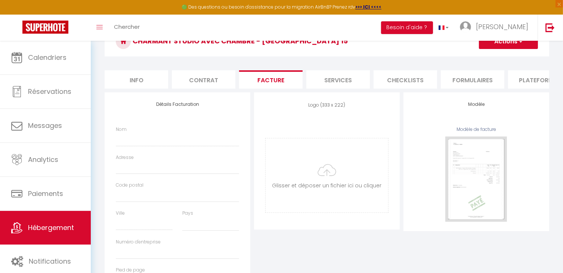
select select
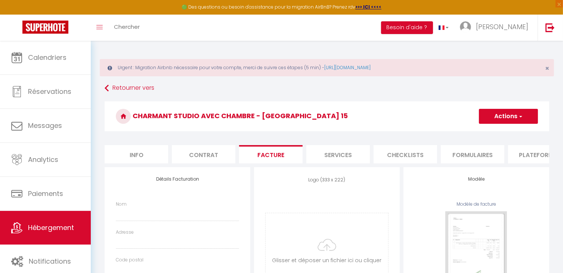
click at [337, 154] on li "Services" at bounding box center [337, 154] width 63 height 18
select select
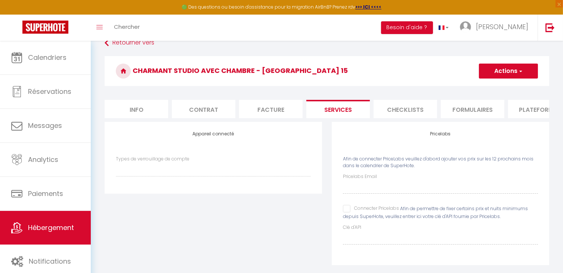
scroll to position [61, 0]
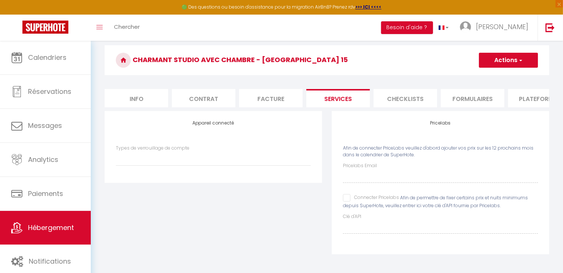
click at [397, 90] on li "Checklists" at bounding box center [404, 98] width 63 height 18
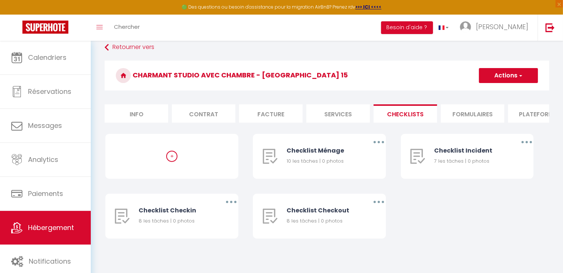
scroll to position [45, 0]
click at [489, 106] on li "Formulaires" at bounding box center [472, 113] width 63 height 18
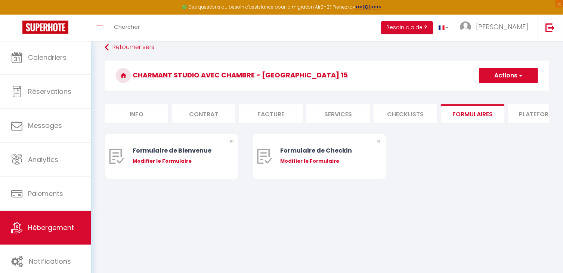
scroll to position [40, 0]
click at [528, 114] on li "Plateformes" at bounding box center [539, 114] width 63 height 18
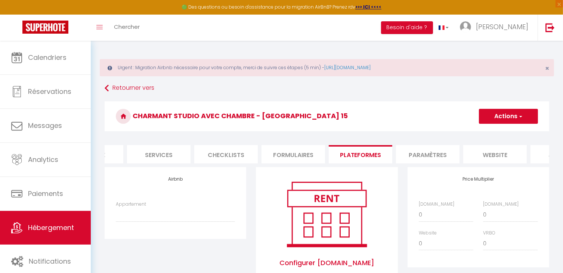
scroll to position [0, 183]
click at [417, 151] on li "Paramètres" at bounding box center [423, 154] width 63 height 18
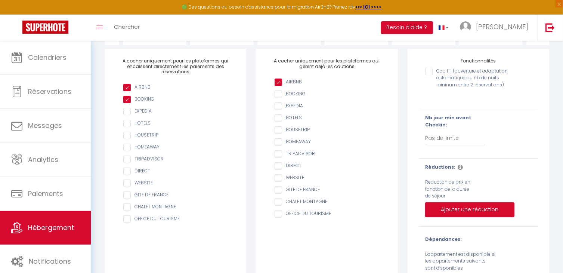
scroll to position [91, 0]
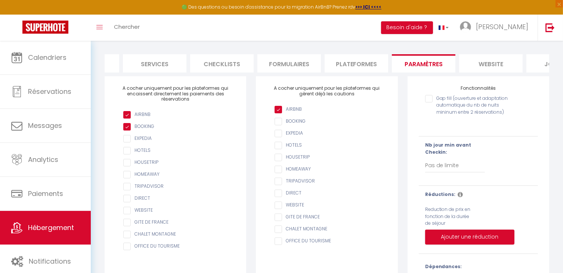
click at [505, 62] on li "website" at bounding box center [490, 63] width 63 height 18
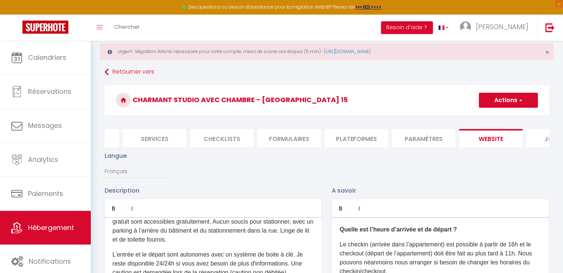
scroll to position [0, 227]
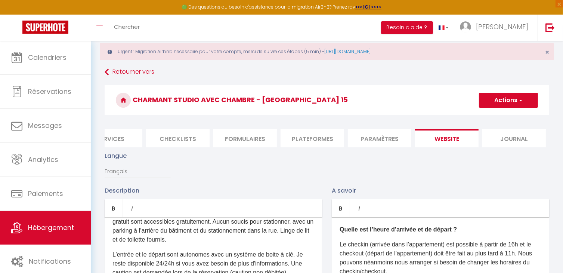
click at [505, 134] on li "Journal" at bounding box center [513, 138] width 63 height 18
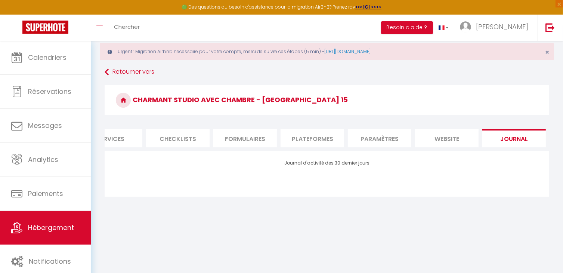
select select
checkbox input "false"
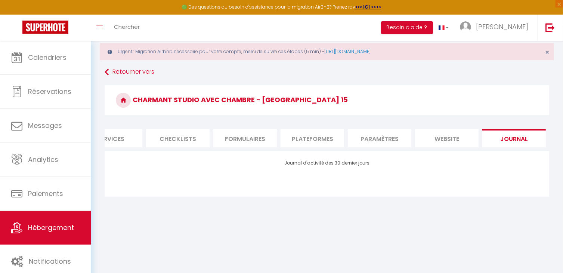
select select
checkbox input "false"
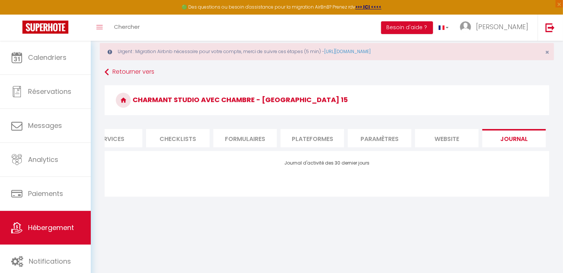
select select
checkbox input "false"
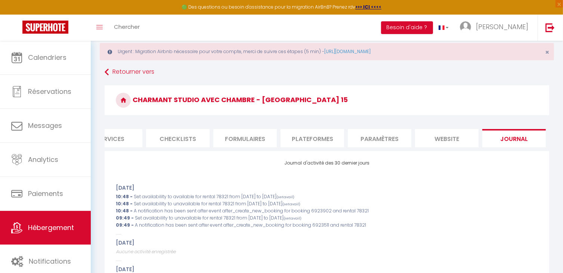
click at [124, 136] on li "Services" at bounding box center [110, 138] width 63 height 18
select select
checkbox input "false"
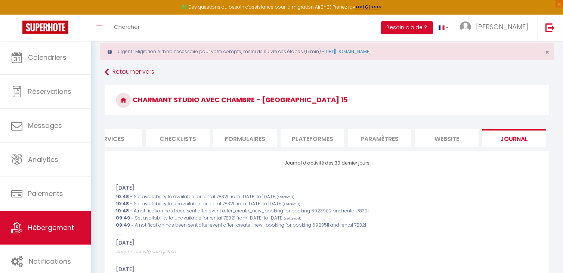
checkbox input "false"
select select
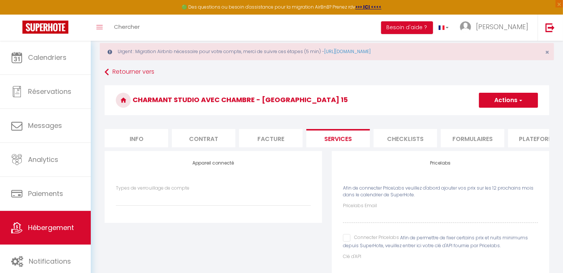
click at [149, 135] on li "Info" at bounding box center [136, 138] width 63 height 18
select select
checkbox input "false"
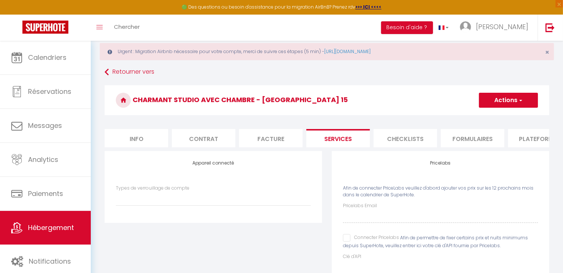
checkbox input "false"
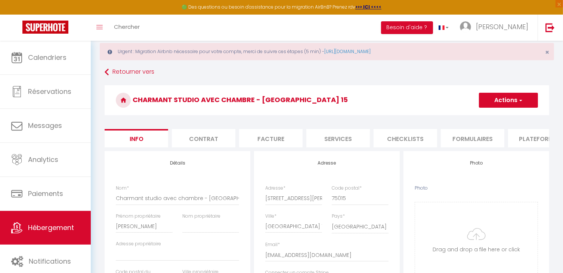
click at [360, 139] on li "Services" at bounding box center [337, 138] width 63 height 18
select select
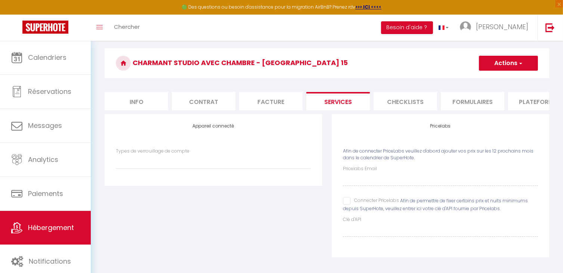
scroll to position [61, 0]
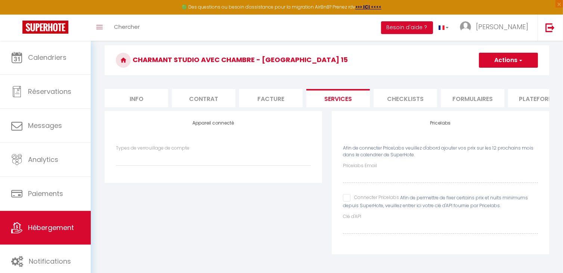
click at [345, 198] on input "Connecter Pricelabs" at bounding box center [371, 197] width 56 height 7
checkbox input "true"
select select
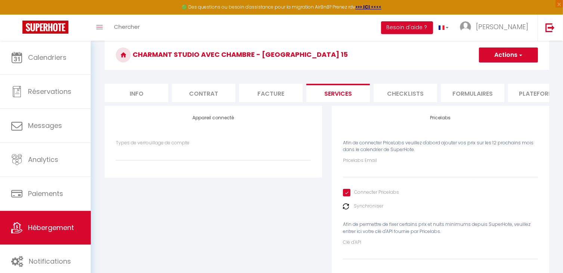
click at [344, 209] on img at bounding box center [346, 206] width 6 height 6
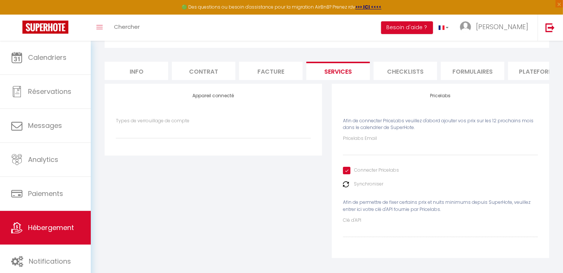
scroll to position [92, 0]
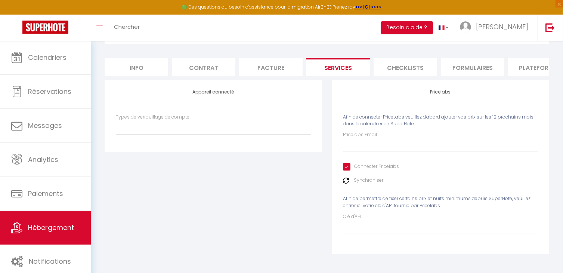
click at [345, 178] on img at bounding box center [346, 180] width 6 height 6
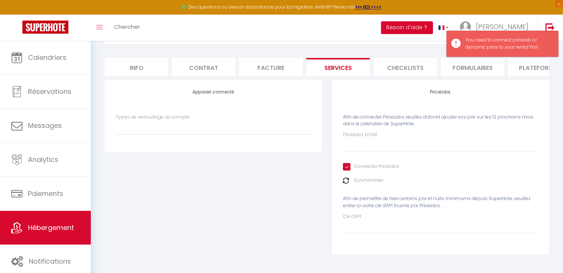
click at [354, 131] on label "Pricelabs Email" at bounding box center [360, 134] width 34 height 7
click at [354, 138] on input "Pricelabs Email" at bounding box center [440, 144] width 195 height 13
click at [364, 148] on input "Pricelabs Email" at bounding box center [440, 144] width 195 height 13
type input "m"
select select
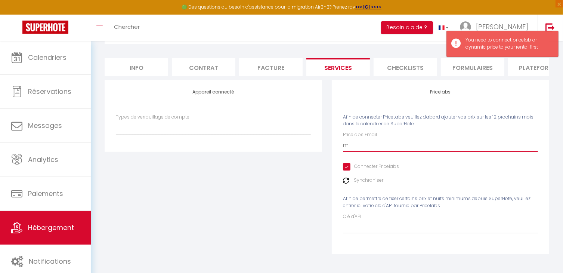
type input "mg"
select select
type input "mgr"
select select
type input "mgro"
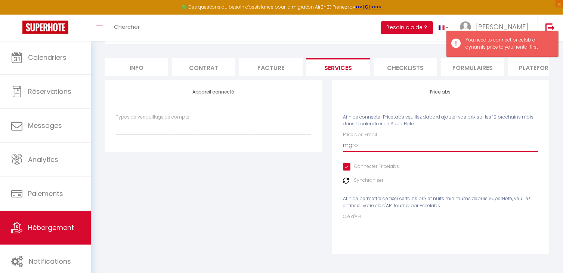
select select
type input "mgrol"
select select
type input "mgroll"
select select
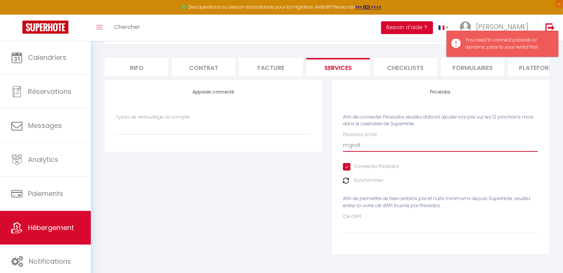
type input "mgrolli"
select select
type input "mgrollie"
select select
type input "mgrollier"
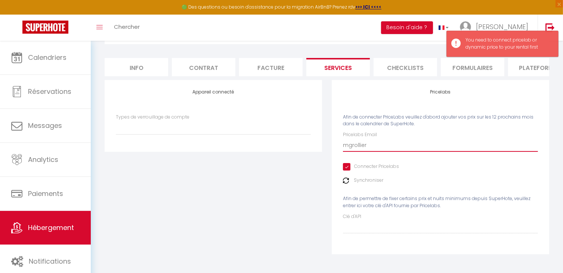
select select
type input "mgrollier@"
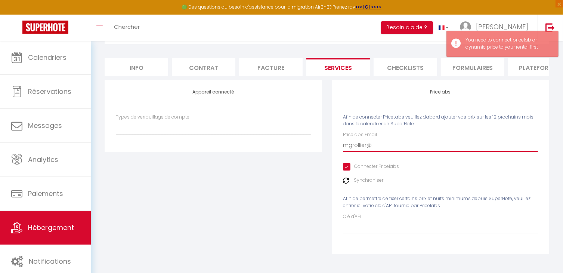
select select
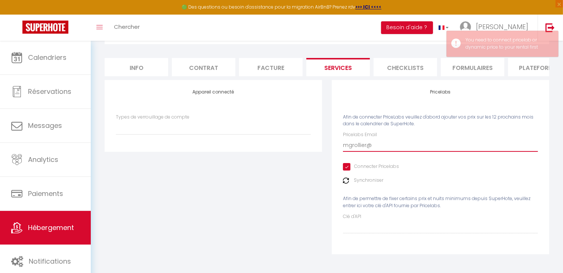
type input "mgrollier@f"
select select
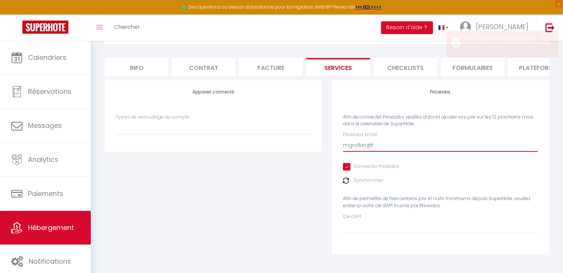
type input "mgrollier@fo"
select select
type input "mgrollier@for"
select select
type input "mgrollier@fort"
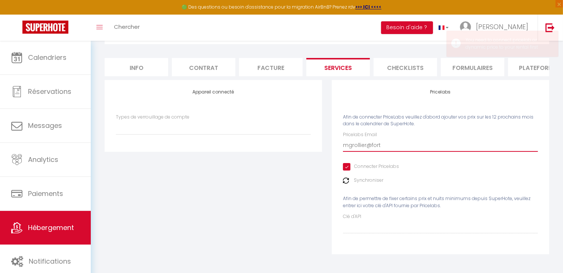
select select
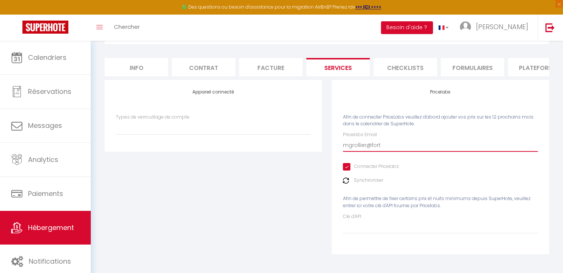
type input "mgrollier@forti"
select select
type input "mgrollier@fortis"
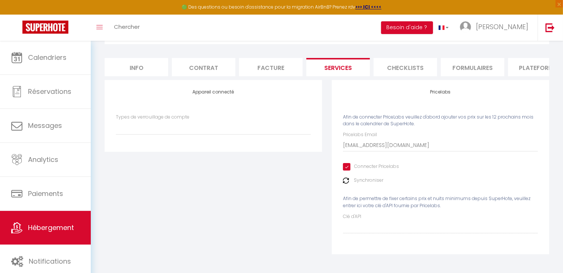
click at [346, 181] on img at bounding box center [346, 180] width 6 height 6
click at [346, 215] on label "Clé d'API" at bounding box center [352, 216] width 18 height 7
click at [346, 220] on input "Clé d'API" at bounding box center [440, 226] width 195 height 13
drag, startPoint x: 345, startPoint y: 206, endPoint x: 441, endPoint y: 206, distance: 96.0
click at [441, 206] on span "Afin de permettre de fixer certains prix et nuits minimums depuis SuperHote, ve…" at bounding box center [436, 201] width 187 height 13
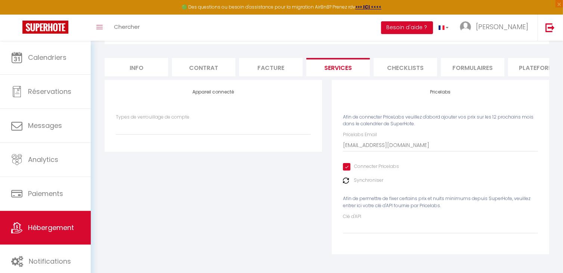
click at [348, 178] on img at bounding box center [346, 180] width 6 height 6
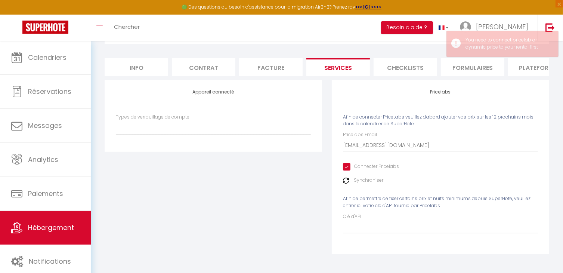
click at [346, 180] on img at bounding box center [346, 180] width 6 height 6
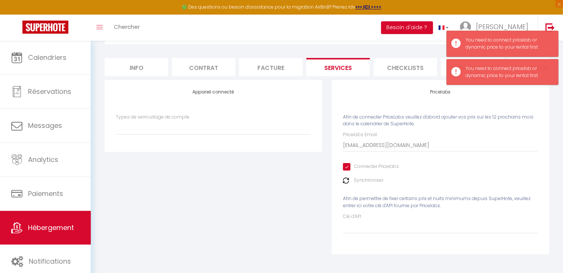
click at [346, 180] on img at bounding box center [346, 180] width 6 height 6
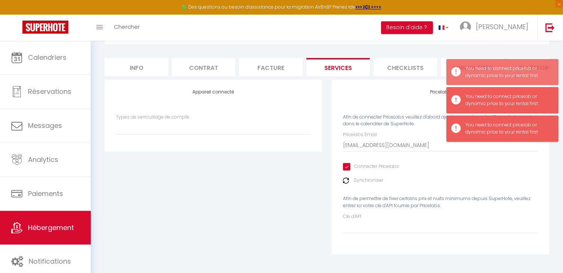
click at [346, 180] on img at bounding box center [346, 180] width 6 height 6
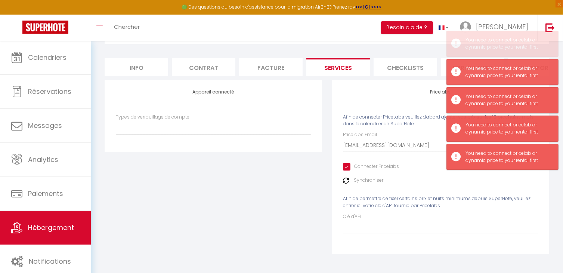
click at [346, 180] on img at bounding box center [346, 180] width 6 height 6
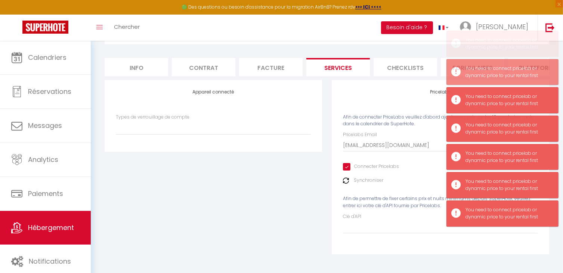
click at [346, 180] on img at bounding box center [346, 180] width 6 height 6
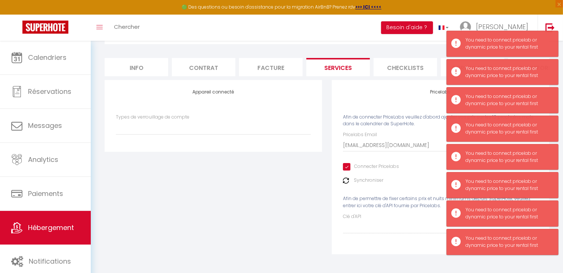
click at [346, 180] on img at bounding box center [346, 180] width 6 height 6
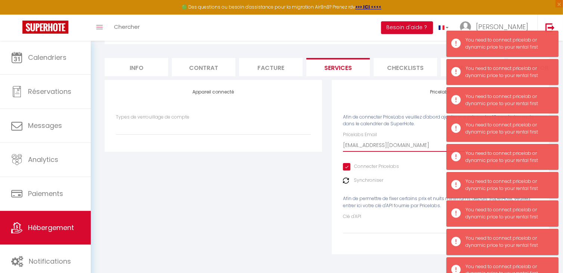
click at [423, 145] on input "[EMAIL_ADDRESS][DOMAIN_NAME]" at bounding box center [440, 144] width 195 height 13
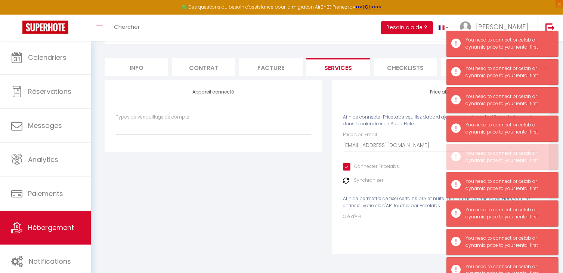
click at [276, 164] on div "Appareil connecté Types de verrouillage de compte" at bounding box center [213, 172] width 227 height 184
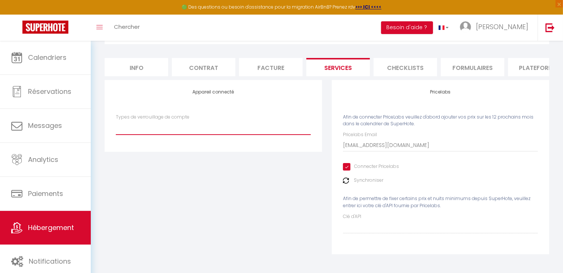
click at [161, 125] on select "Types de verrouillage de compte" at bounding box center [213, 127] width 195 height 14
click at [116, 120] on select "Types de verrouillage de compte" at bounding box center [213, 127] width 195 height 14
click at [139, 134] on select "Types de verrouillage de compte" at bounding box center [213, 127] width 195 height 14
click at [116, 120] on select "Types de verrouillage de compte" at bounding box center [213, 127] width 195 height 14
click at [167, 230] on div "Appareil connecté Types de verrouillage de compte" at bounding box center [213, 172] width 227 height 184
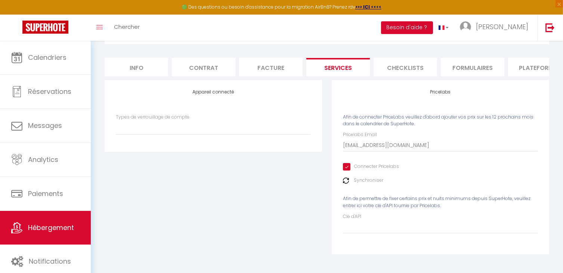
drag, startPoint x: 350, startPoint y: 118, endPoint x: 417, endPoint y: 125, distance: 68.0
click at [417, 125] on div "Pricelabs Afin de connecter PriceLabs veuillez d'abord ajouter vos prix sur les…" at bounding box center [440, 167] width 217 height 174
click at [370, 134] on label "Pricelabs Email" at bounding box center [360, 134] width 34 height 7
click at [370, 138] on input "[EMAIL_ADDRESS][DOMAIN_NAME]" at bounding box center [440, 144] width 195 height 13
click at [345, 177] on img at bounding box center [346, 180] width 6 height 6
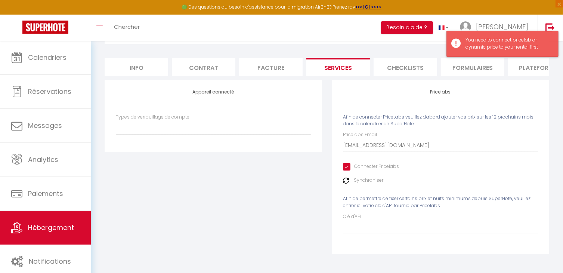
click at [487, 44] on div "You need to connect pricelab or dynamic price to your rental first" at bounding box center [507, 44] width 85 height 14
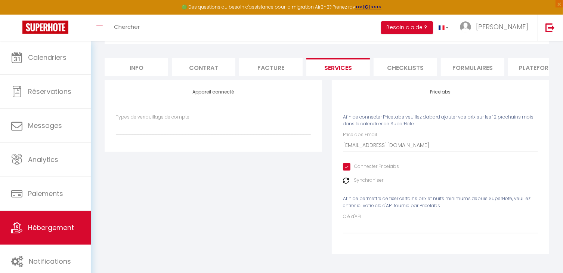
click at [346, 180] on img at bounding box center [346, 180] width 6 height 6
click at [60, 221] on link "Hébergement" at bounding box center [45, 228] width 91 height 34
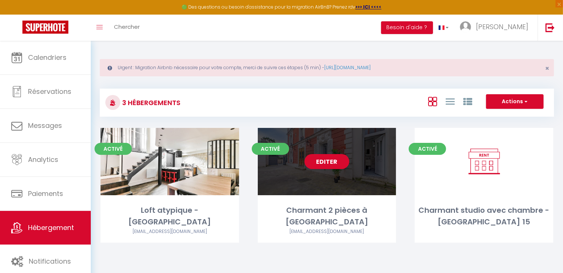
click at [307, 179] on div "Editer" at bounding box center [327, 161] width 139 height 67
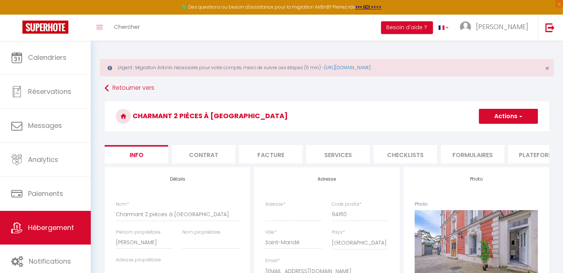
click at [346, 156] on li "Services" at bounding box center [337, 154] width 63 height 18
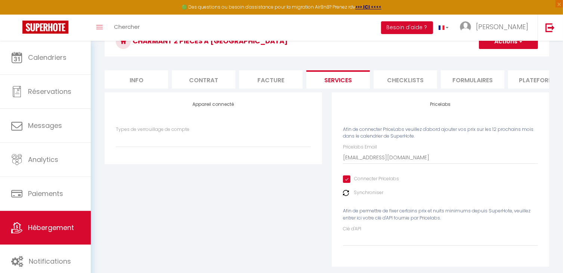
scroll to position [92, 0]
